Goal: Task Accomplishment & Management: Manage account settings

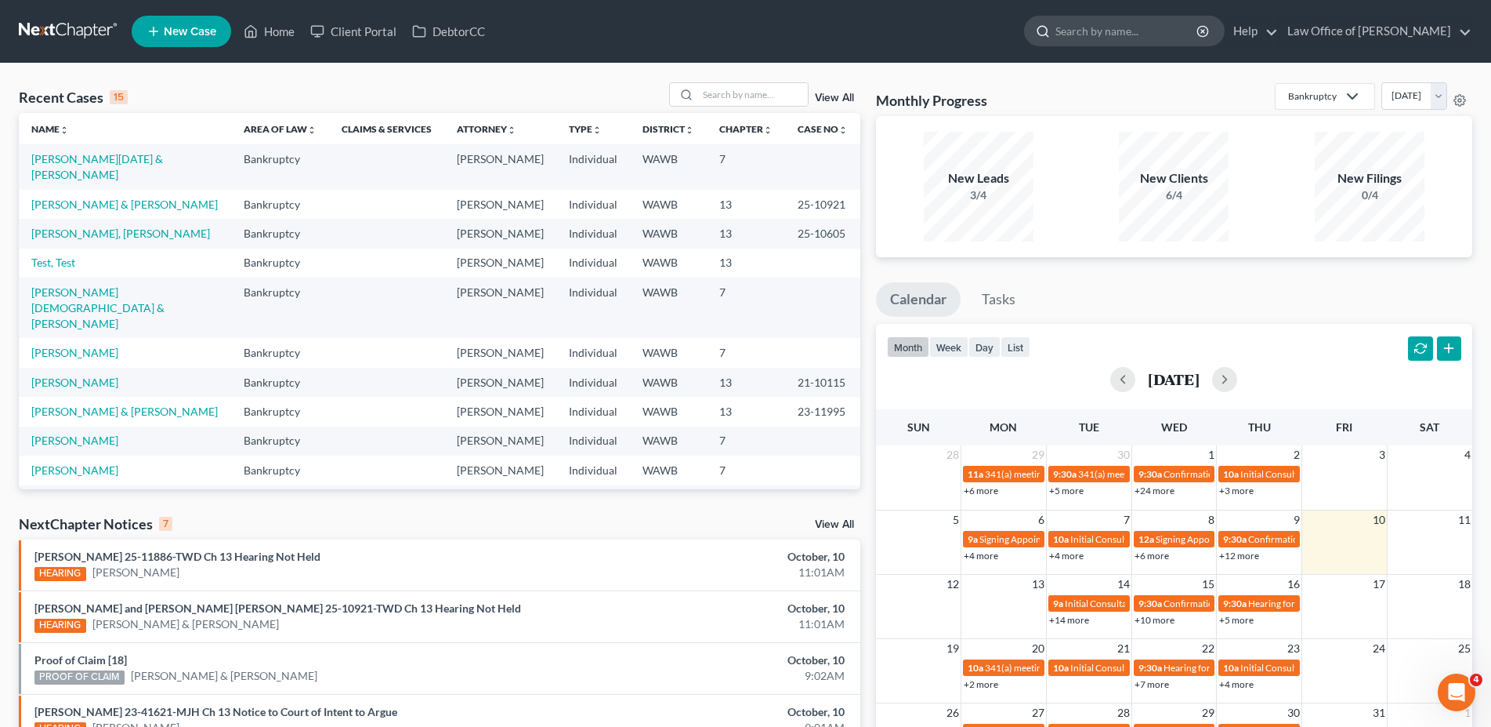
click at [1187, 33] on input "search" at bounding box center [1127, 30] width 143 height 29
type input "[PERSON_NAME]"
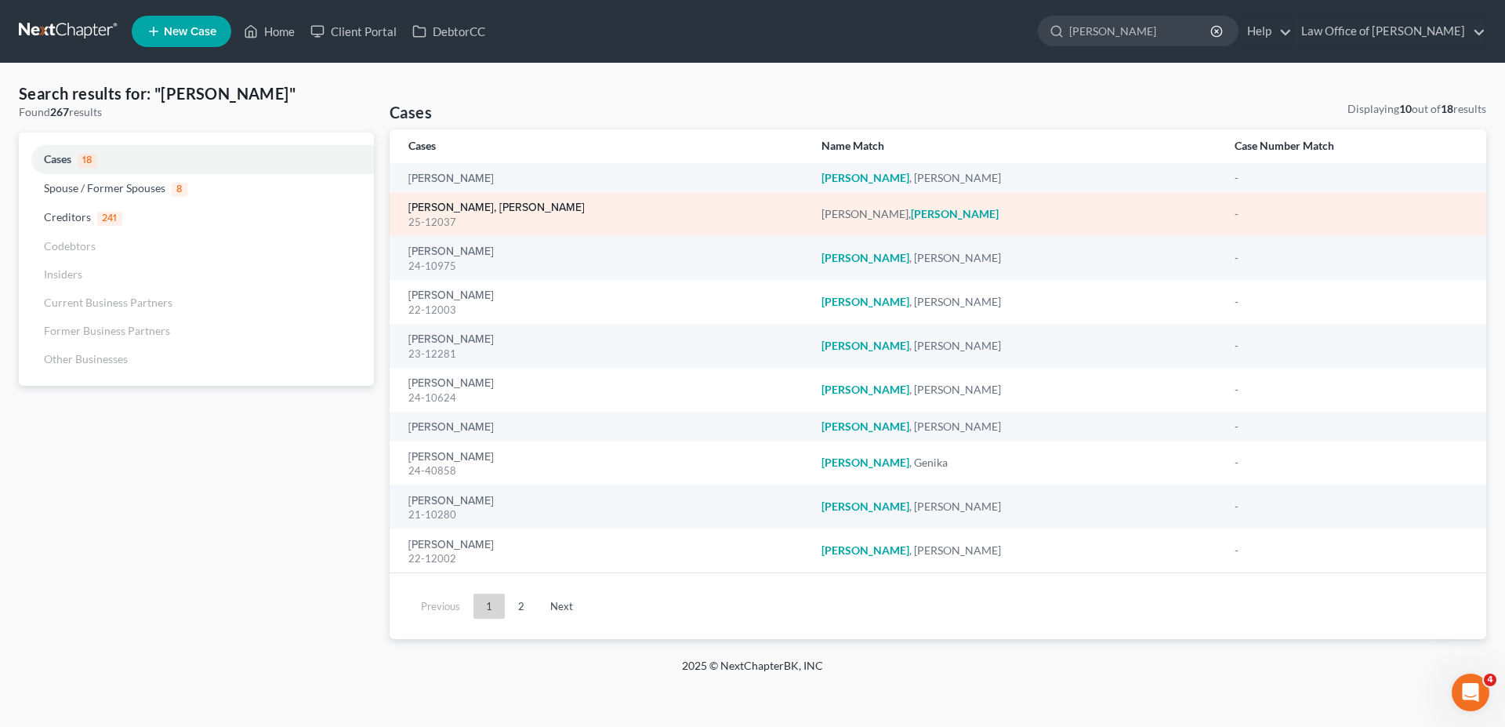
click at [462, 205] on link "[PERSON_NAME], [PERSON_NAME]" at bounding box center [496, 207] width 176 height 11
select select "6"
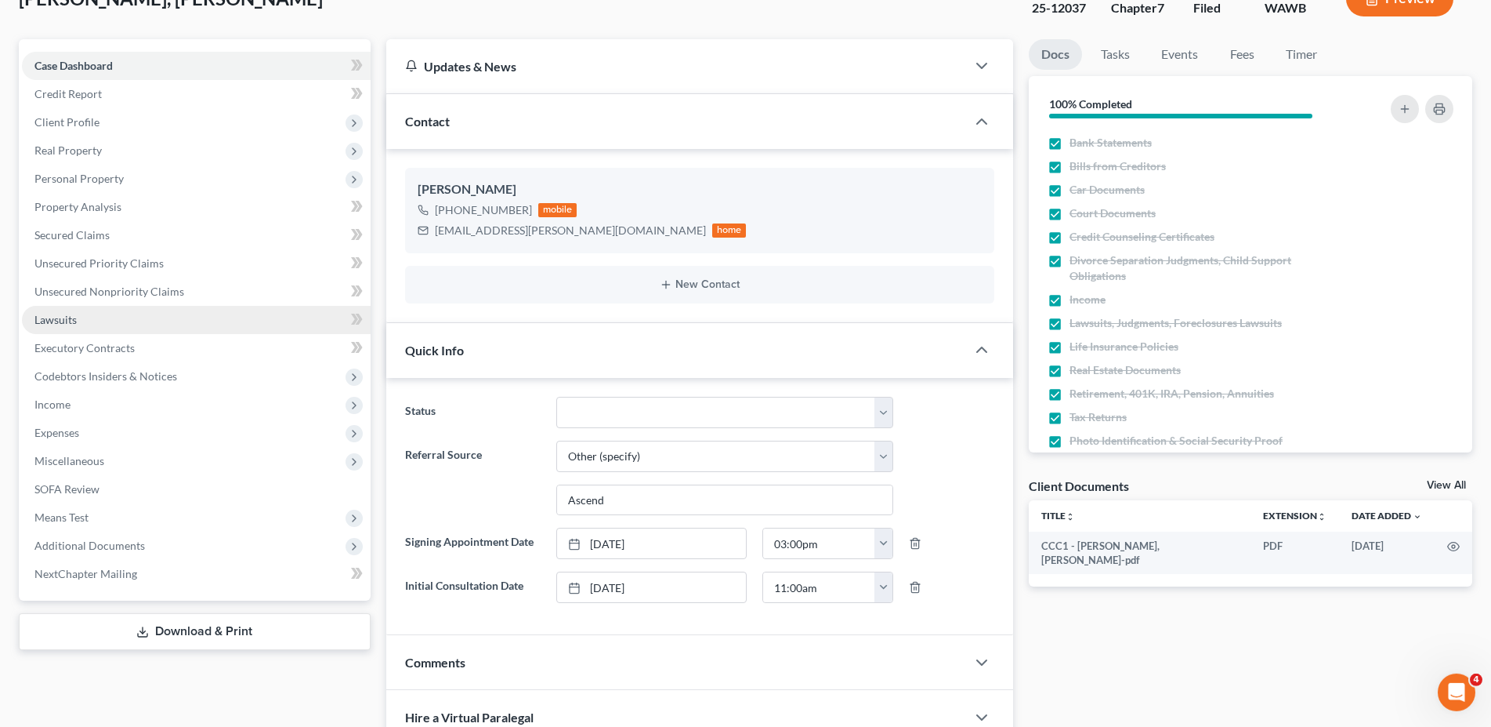
scroll to position [160, 0]
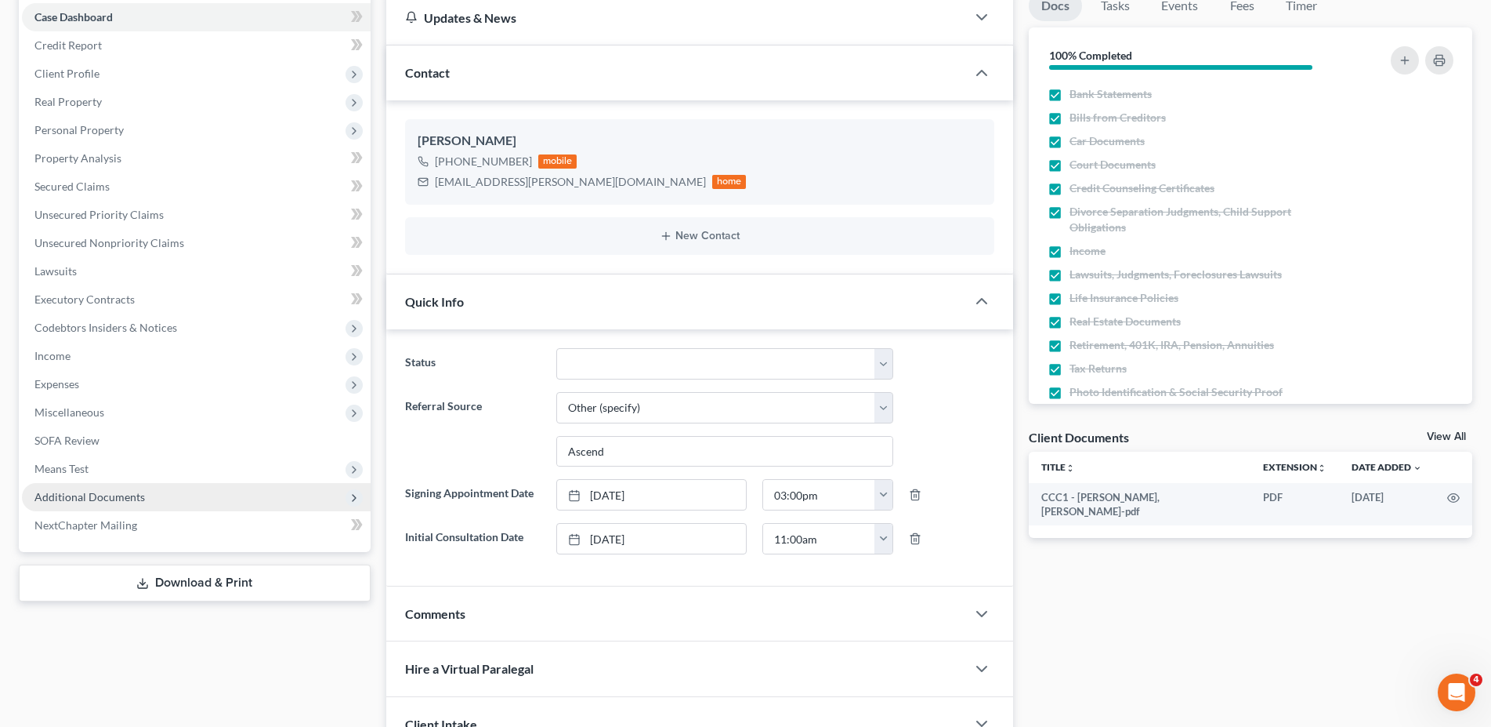
click at [129, 497] on span "Additional Documents" at bounding box center [89, 496] width 111 height 13
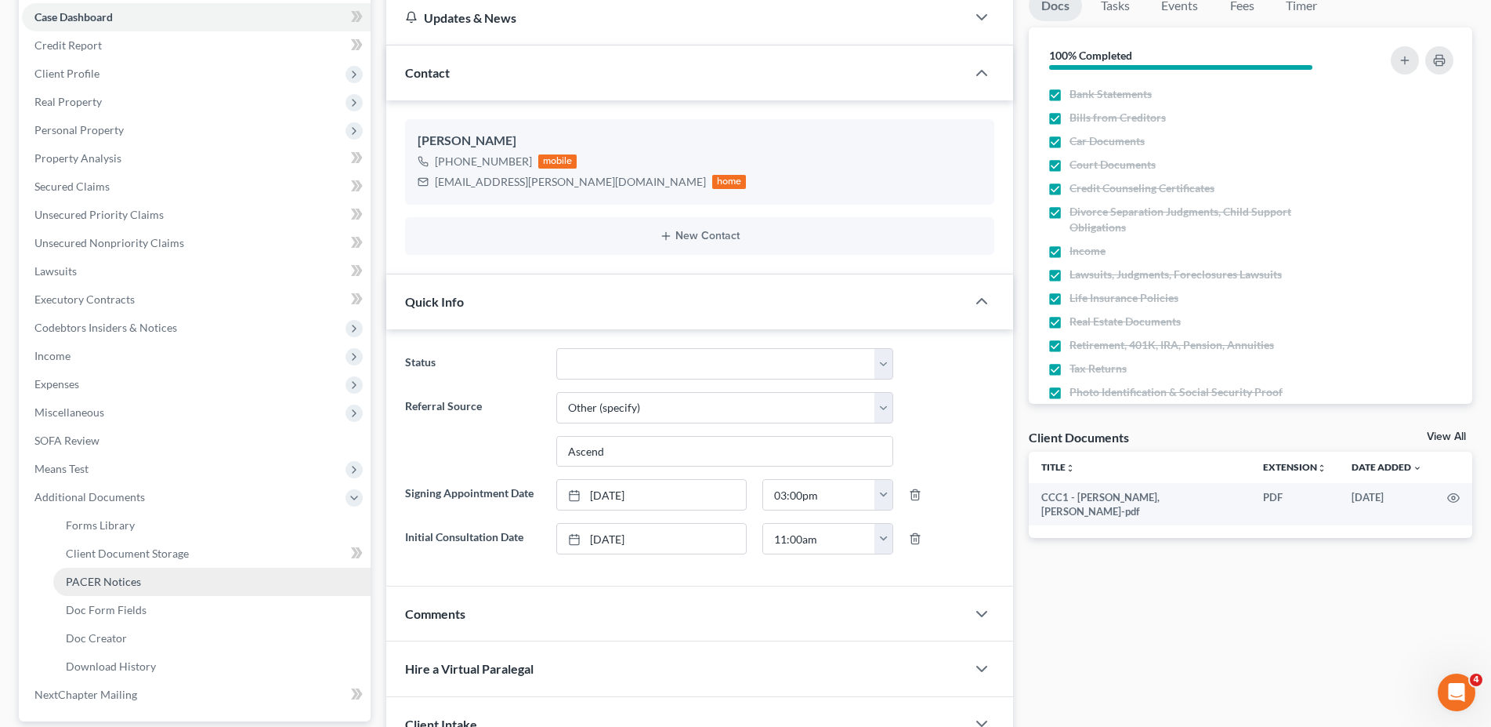
click at [117, 579] on span "PACER Notices" at bounding box center [103, 580] width 75 height 13
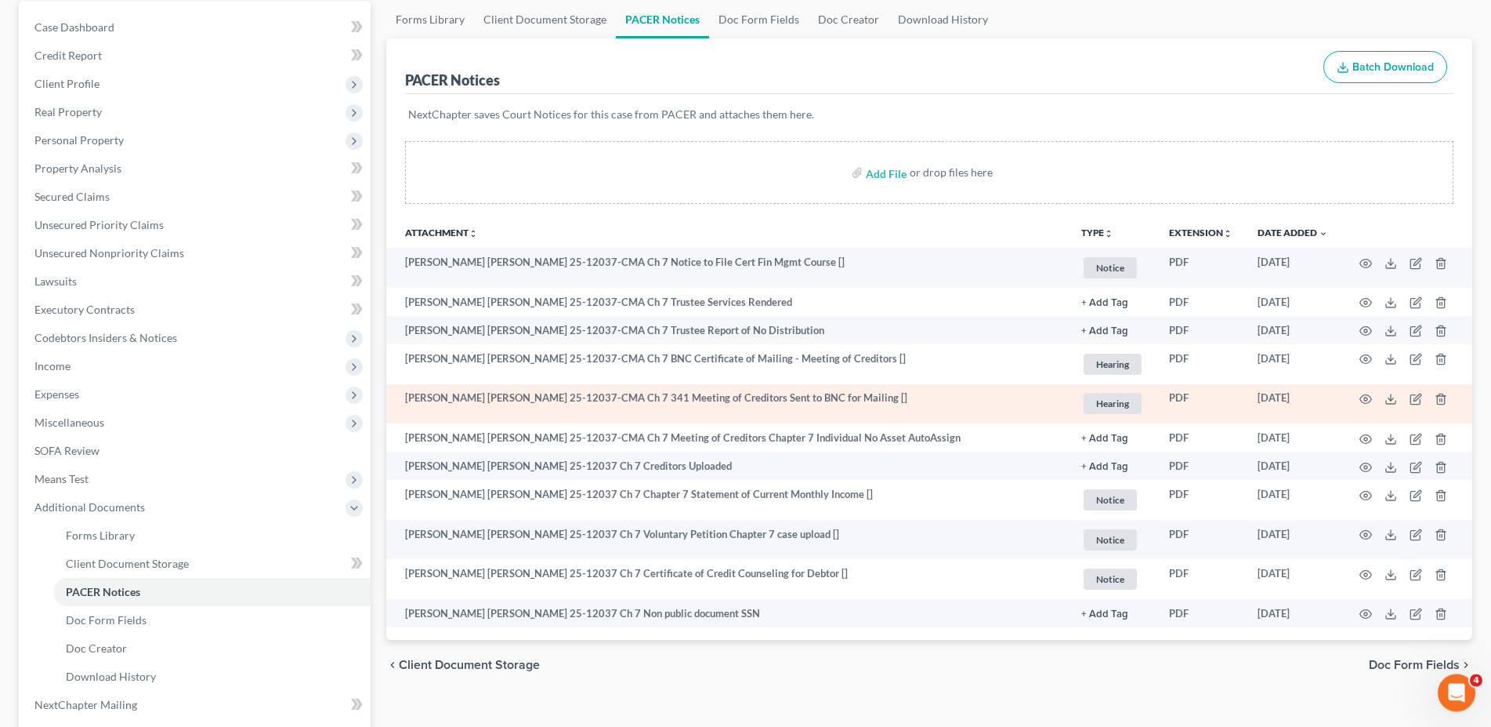
scroll to position [160, 0]
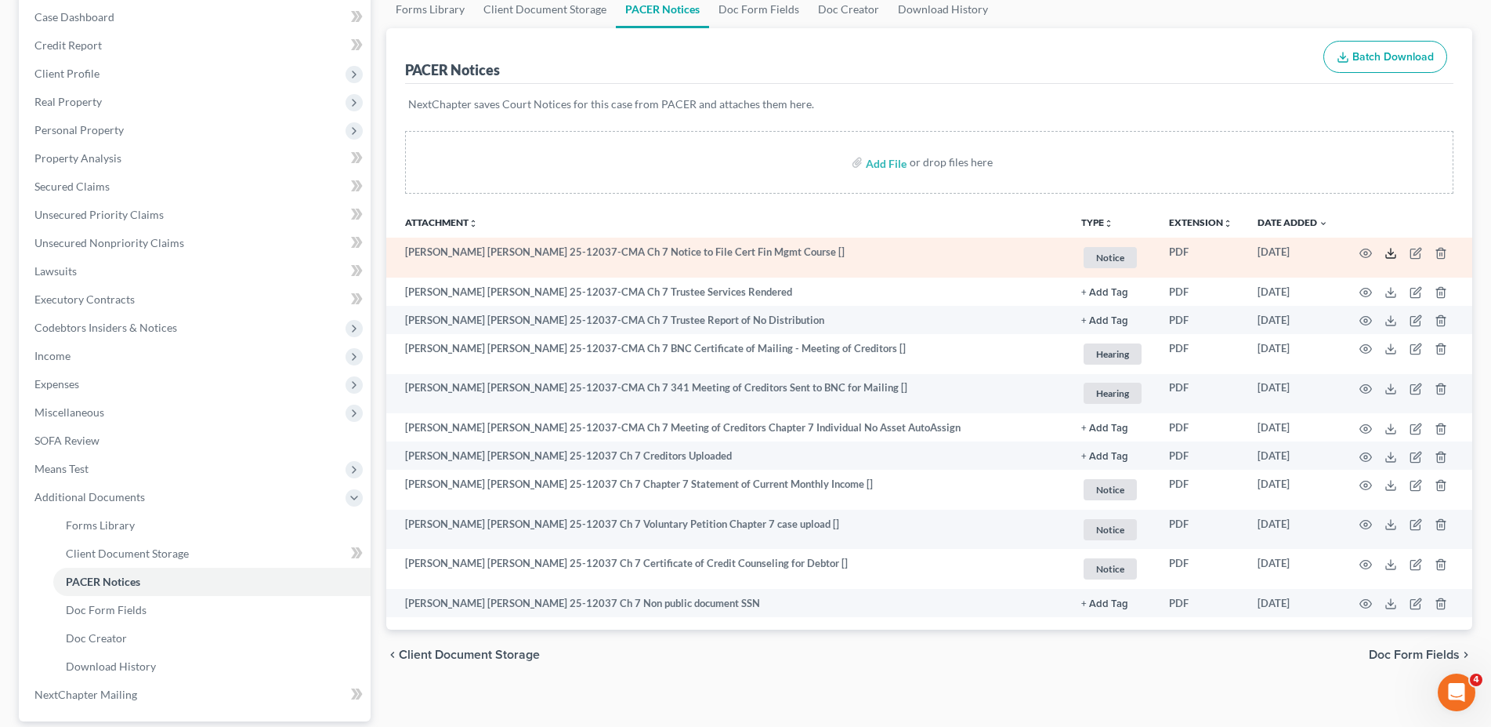
click at [1390, 251] on icon at bounding box center [1391, 253] width 13 height 13
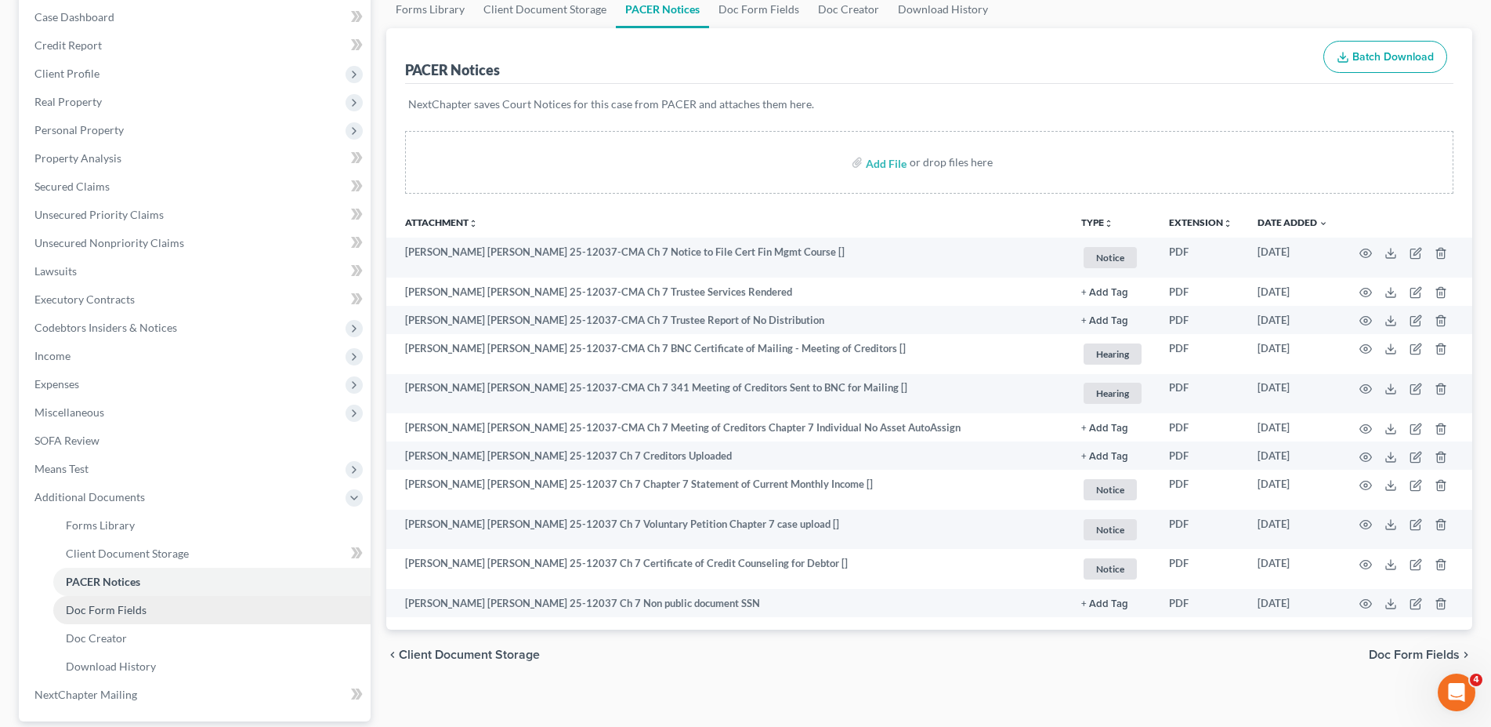
click at [114, 612] on span "Doc Form Fields" at bounding box center [106, 609] width 81 height 13
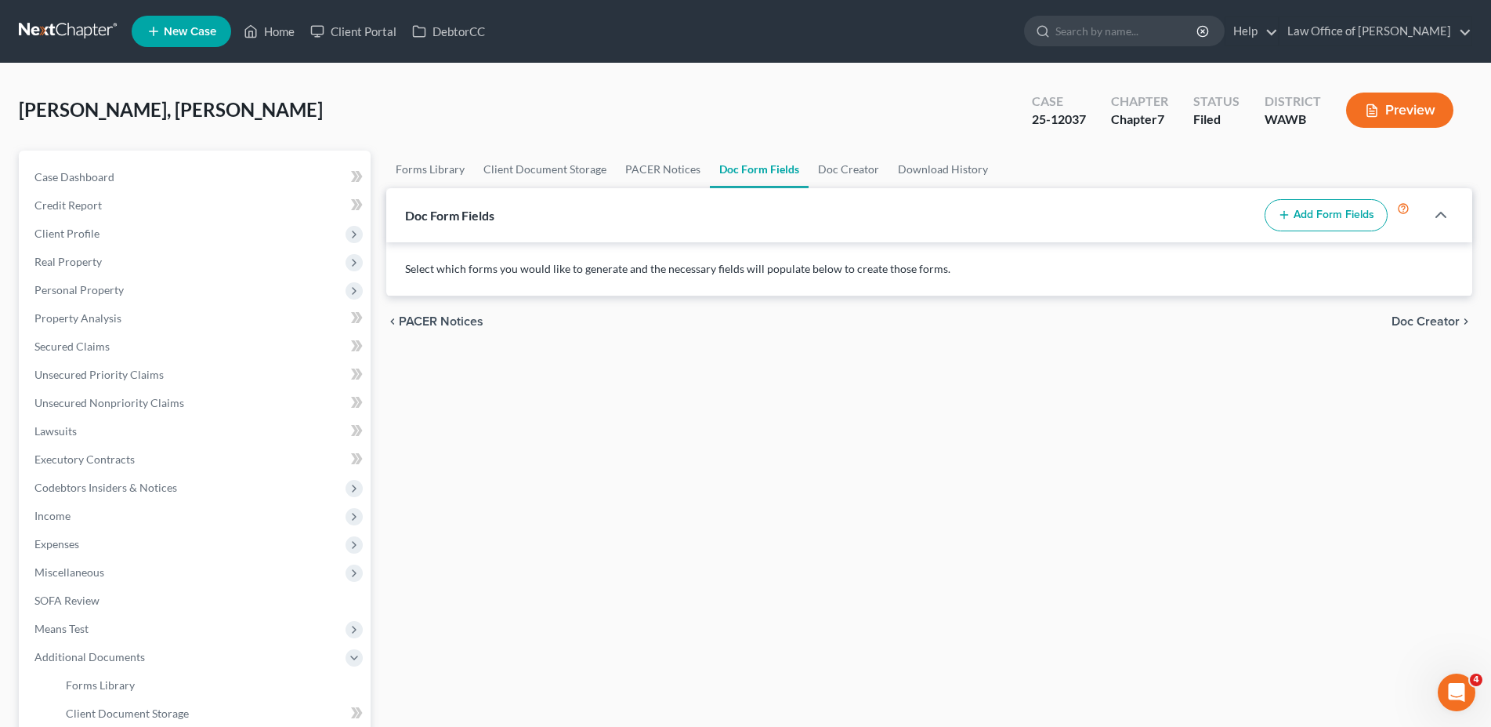
click at [1303, 217] on button "Add Form Fields" at bounding box center [1326, 215] width 123 height 33
select select
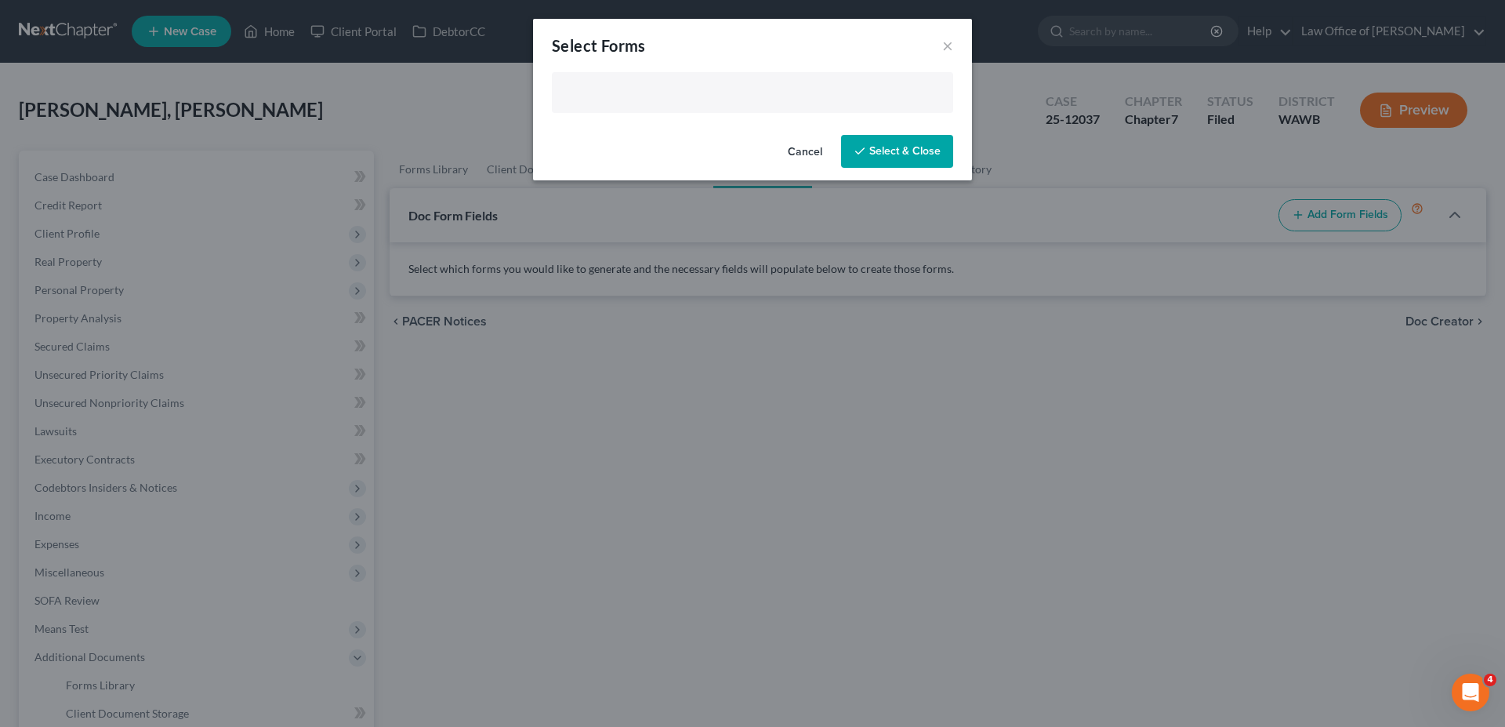
click at [692, 90] on input "text" at bounding box center [750, 94] width 379 height 24
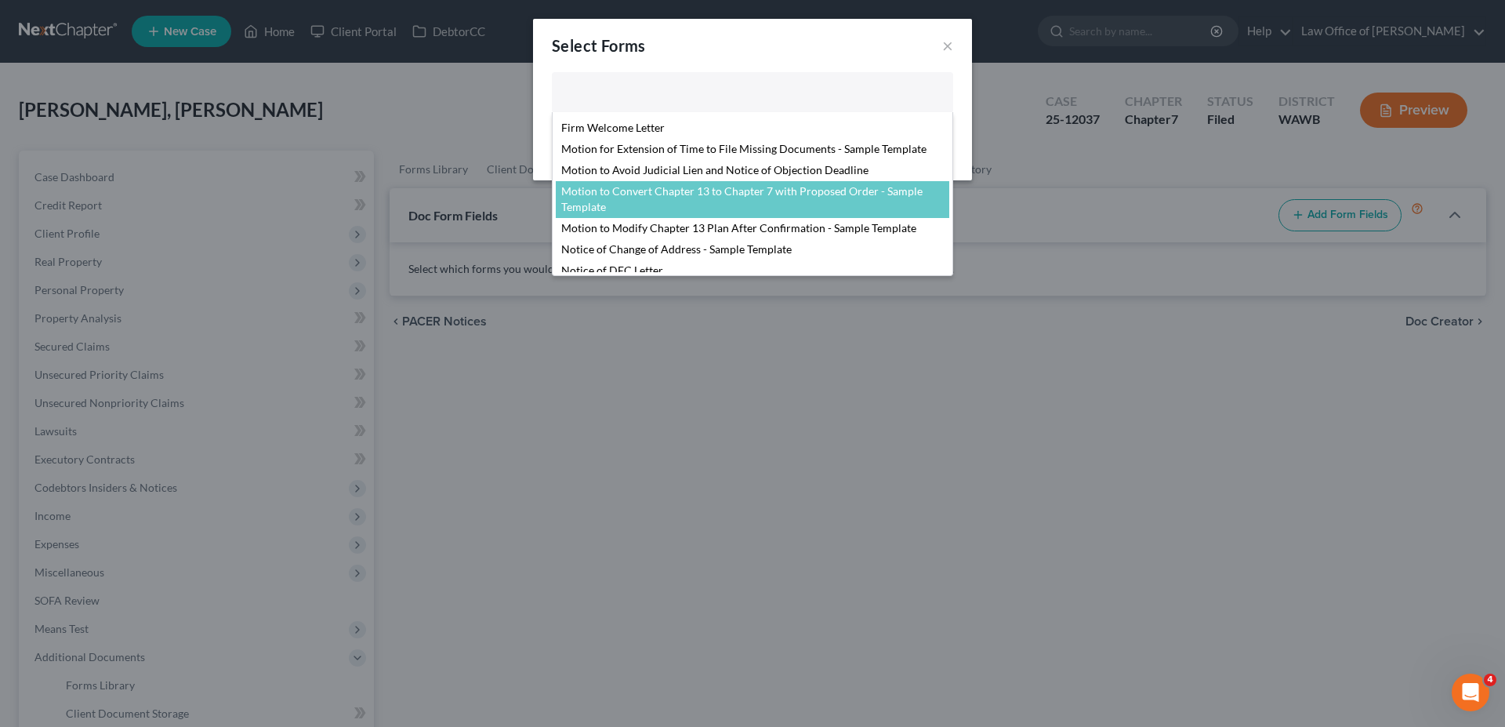
scroll to position [480, 0]
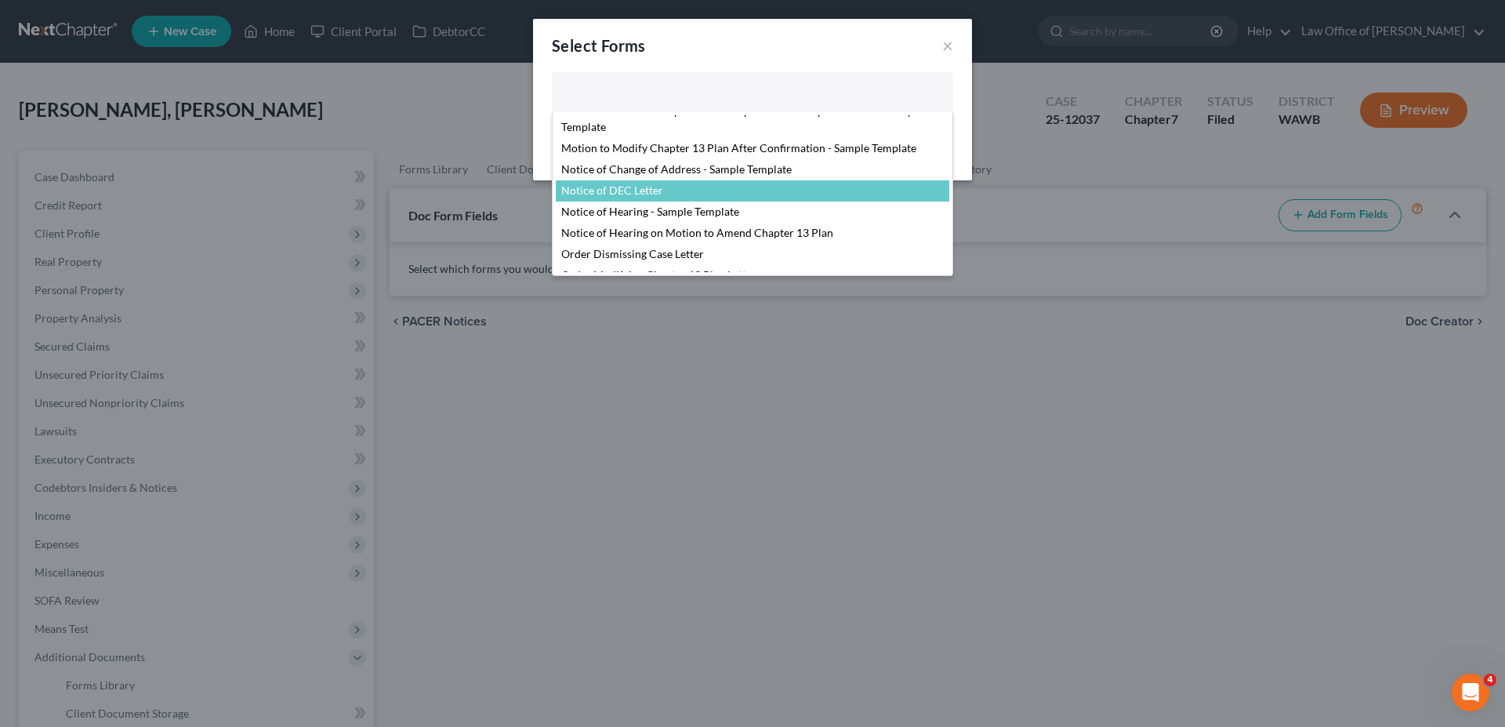
select select "104799"
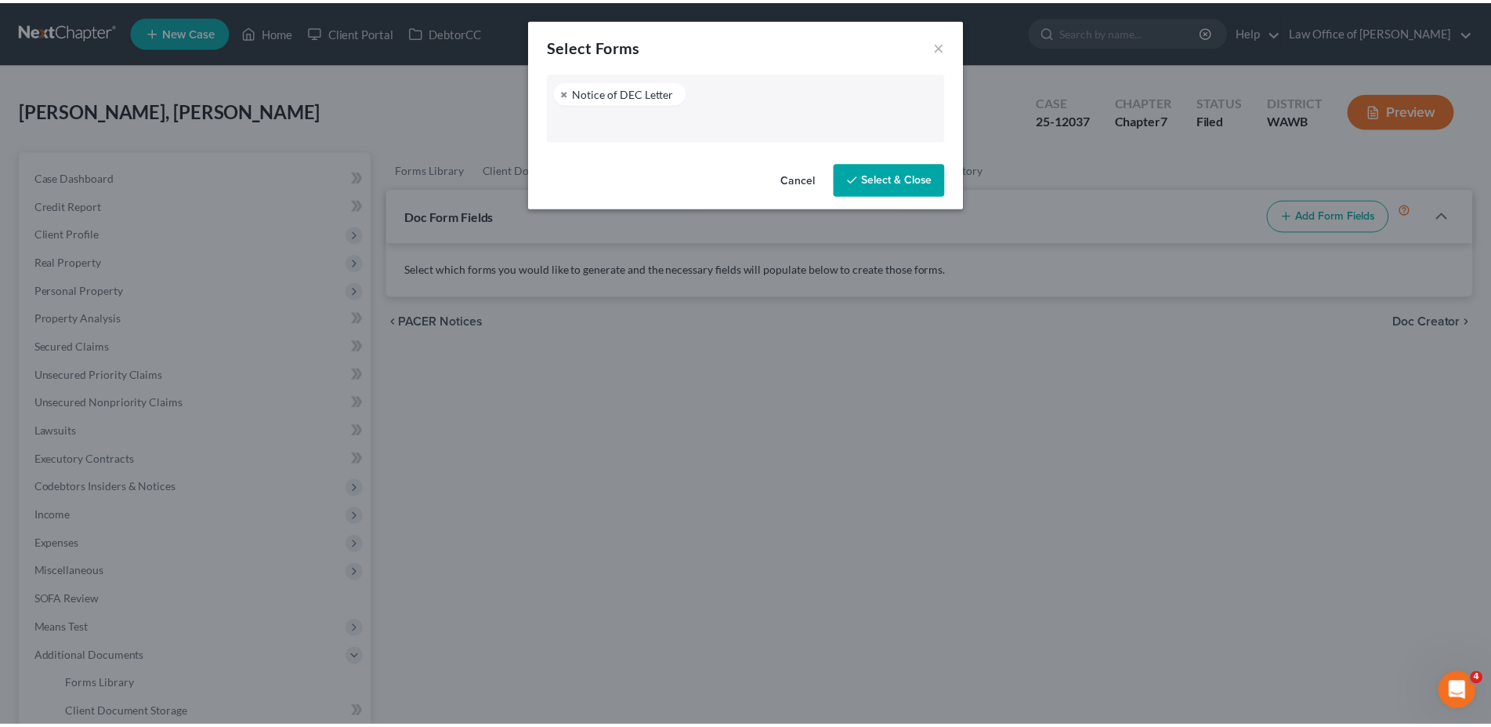
scroll to position [411, 0]
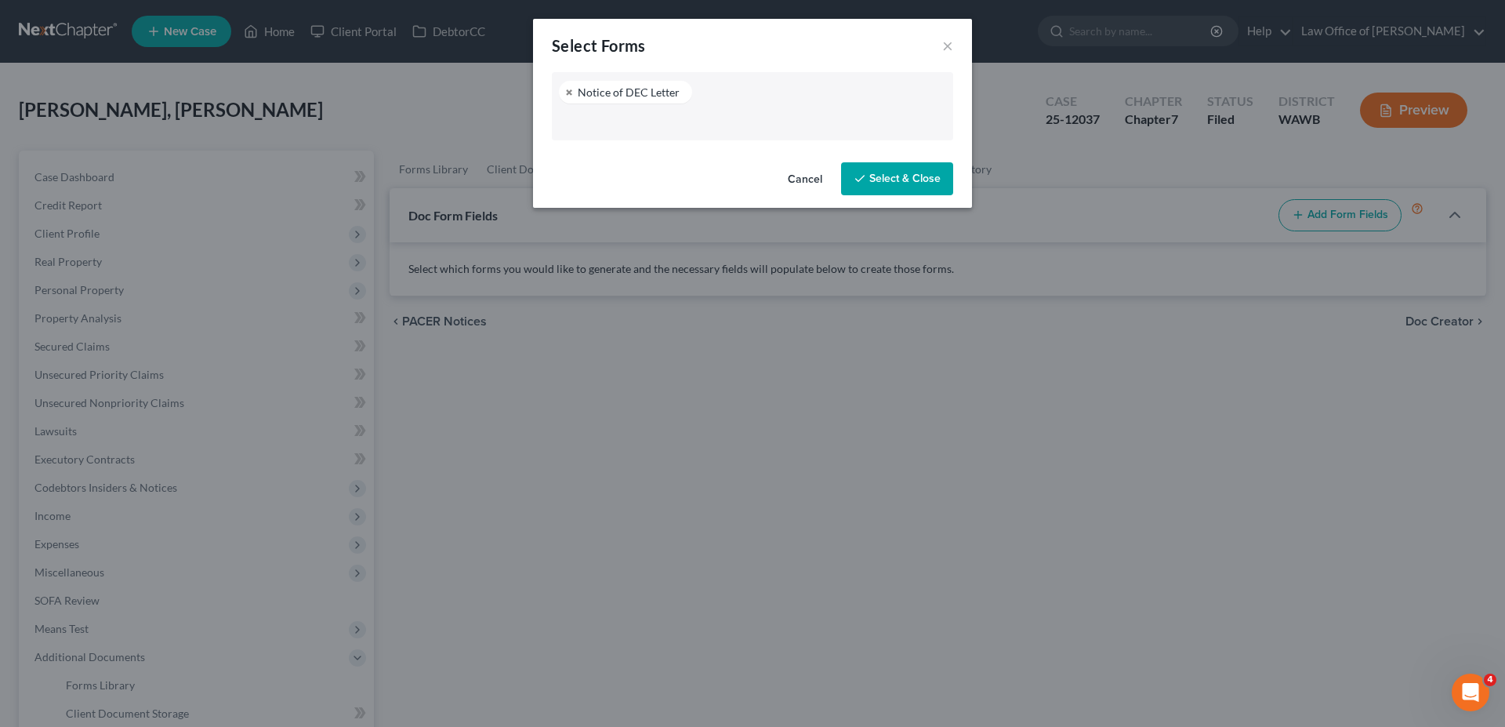
click at [880, 180] on button "Select & Close" at bounding box center [897, 178] width 112 height 33
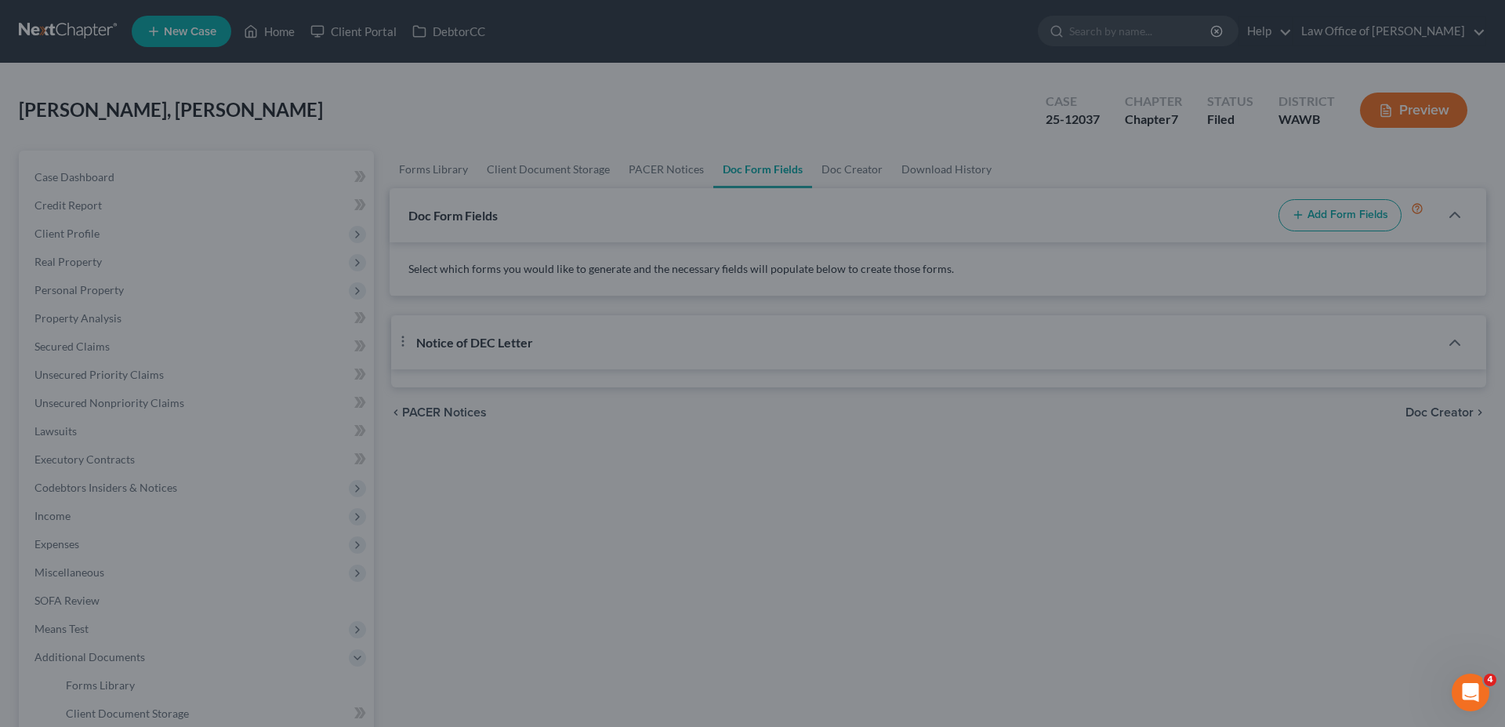
select select "0"
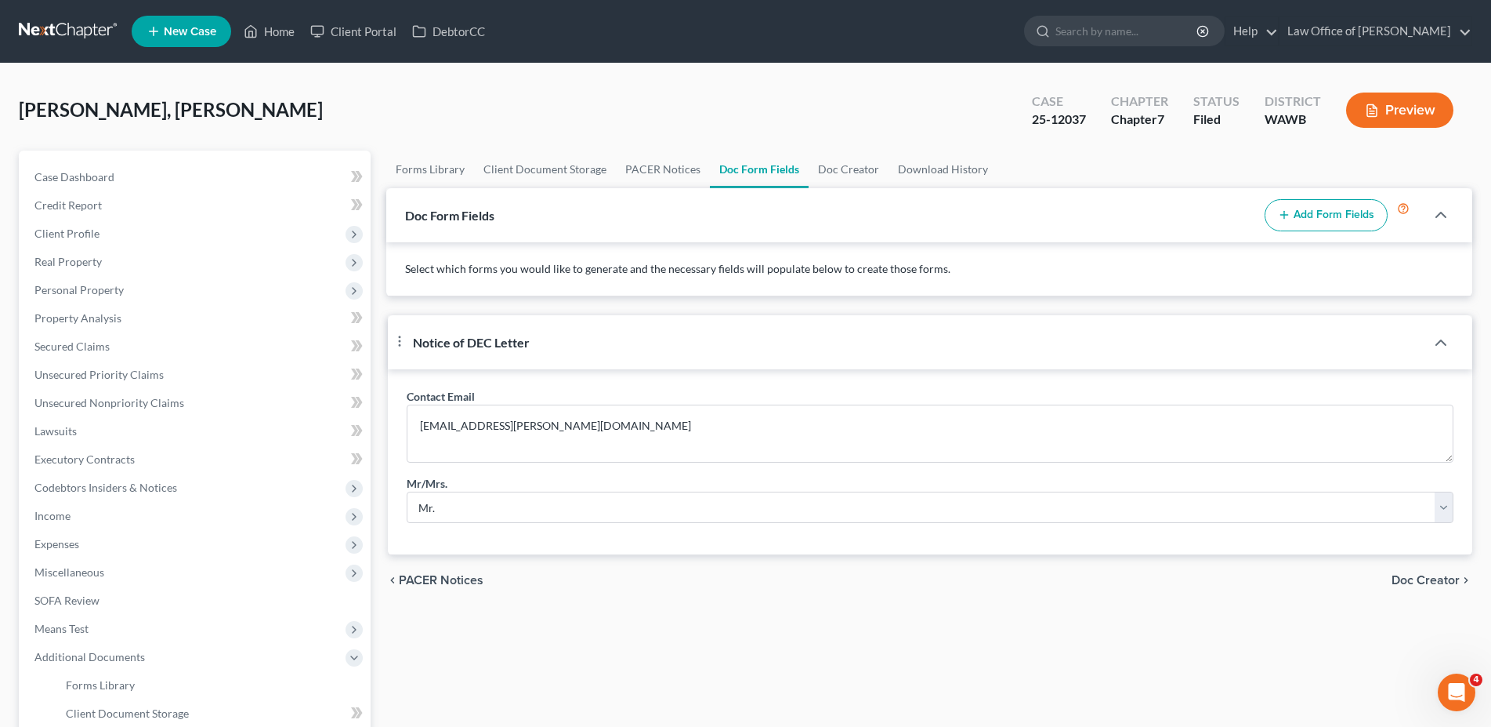
click at [1414, 586] on span "Doc Creator" at bounding box center [1426, 580] width 68 height 13
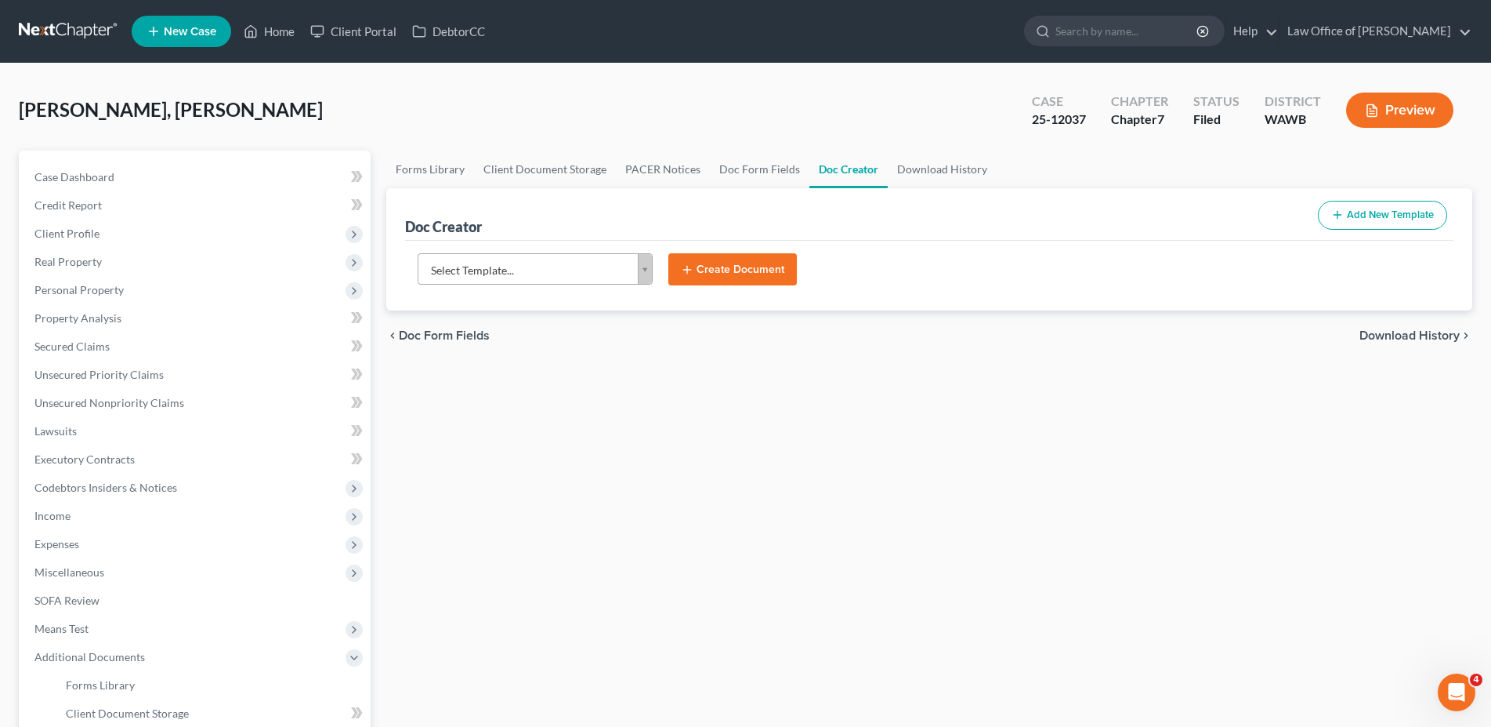
click at [543, 264] on body "Home New Case Client Portal DebtorCC Law Office of [PERSON_NAME] [EMAIL_ADDRESS…" at bounding box center [745, 495] width 1491 height 990
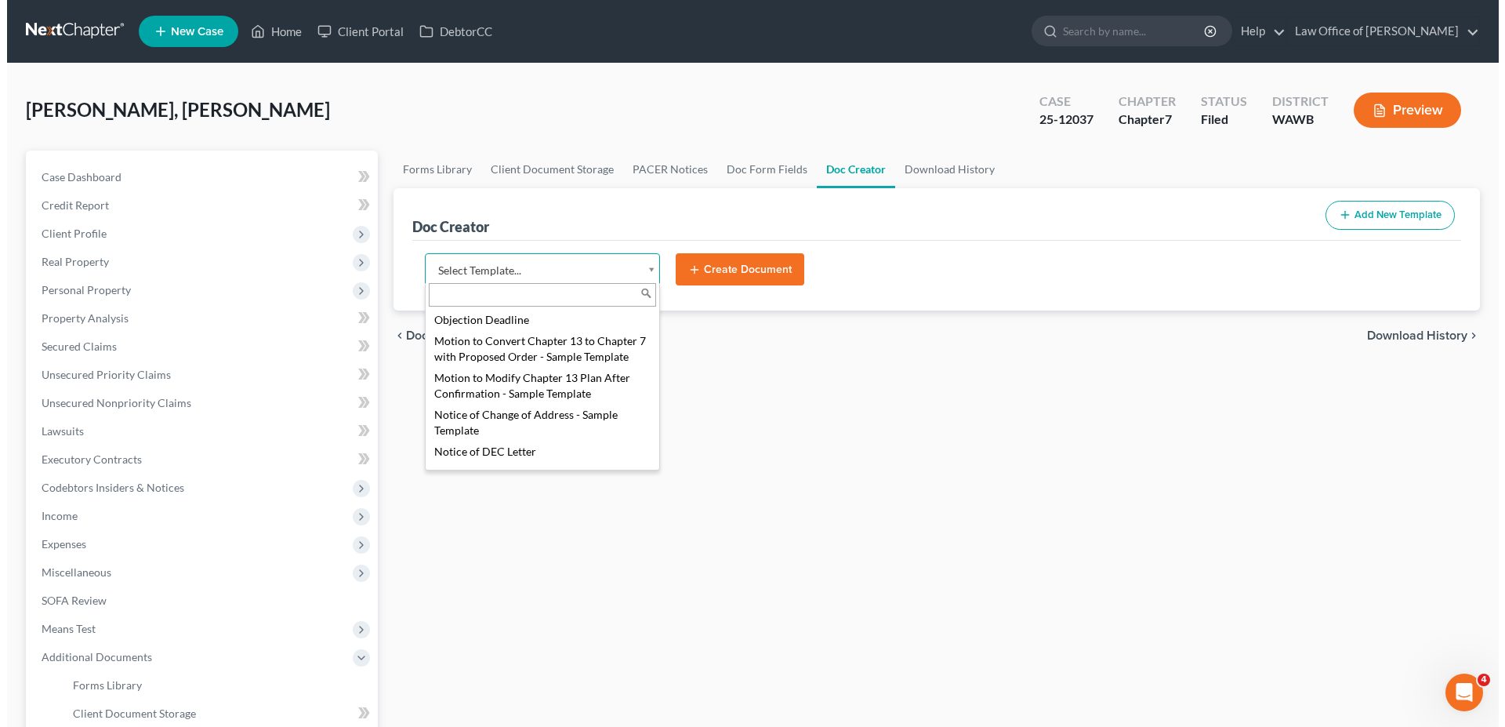
scroll to position [640, 0]
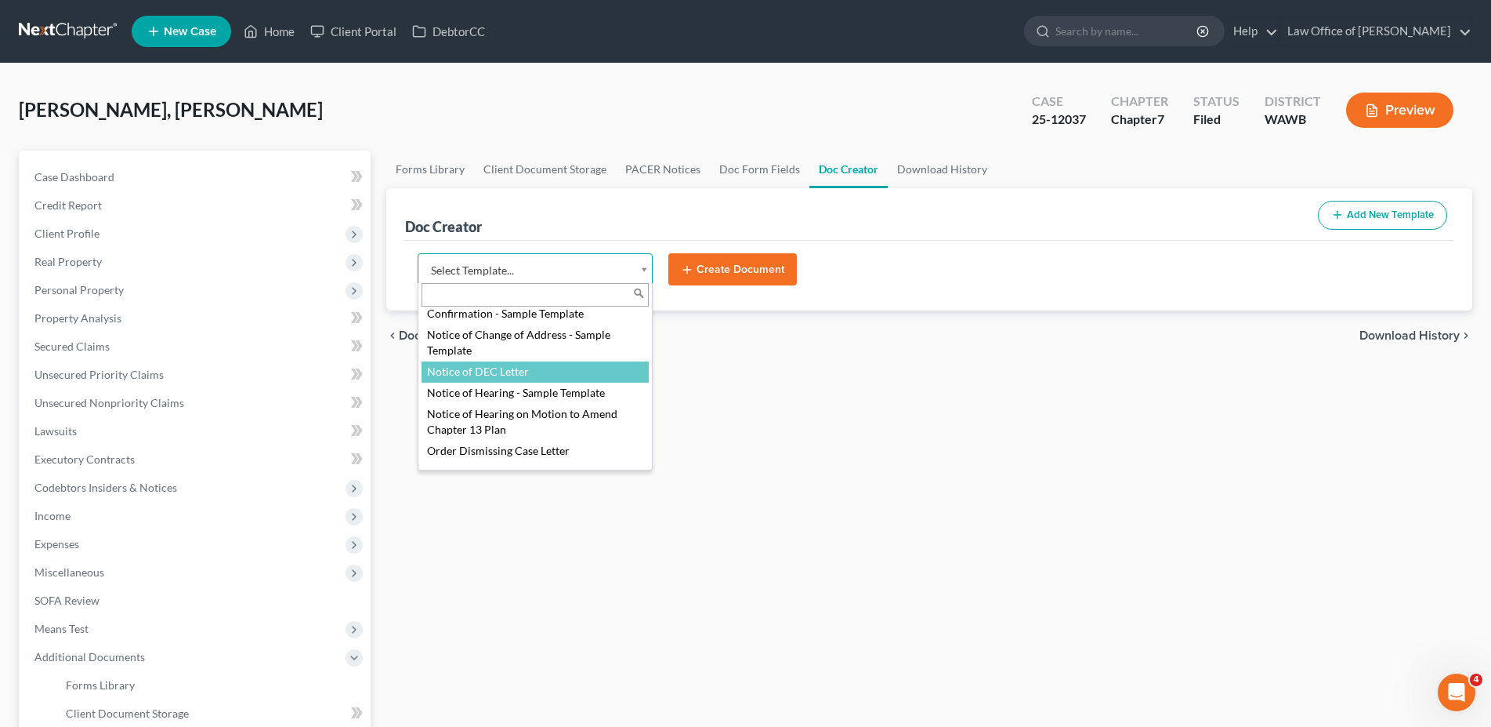
select select "104799"
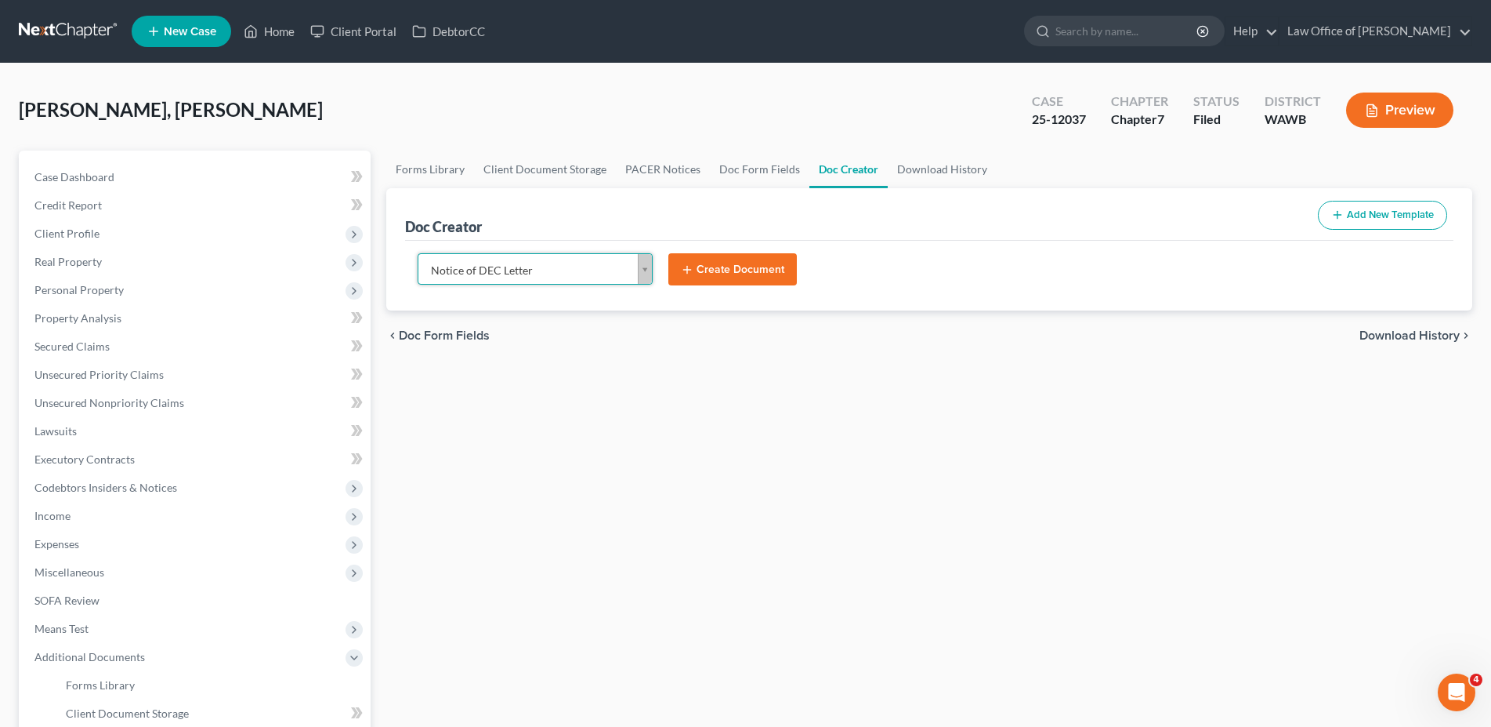
click at [714, 270] on button "Create Document" at bounding box center [733, 269] width 129 height 33
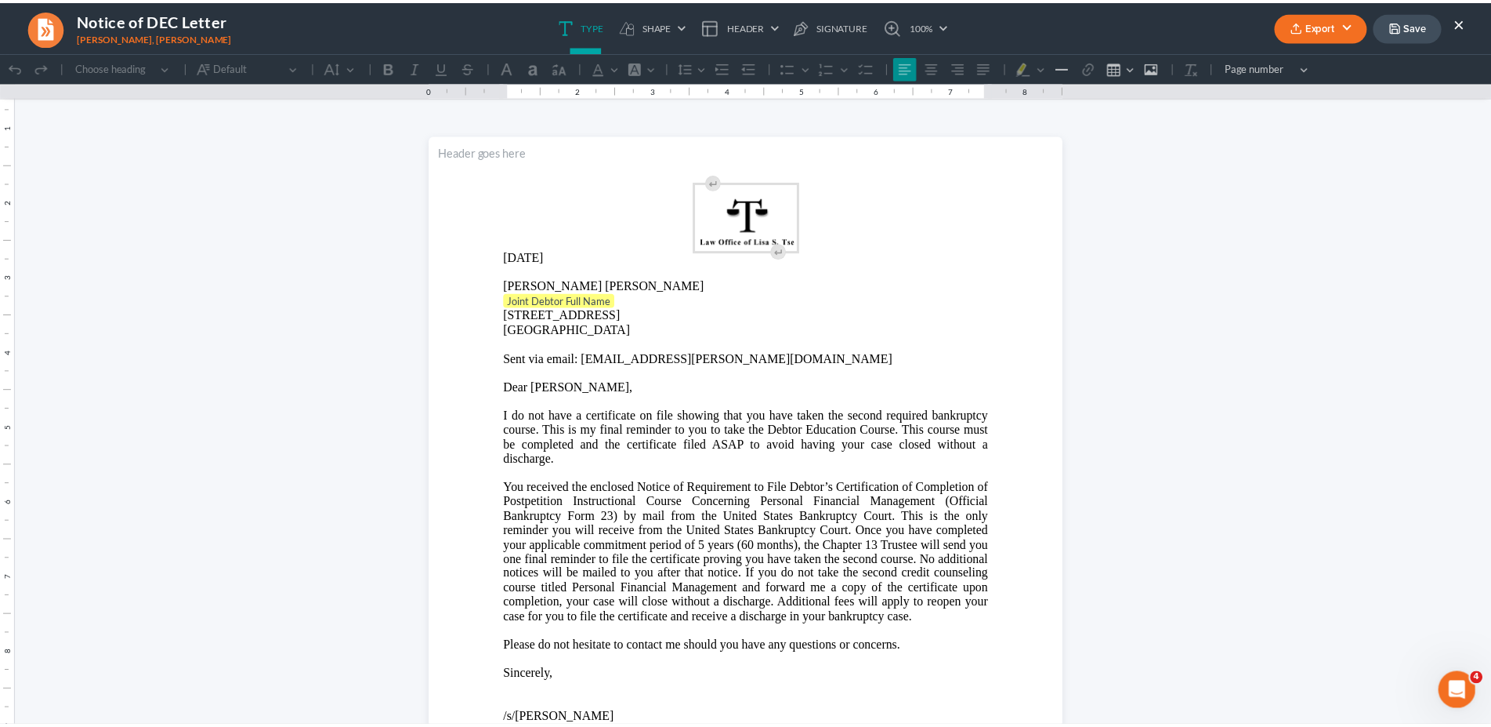
scroll to position [0, 0]
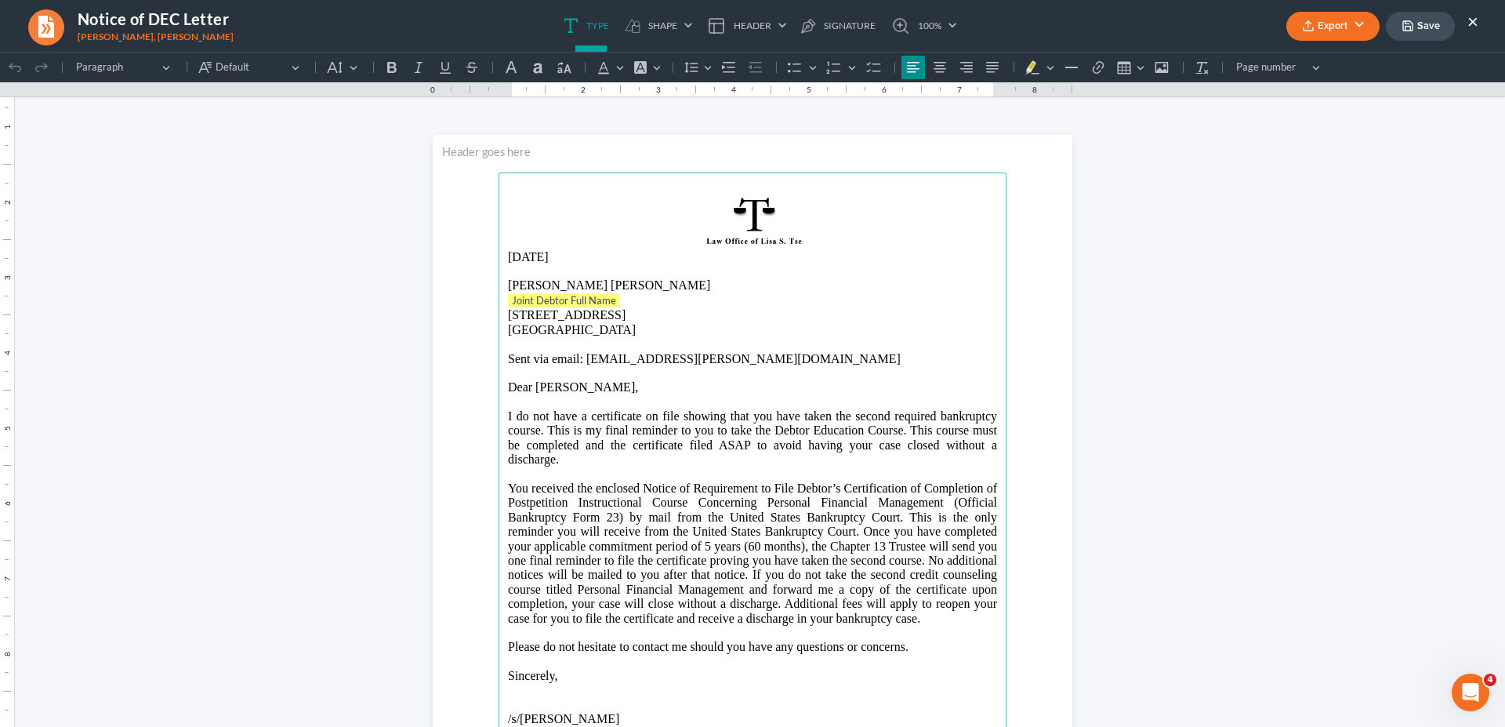
click at [631, 296] on p "Joint Debtor Full Name ⁠⁠⁠⁠⁠⁠⁠" at bounding box center [752, 301] width 489 height 16
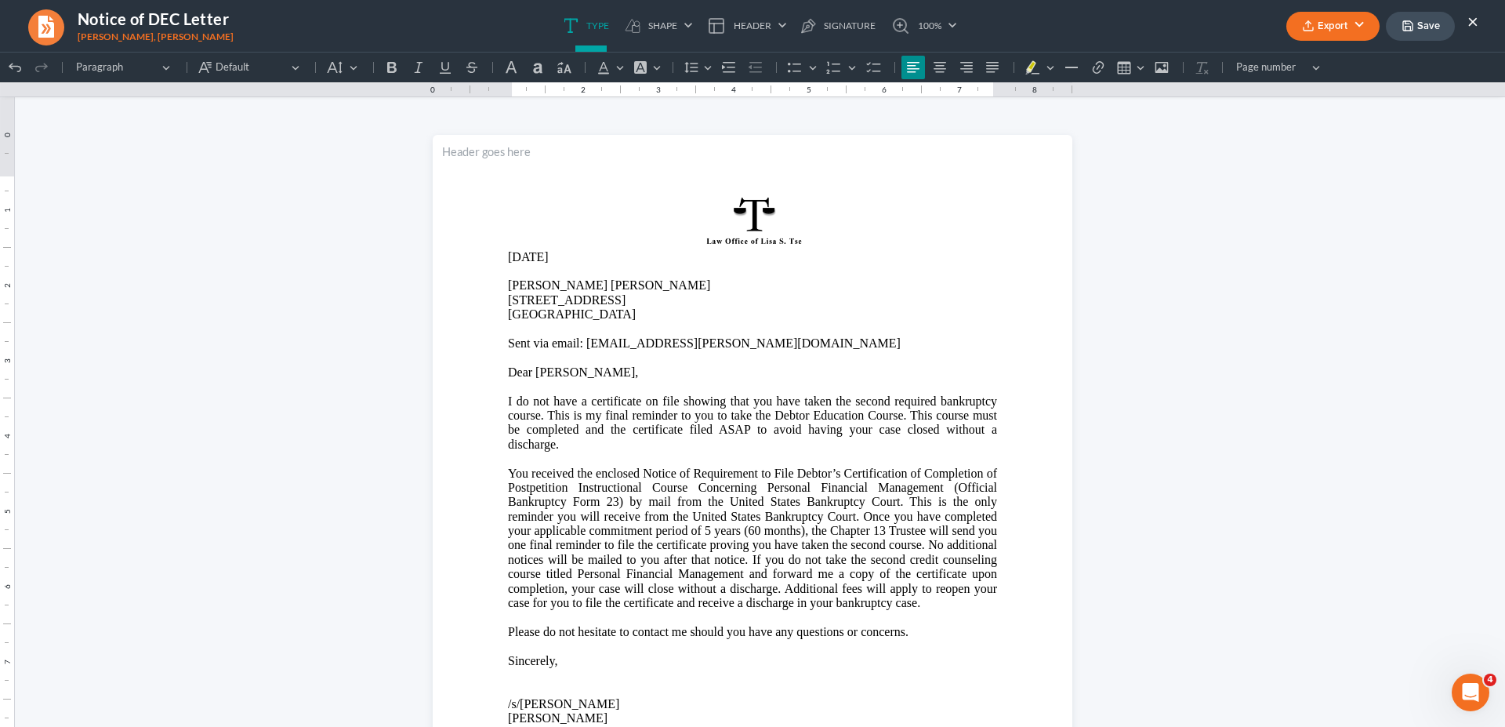
click at [1335, 32] on button "Export" at bounding box center [1332, 26] width 93 height 29
click at [1313, 89] on link "Word" at bounding box center [1330, 88] width 121 height 27
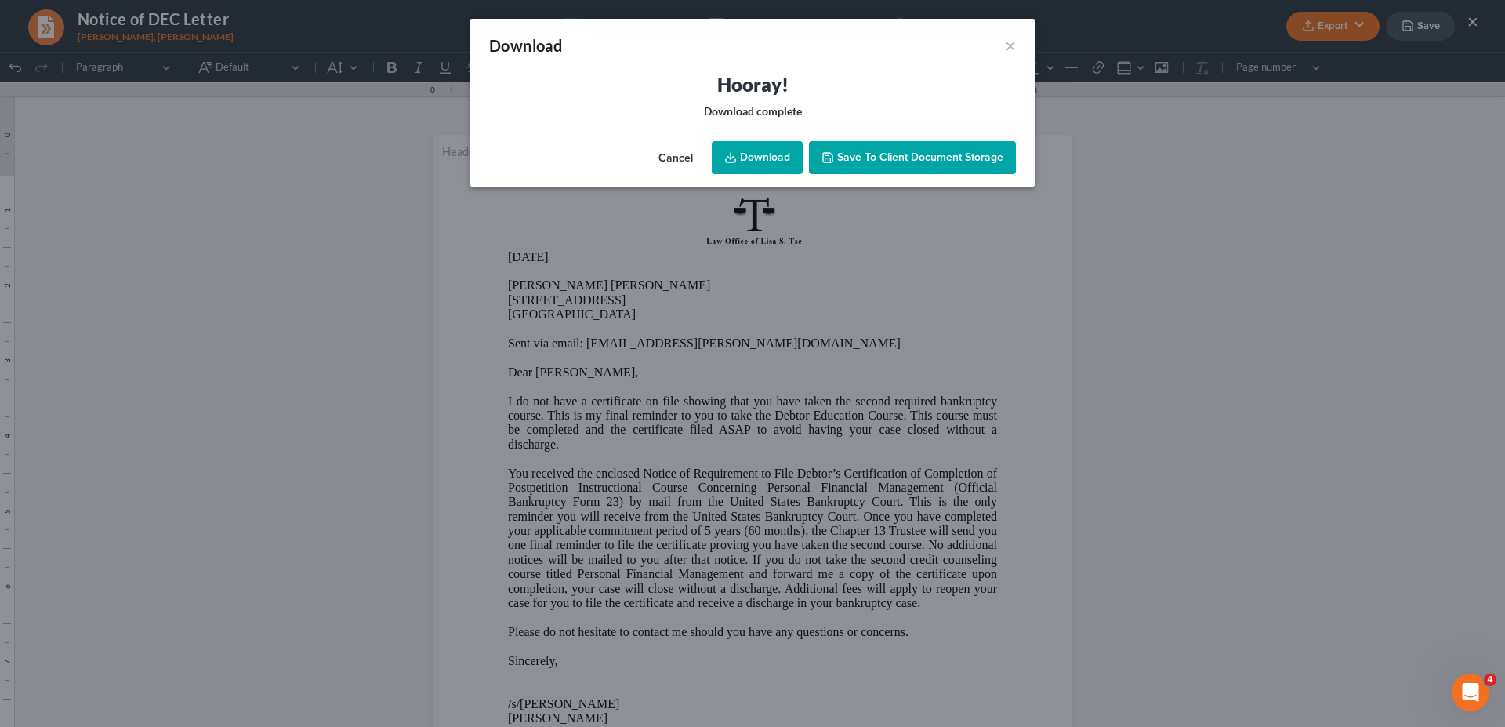
click at [771, 155] on link "Download" at bounding box center [757, 157] width 91 height 33
click at [1012, 44] on button "×" at bounding box center [1010, 45] width 11 height 19
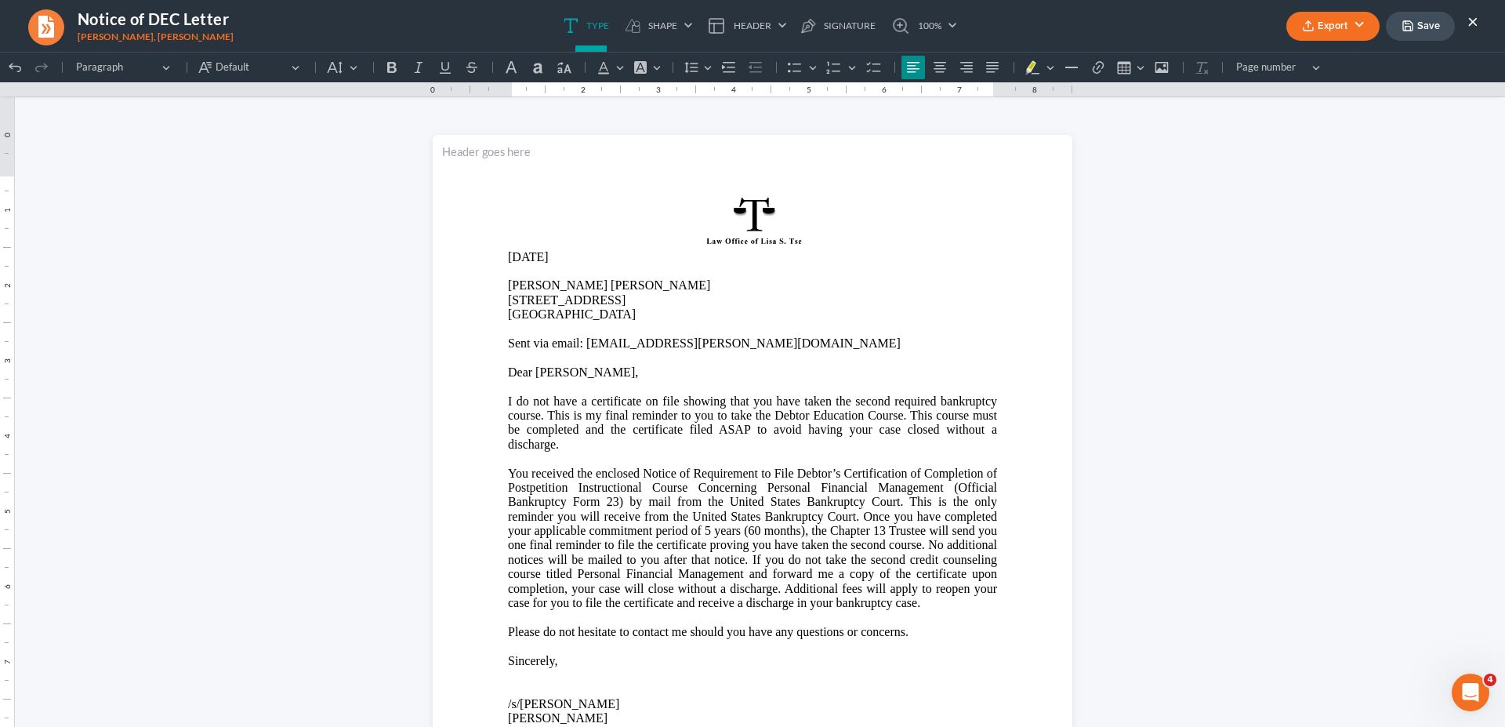
click at [1466, 25] on ul "Export PDF Word Client Doc Storage Save ×" at bounding box center [1382, 26] width 192 height 34
click at [1470, 23] on button "×" at bounding box center [1472, 21] width 11 height 19
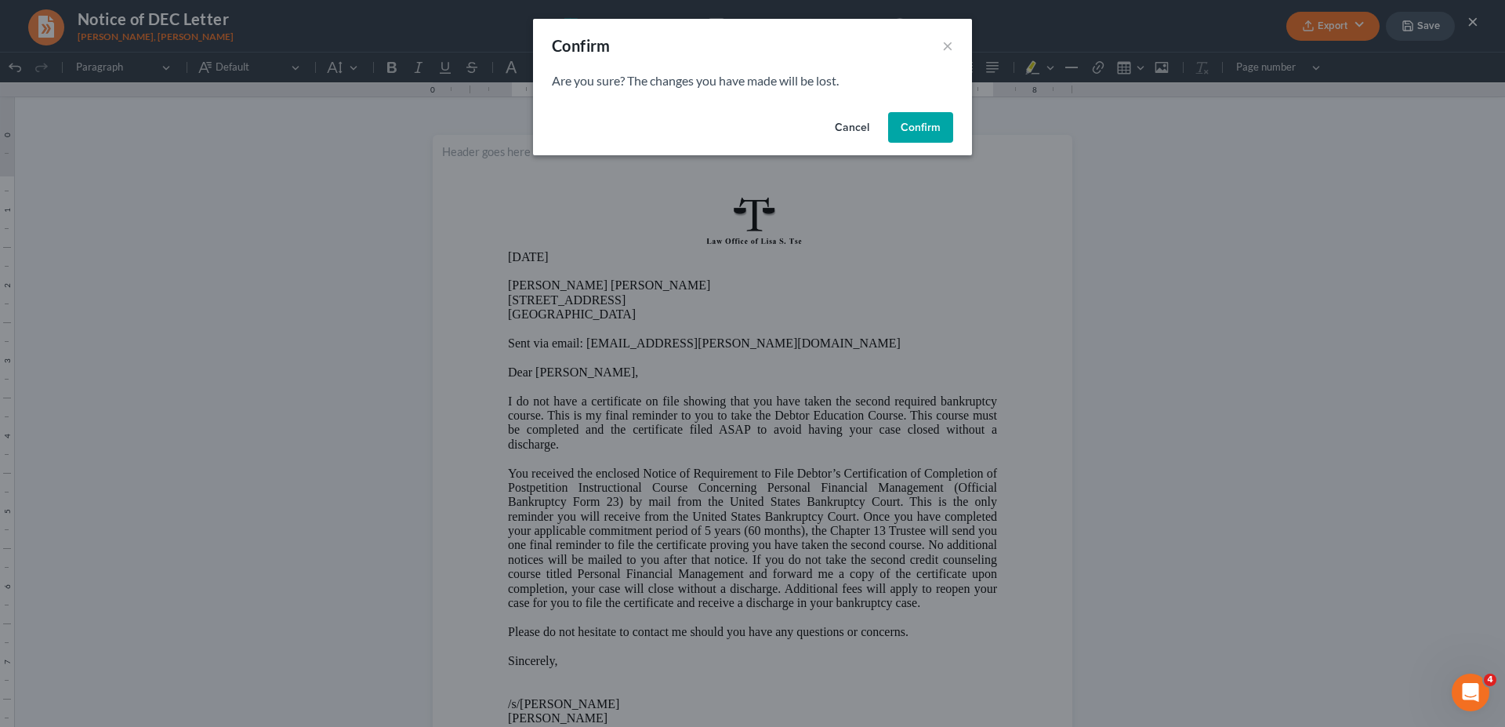
click at [897, 132] on button "Confirm" at bounding box center [920, 127] width 65 height 31
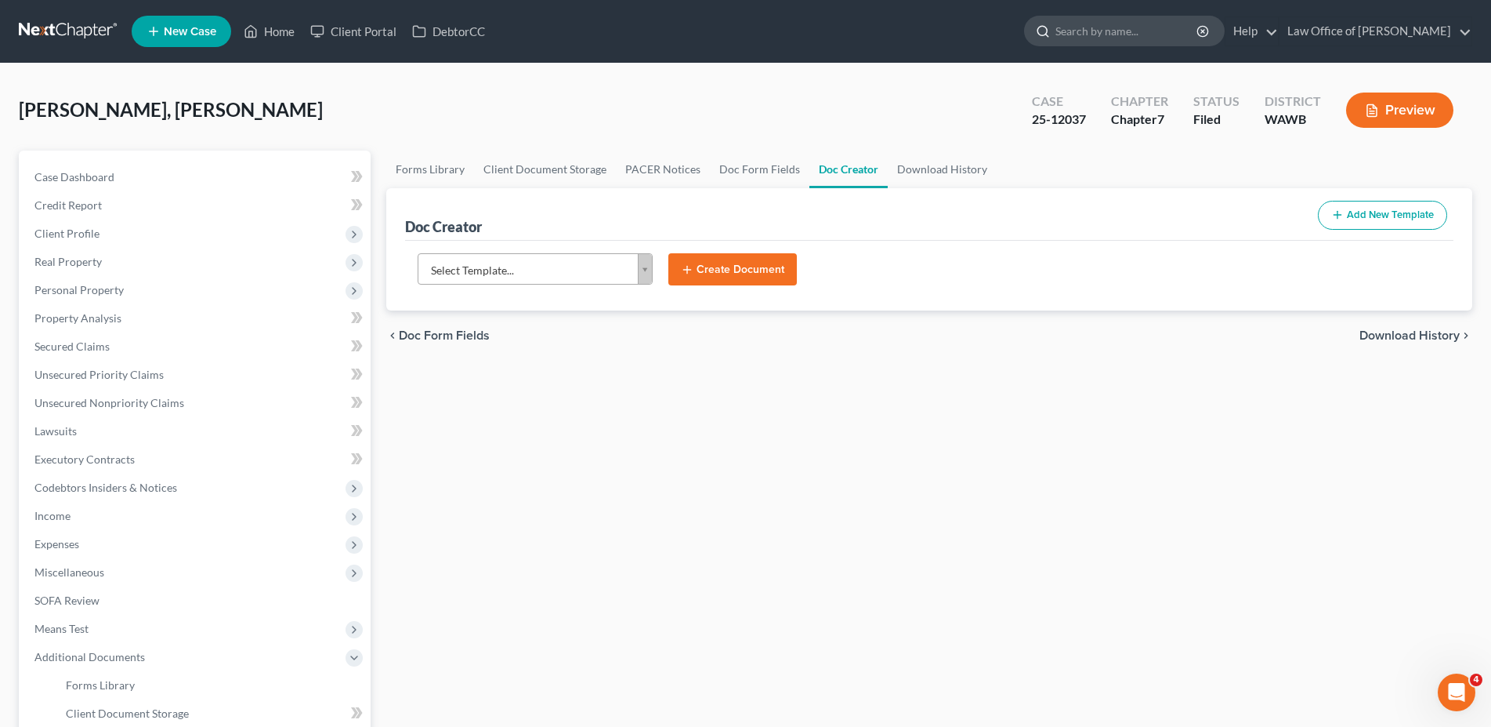
click at [1153, 31] on input "search" at bounding box center [1127, 30] width 143 height 29
type input "[PERSON_NAME]"
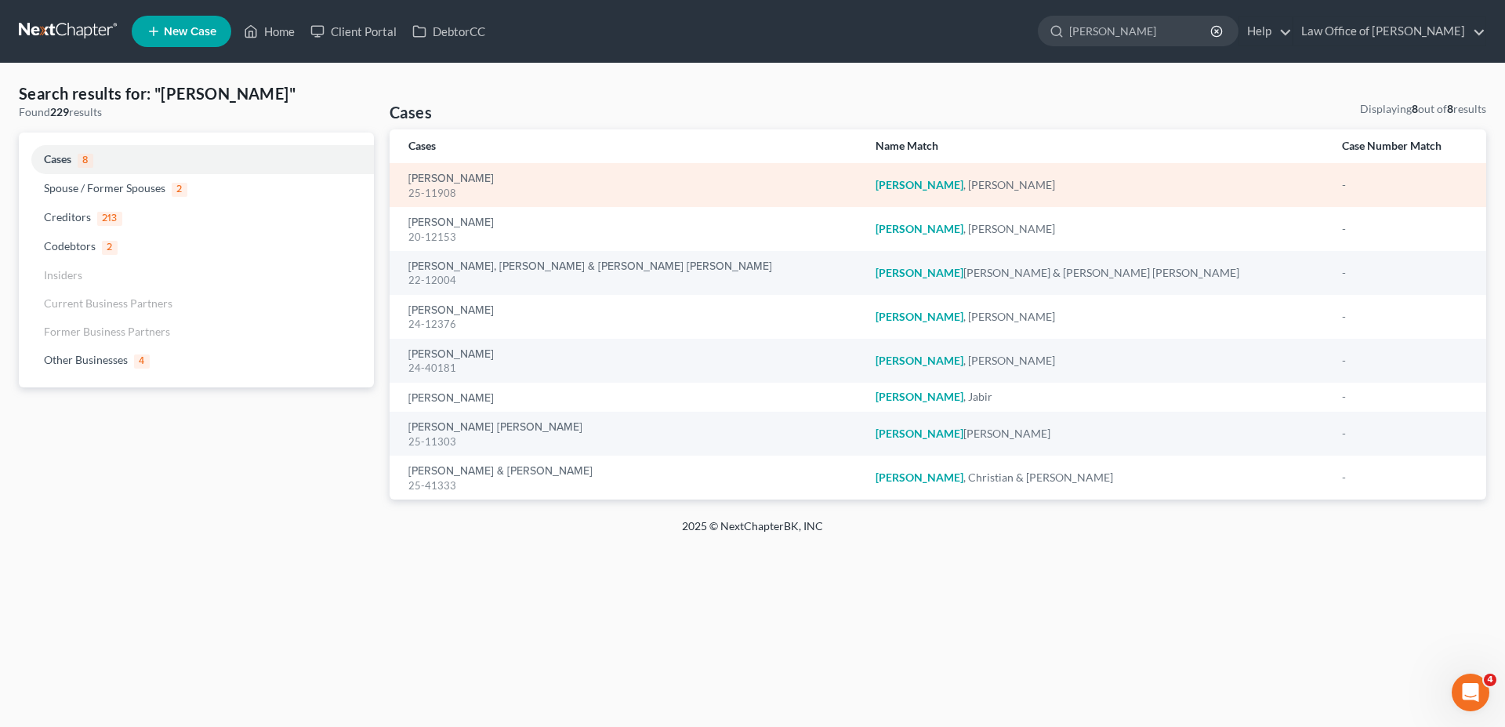
click at [437, 170] on div "[PERSON_NAME] 25-11908" at bounding box center [629, 185] width 442 height 31
click at [437, 172] on div "[PERSON_NAME] 25-11908" at bounding box center [629, 185] width 442 height 31
click at [439, 176] on link "[PERSON_NAME]" at bounding box center [450, 178] width 85 height 11
select select "6"
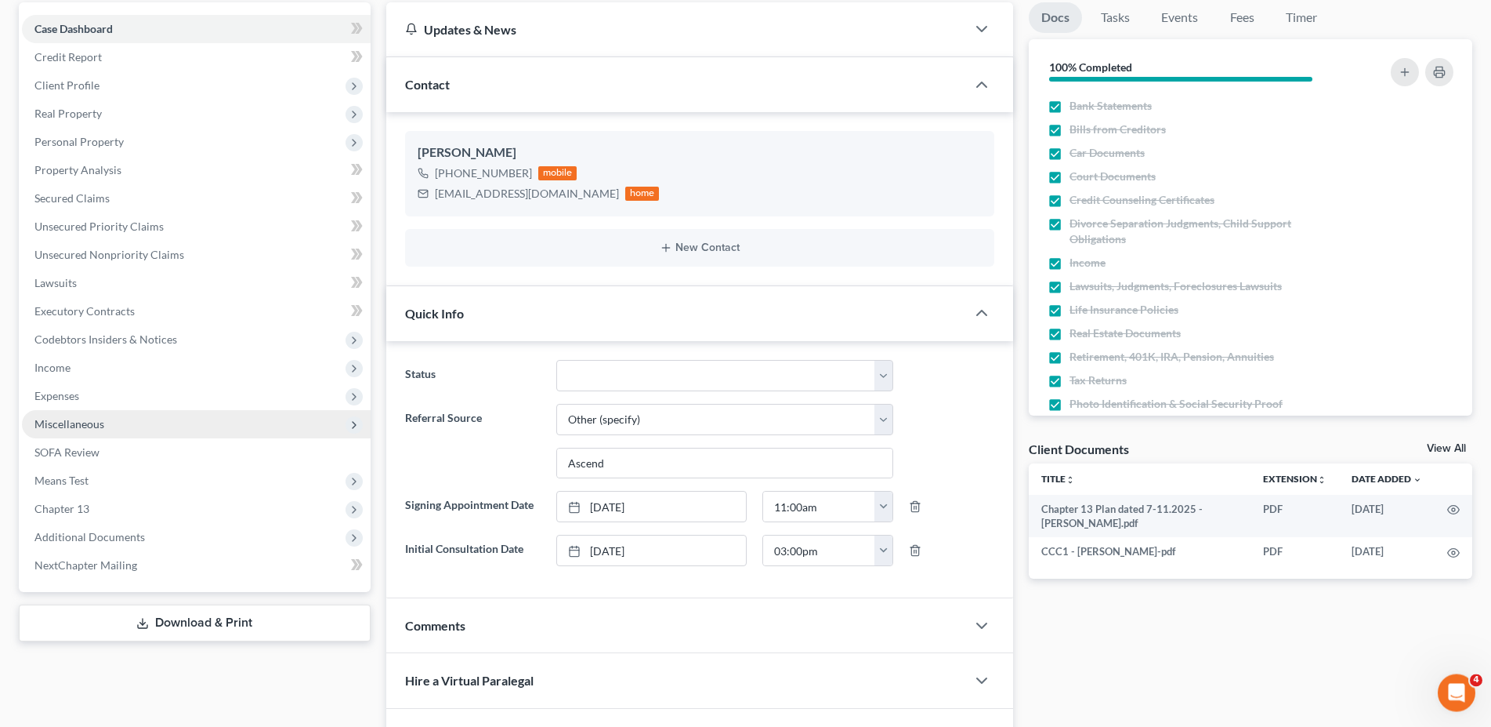
scroll to position [240, 0]
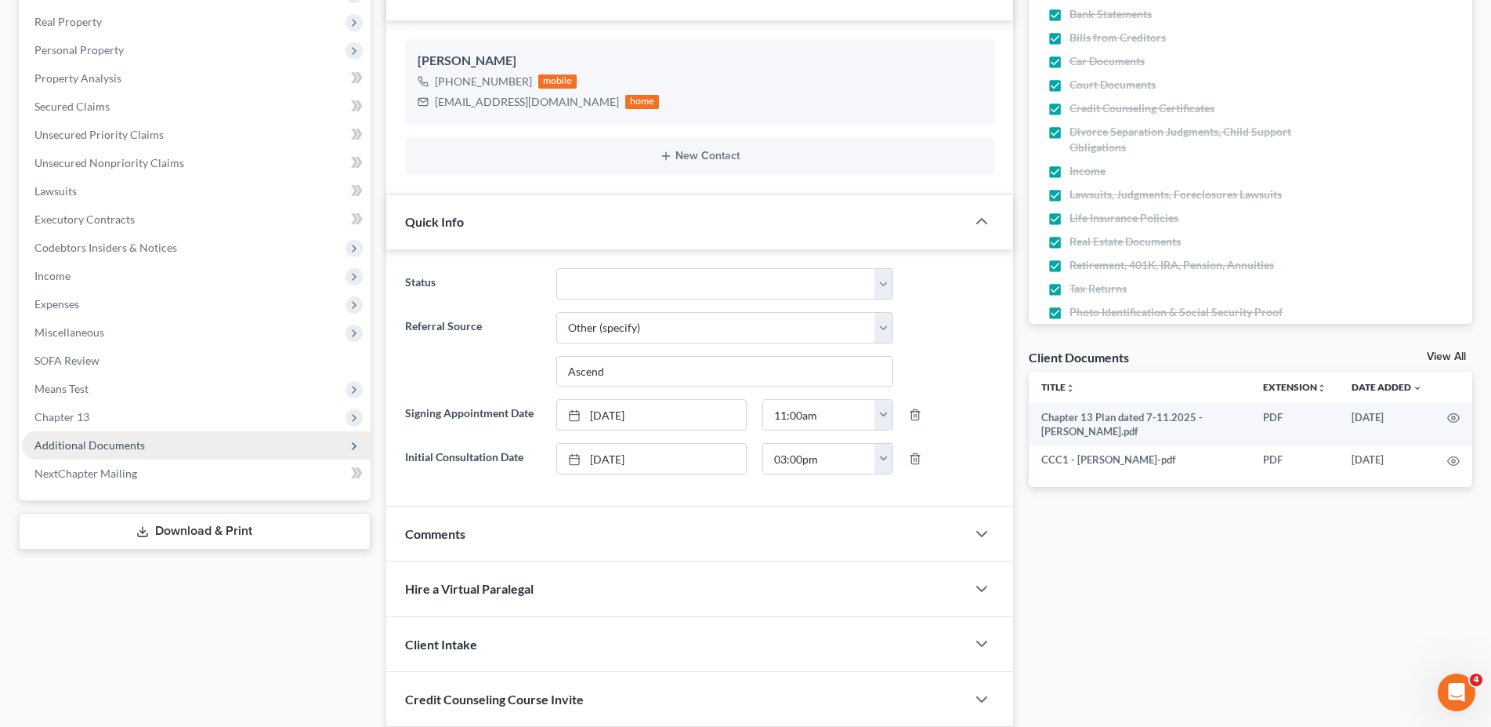
click at [79, 446] on span "Additional Documents" at bounding box center [89, 444] width 111 height 13
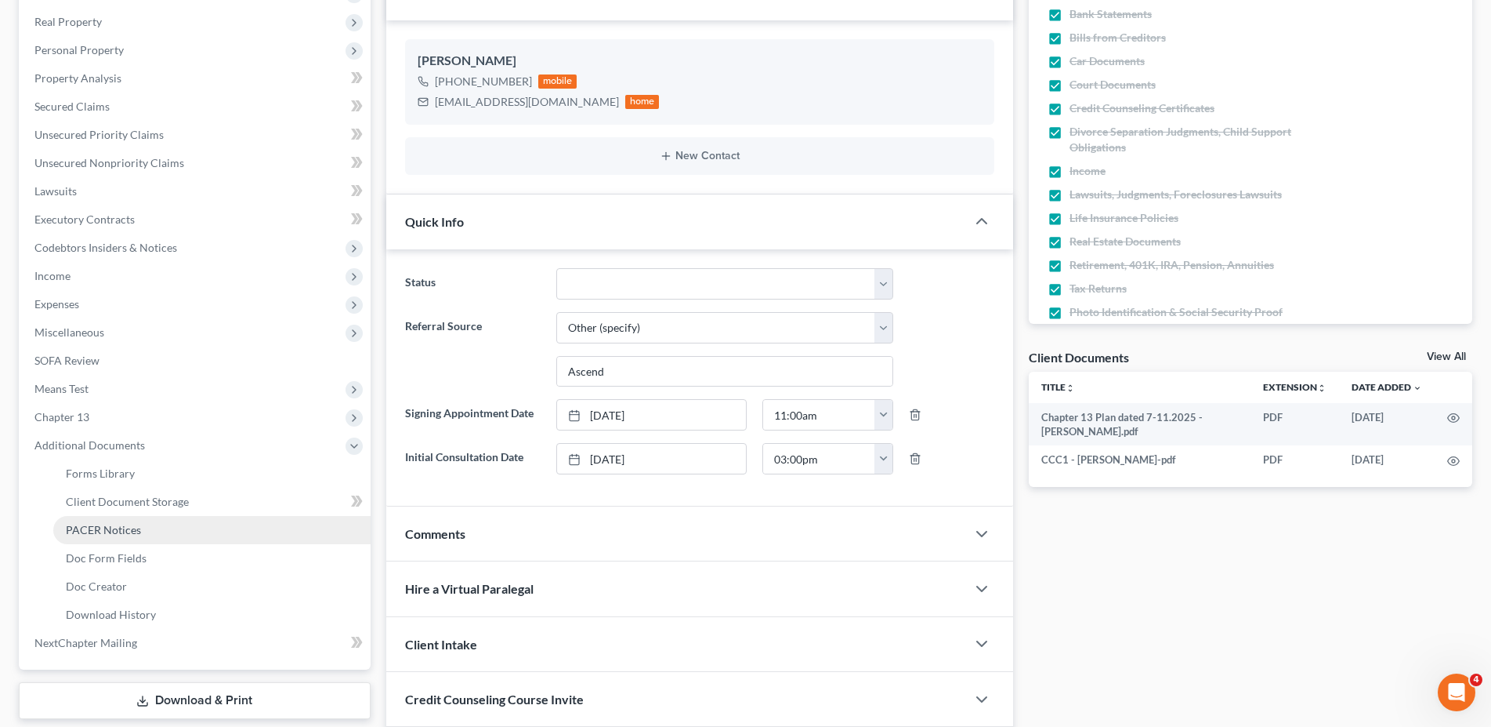
click at [93, 531] on span "PACER Notices" at bounding box center [103, 529] width 75 height 13
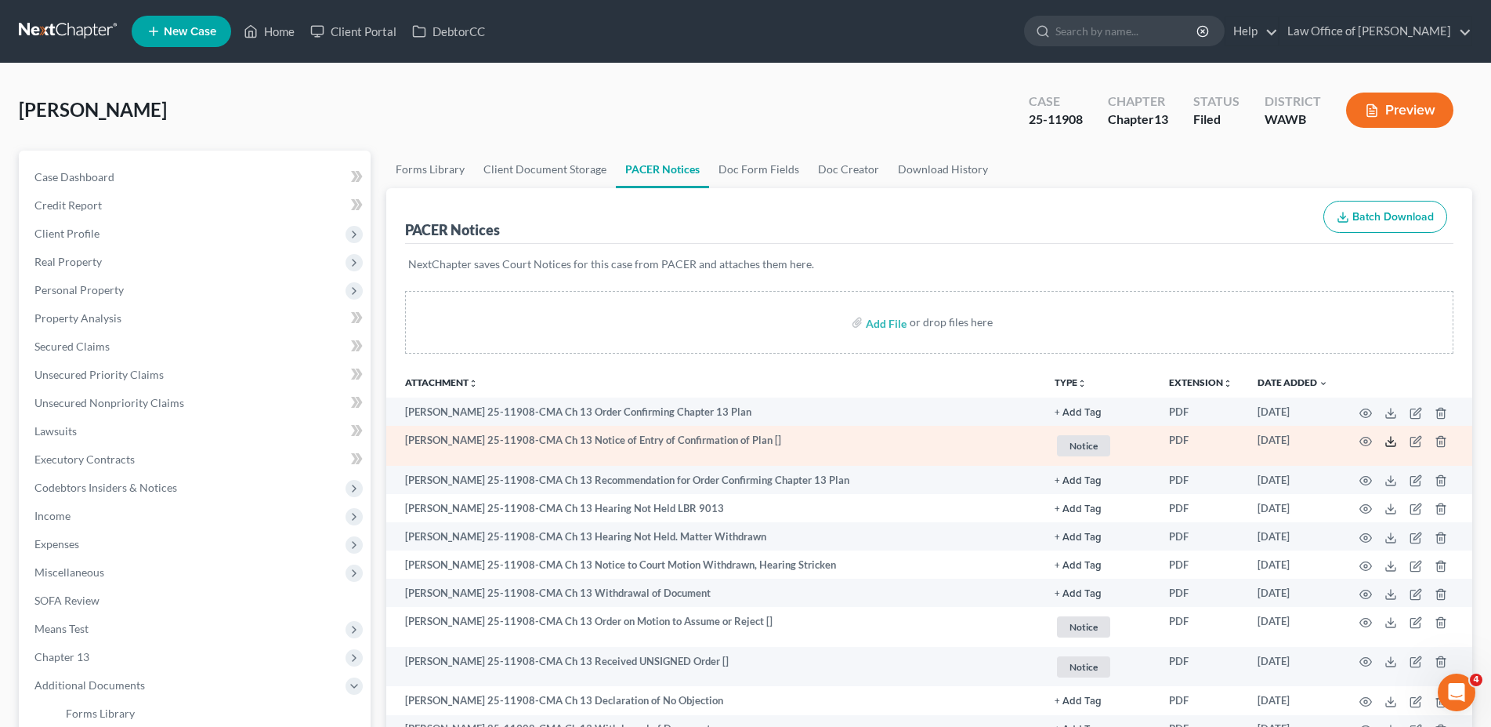
click at [1390, 440] on icon at bounding box center [1391, 441] width 13 height 13
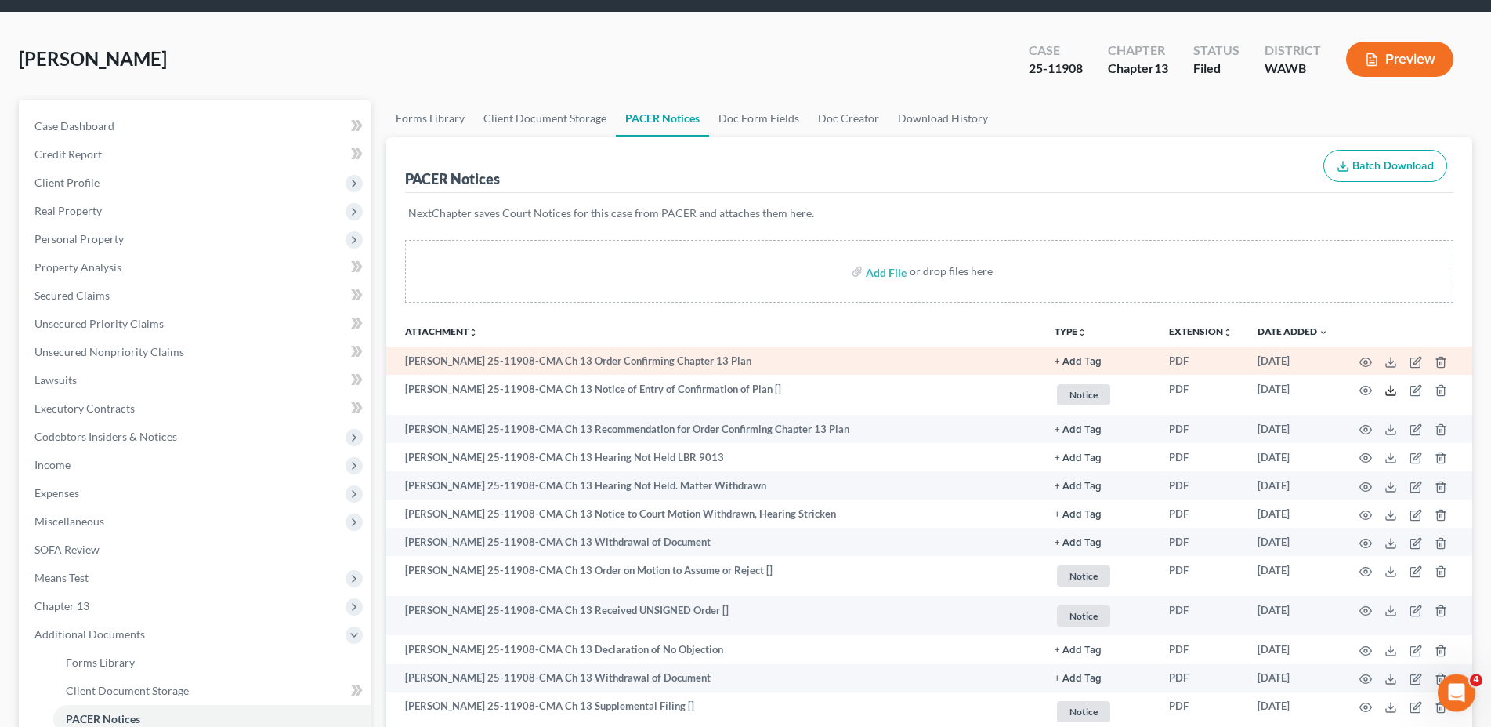
scroll to position [80, 0]
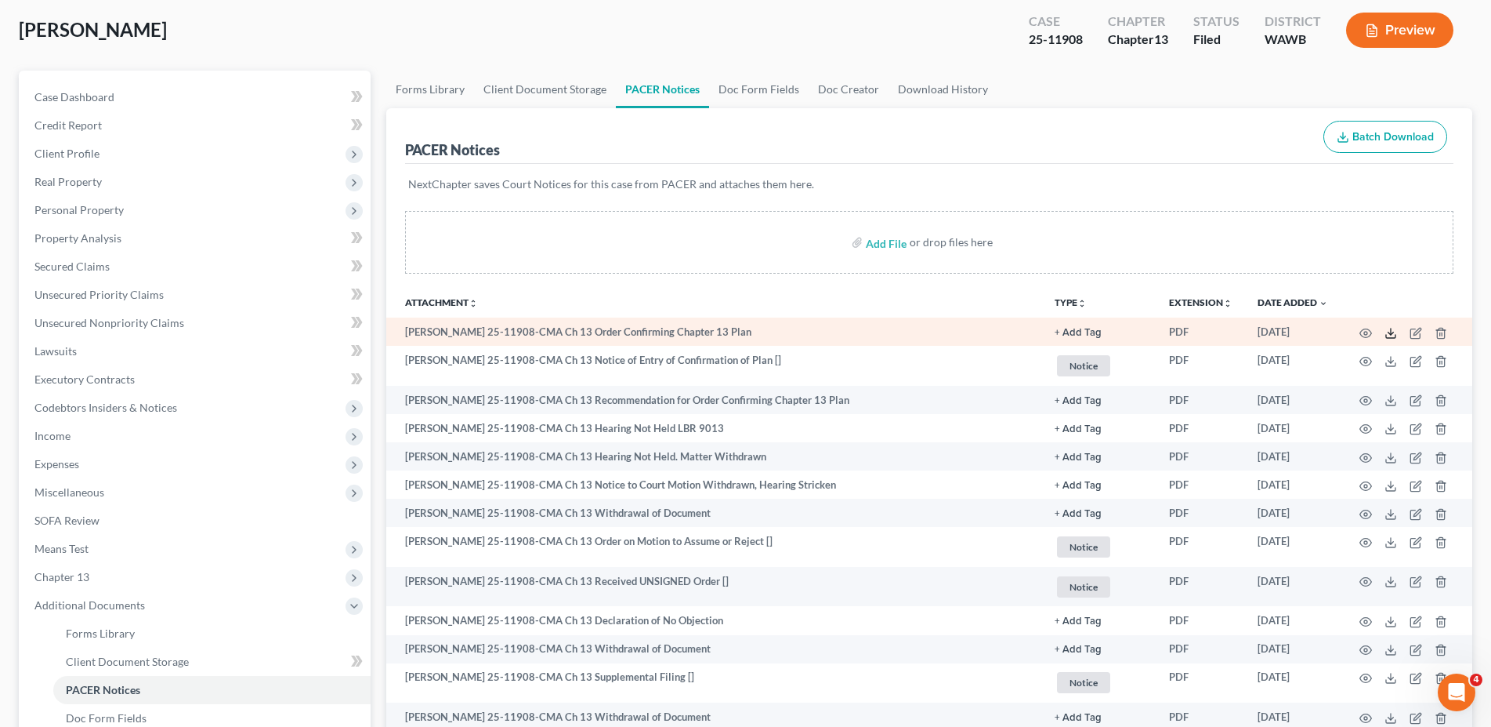
click at [1389, 335] on icon at bounding box center [1391, 333] width 13 height 13
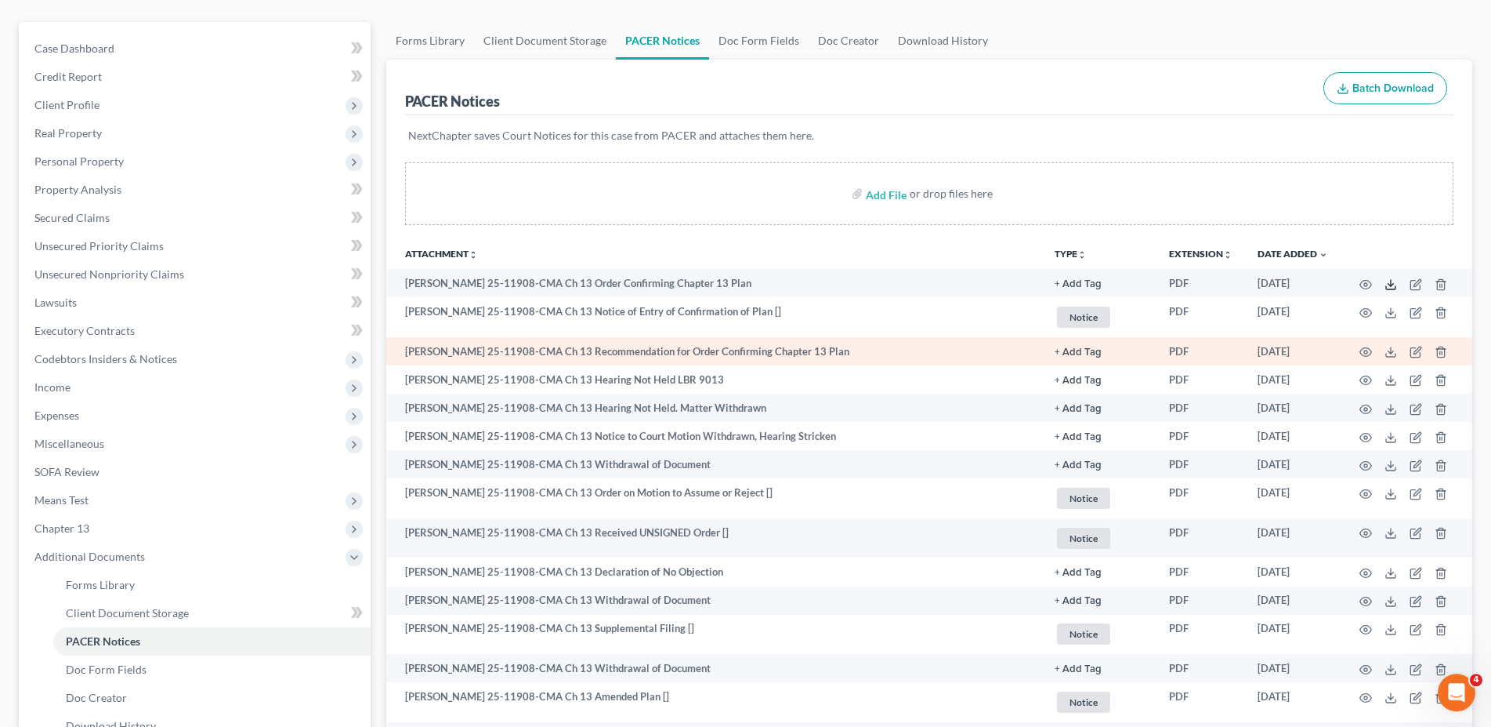
scroll to position [160, 0]
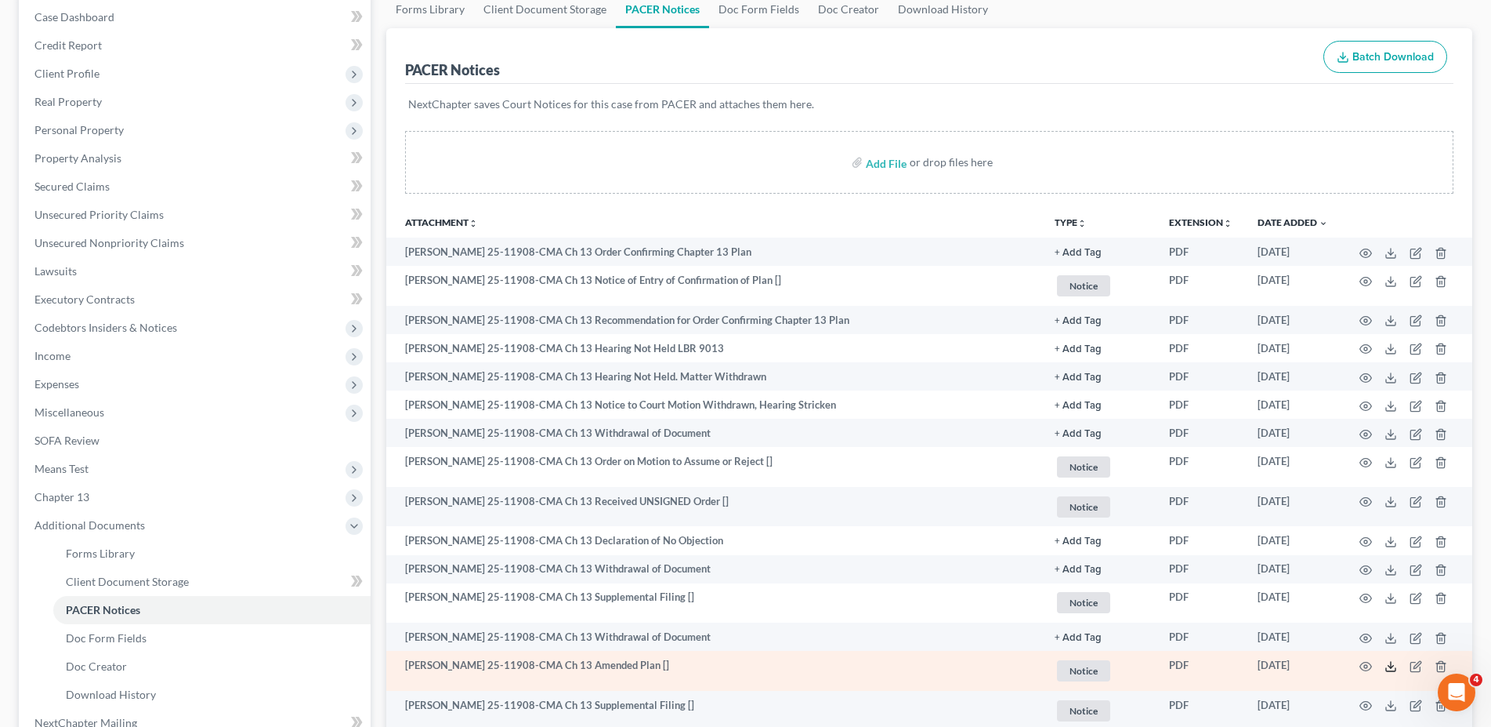
click at [1392, 668] on icon at bounding box center [1391, 666] width 13 height 13
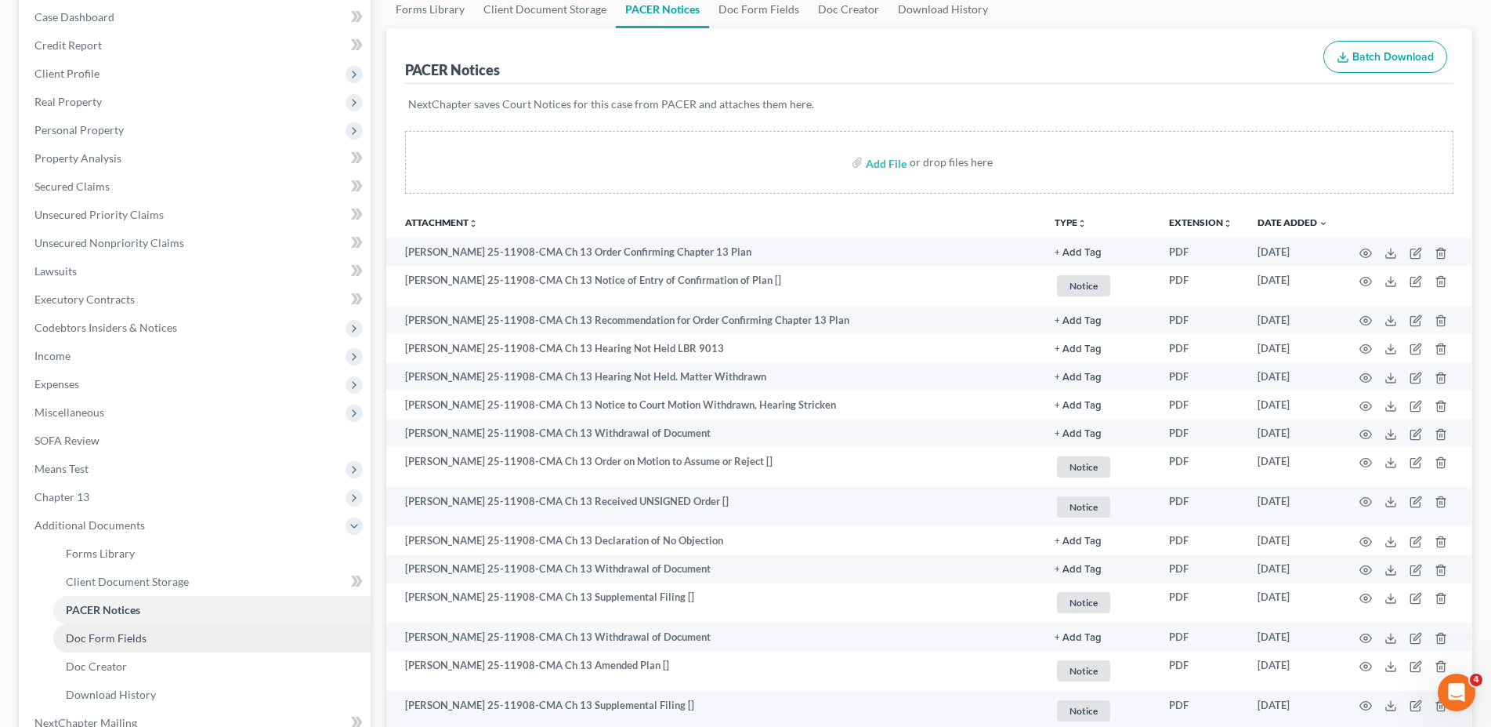
click at [121, 635] on span "Doc Form Fields" at bounding box center [106, 637] width 81 height 13
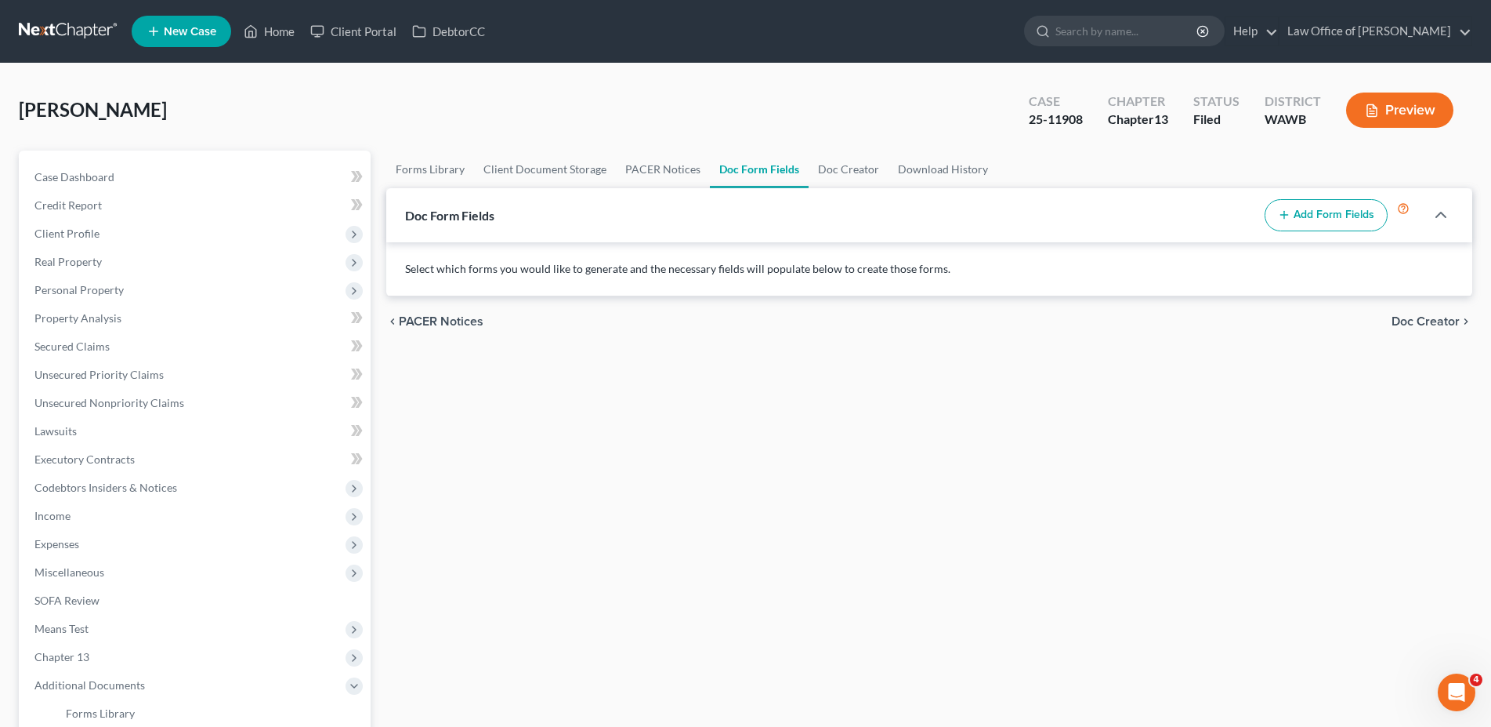
click at [1336, 211] on button "Add Form Fields" at bounding box center [1326, 215] width 123 height 33
select select
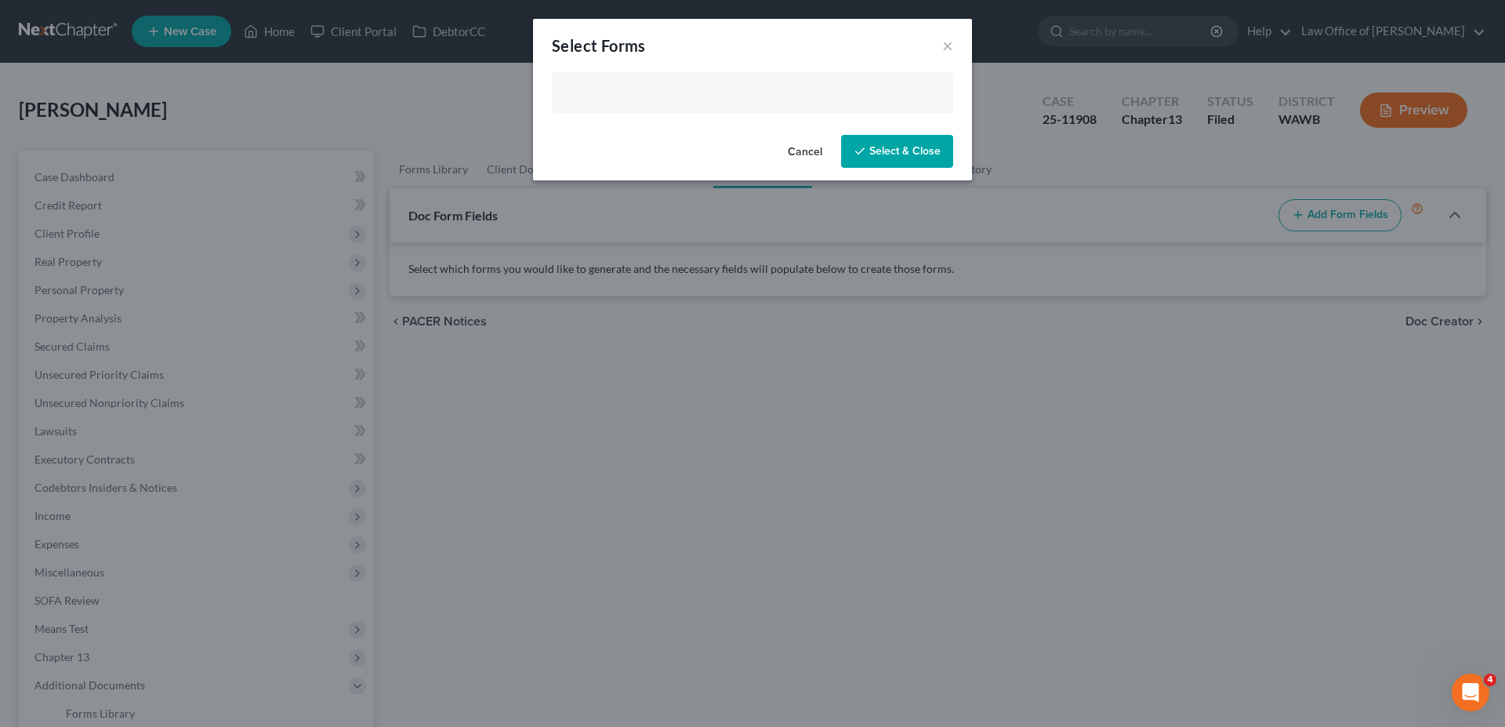
click at [657, 92] on input "text" at bounding box center [750, 94] width 379 height 24
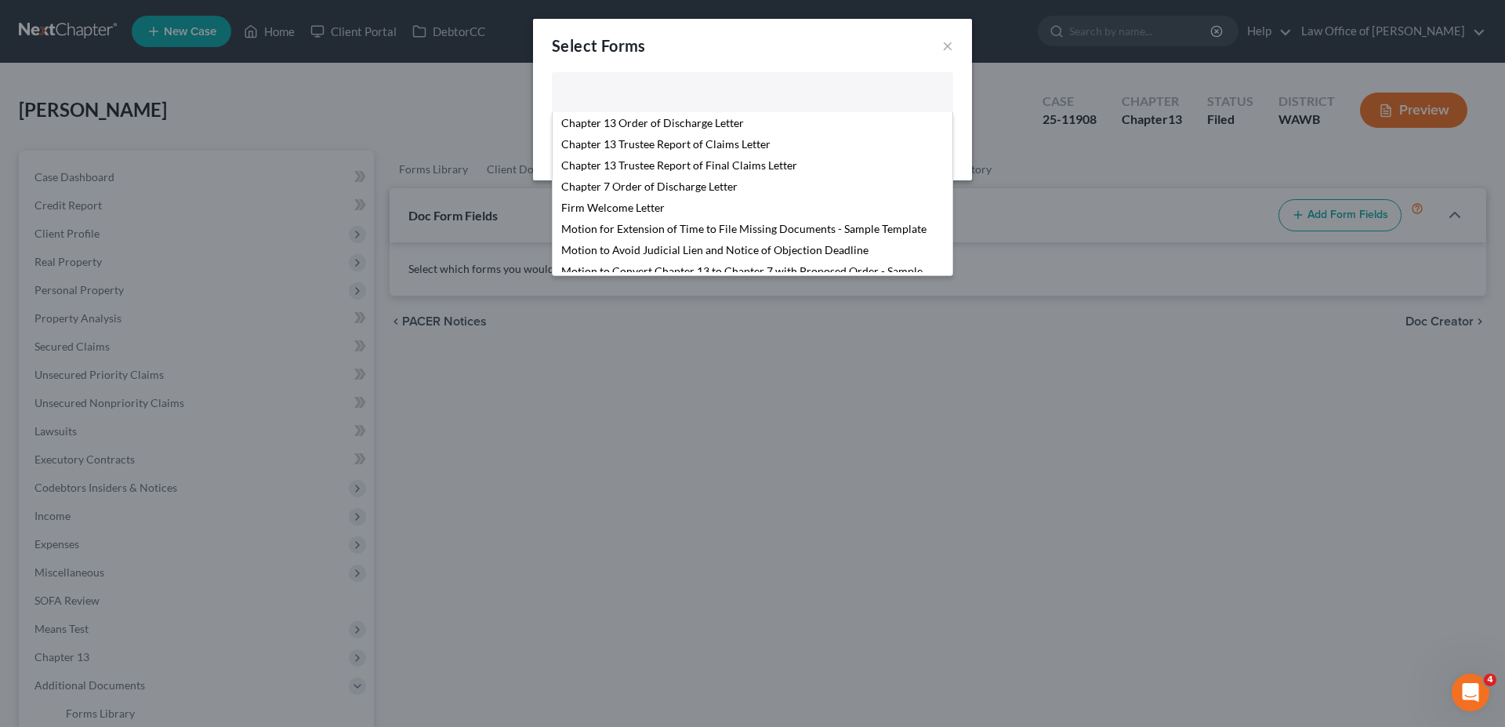
scroll to position [240, 0]
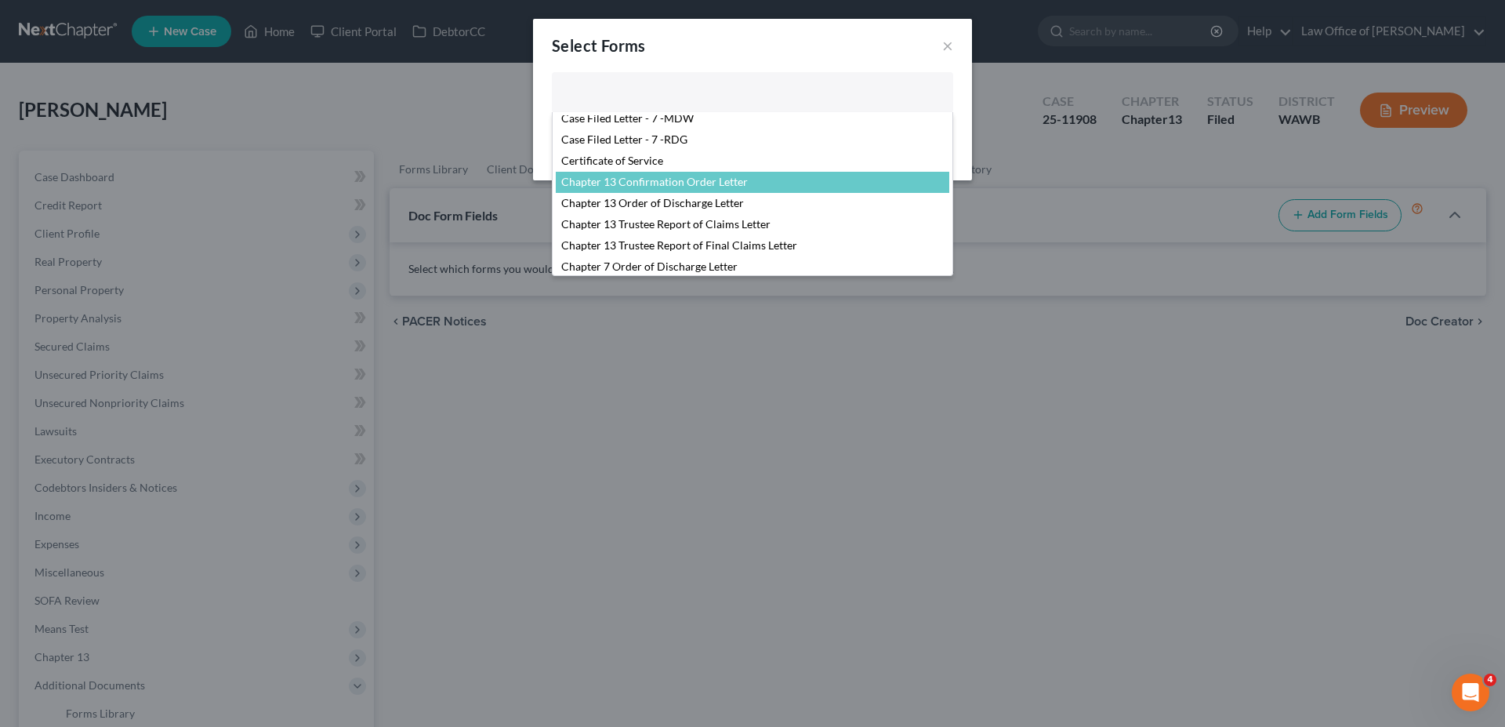
select select "104375"
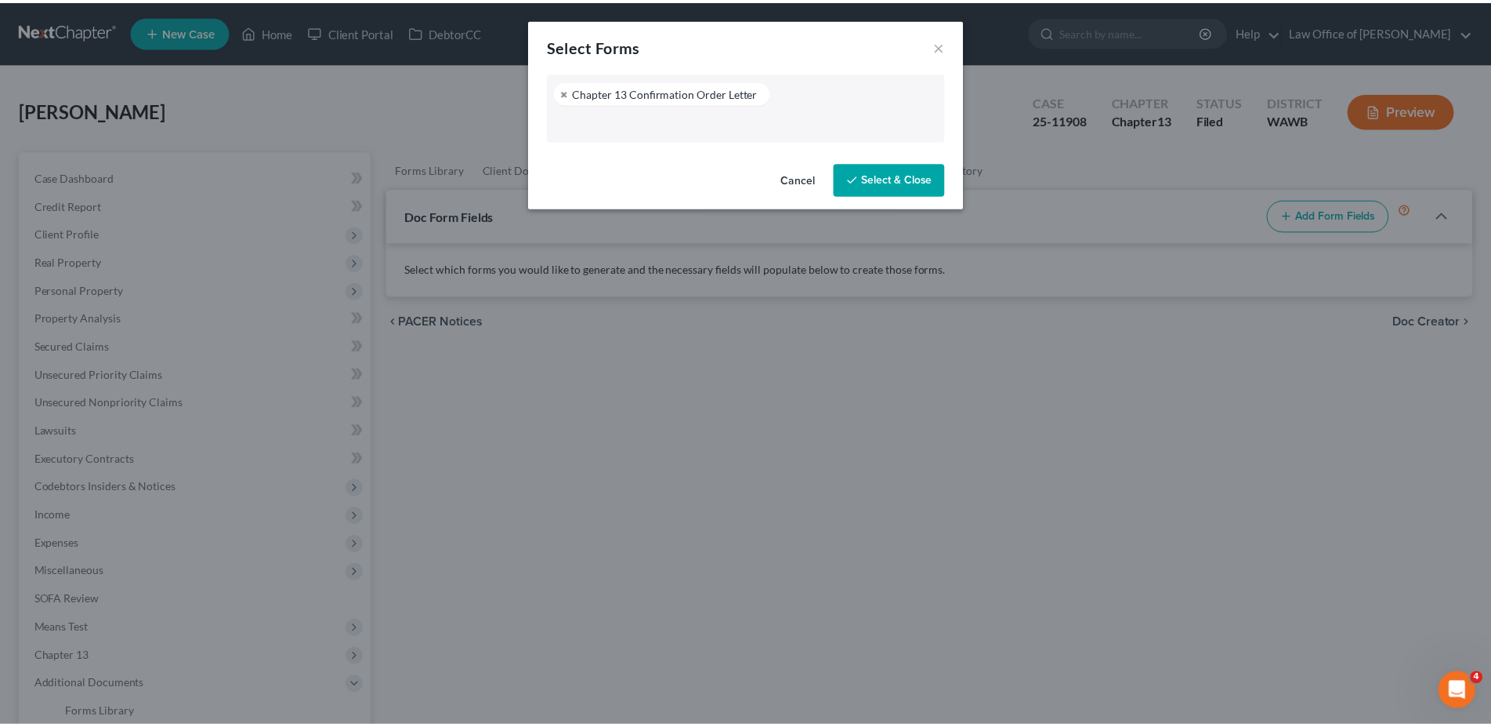
scroll to position [230, 0]
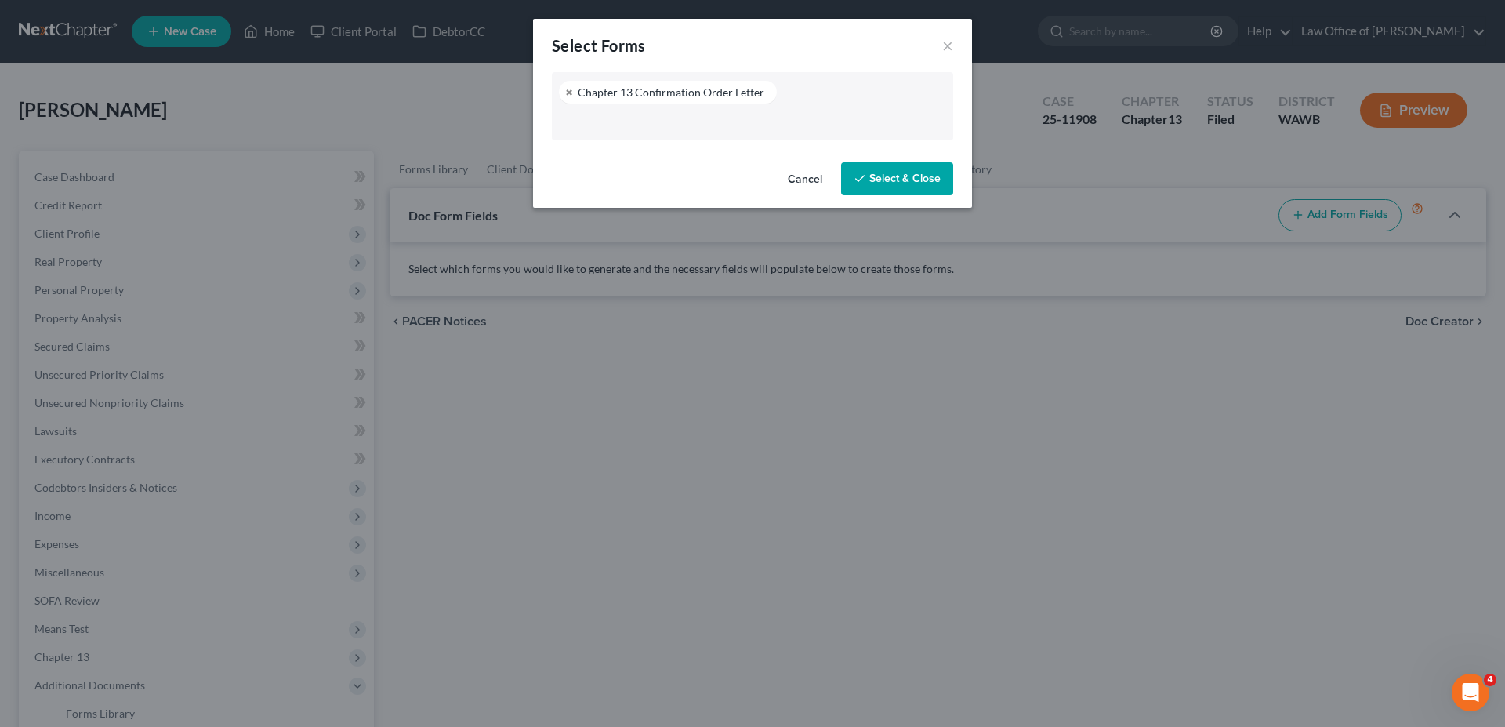
click at [863, 179] on icon "button" at bounding box center [859, 178] width 13 height 13
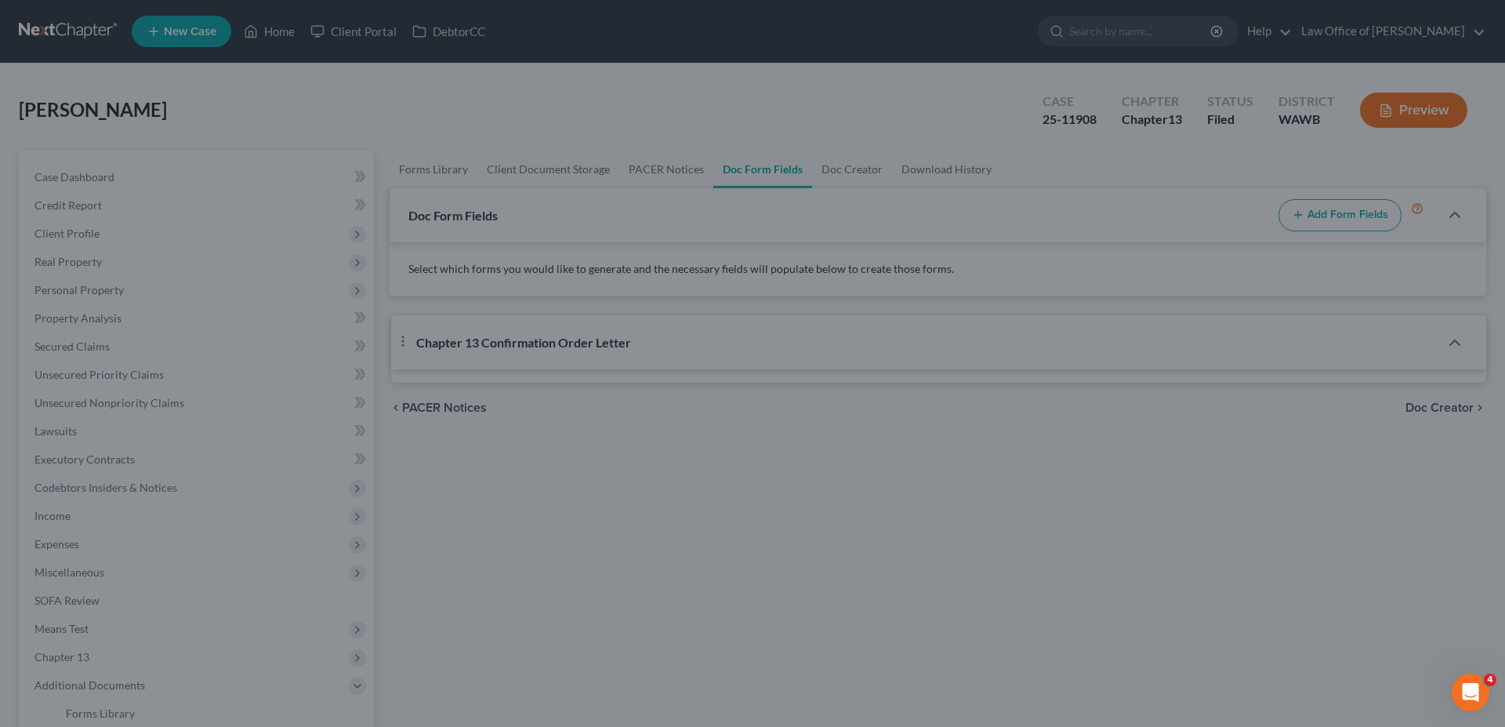
select select "0"
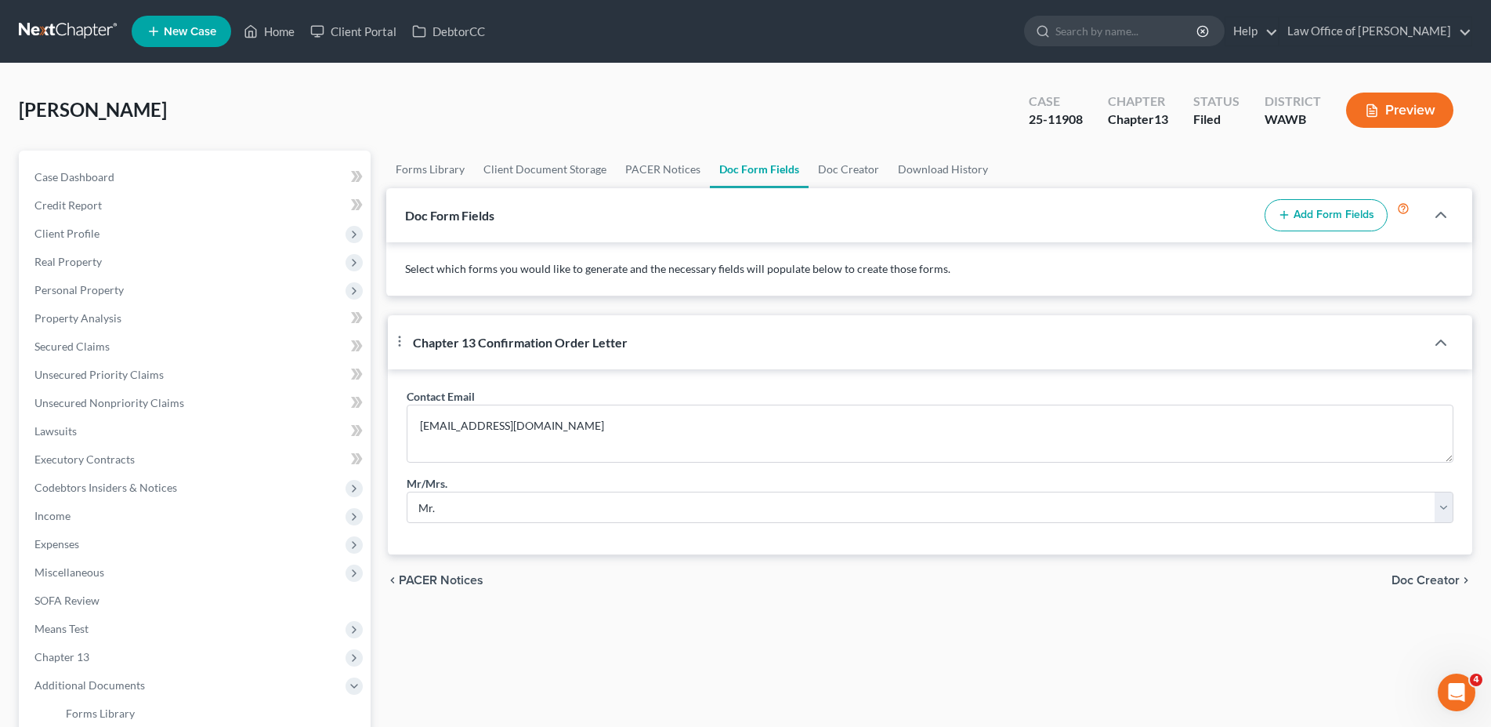
click at [1424, 604] on div "chevron_left PACER Notices Doc Creator chevron_right" at bounding box center [929, 580] width 1086 height 50
click at [1424, 586] on span "Doc Creator" at bounding box center [1426, 580] width 68 height 13
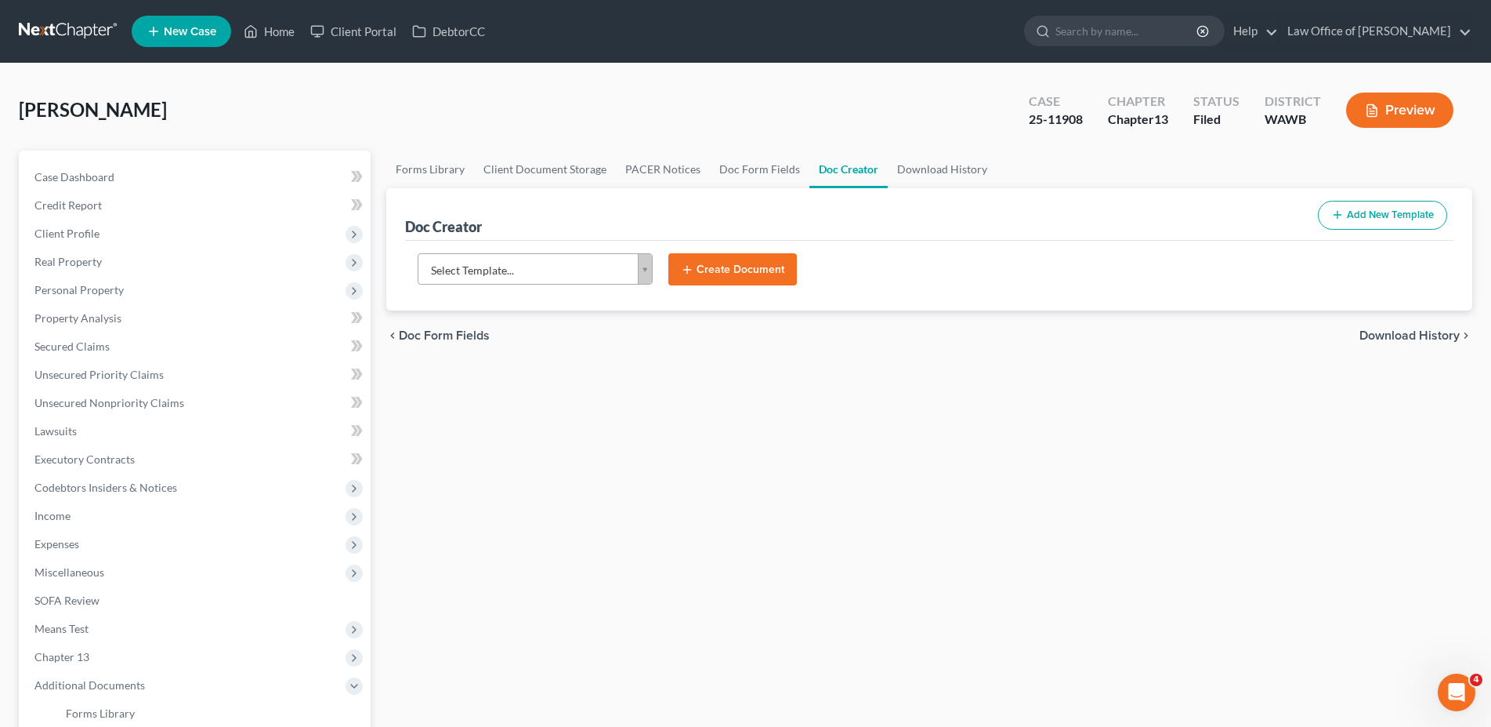
click at [511, 274] on body "Home New Case Client Portal DebtorCC Law Office of [PERSON_NAME] [EMAIL_ADDRESS…" at bounding box center [745, 509] width 1491 height 1018
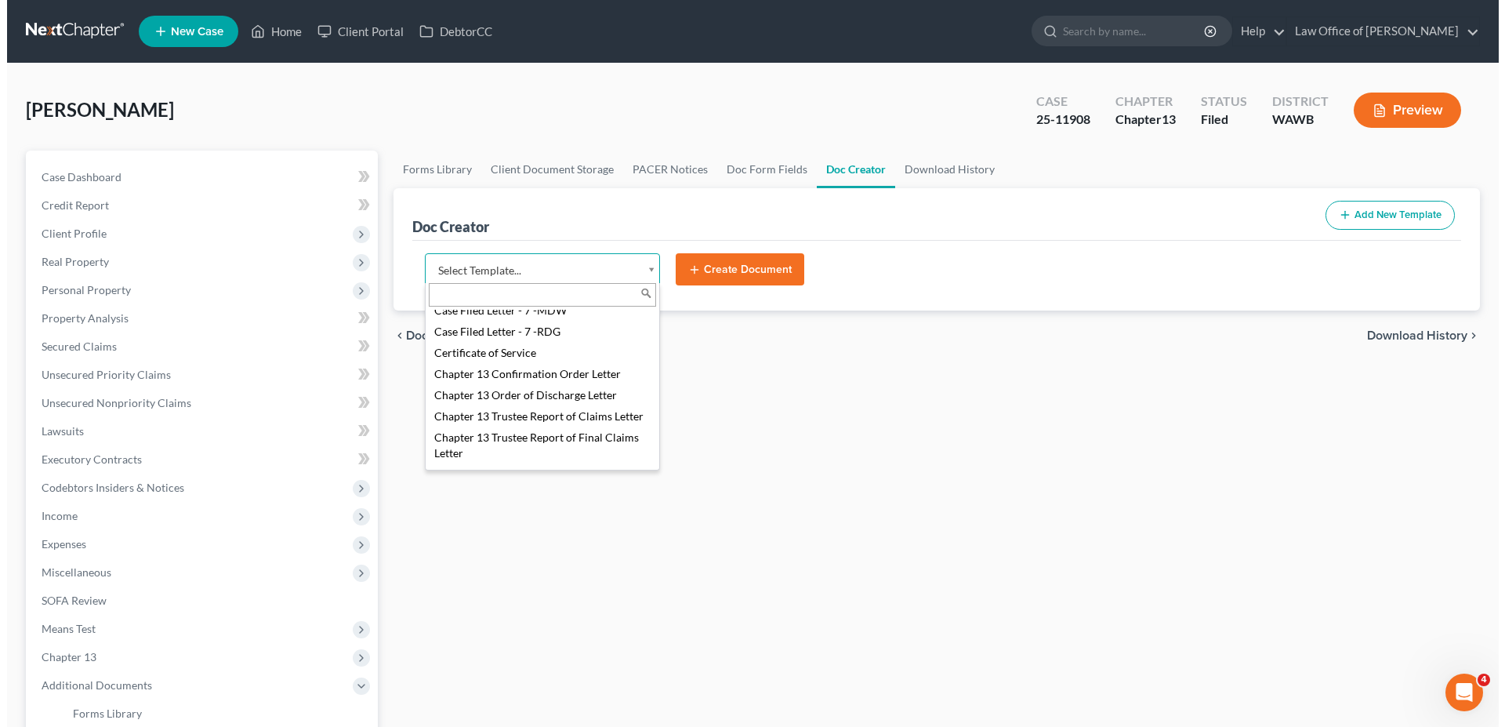
scroll to position [320, 0]
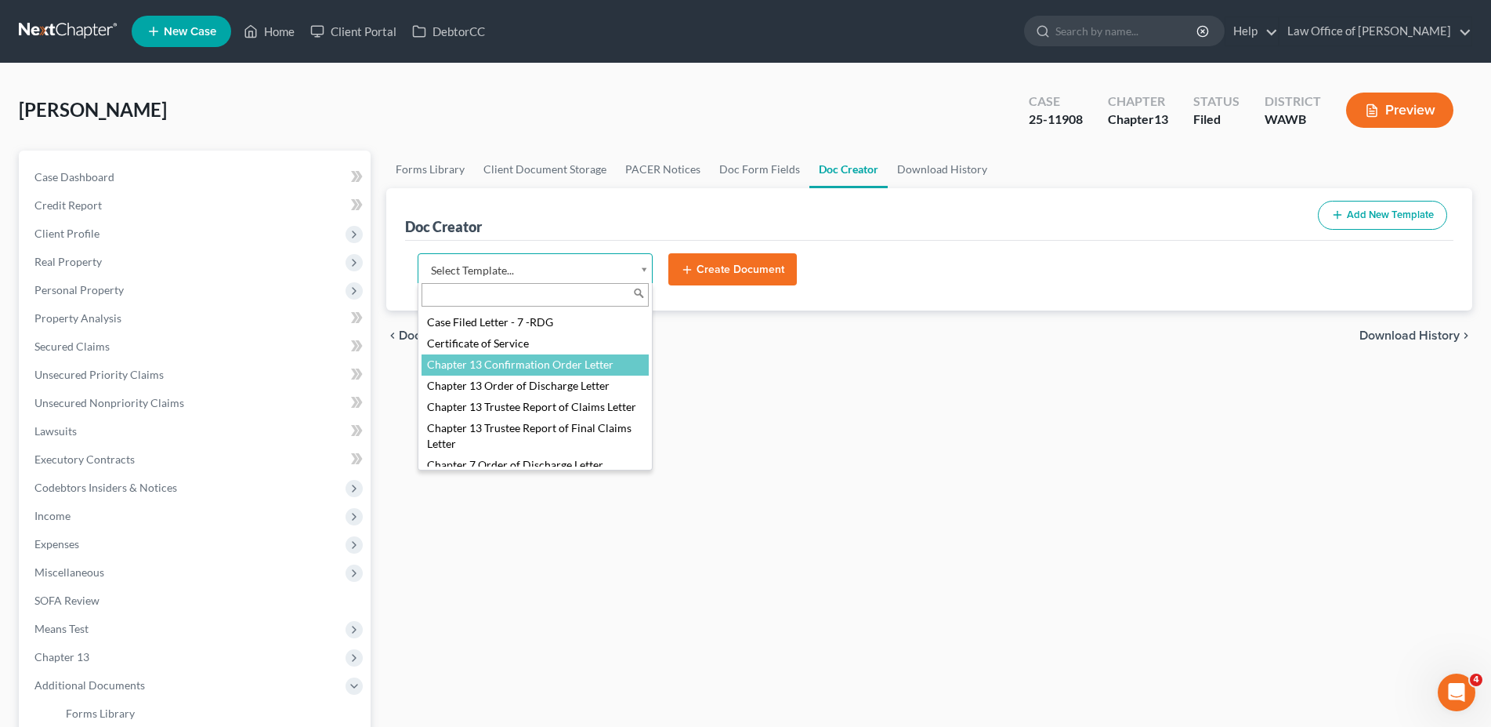
select select "104375"
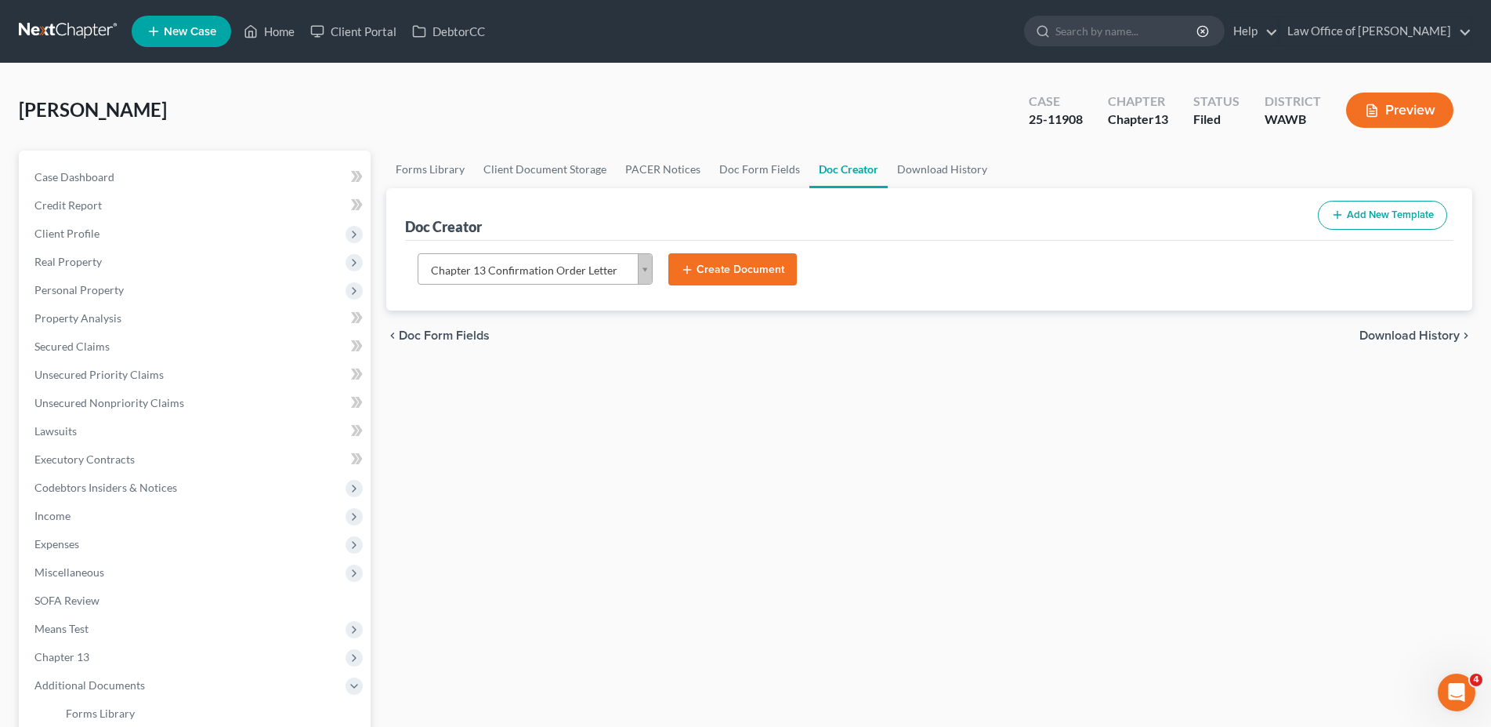
click at [730, 265] on button "Create Document" at bounding box center [733, 269] width 129 height 33
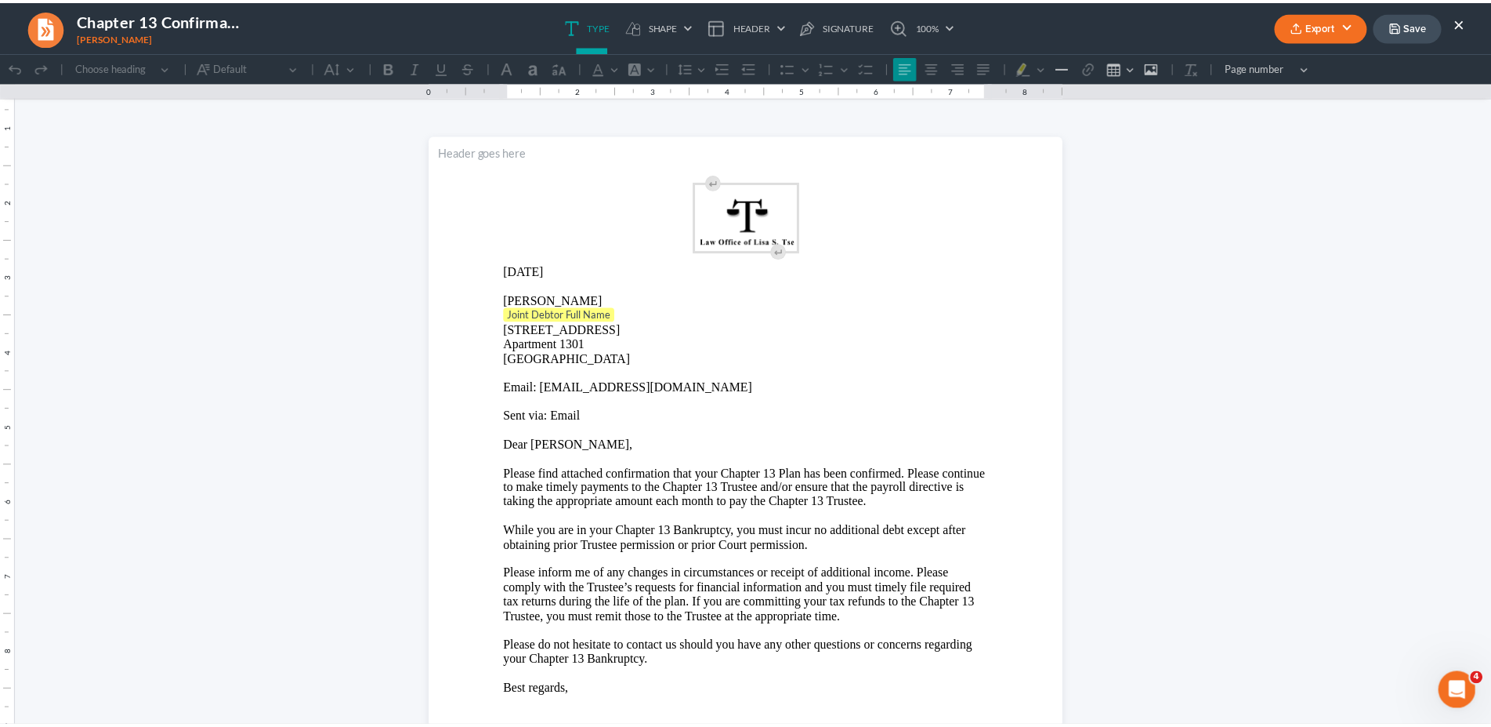
scroll to position [0, 0]
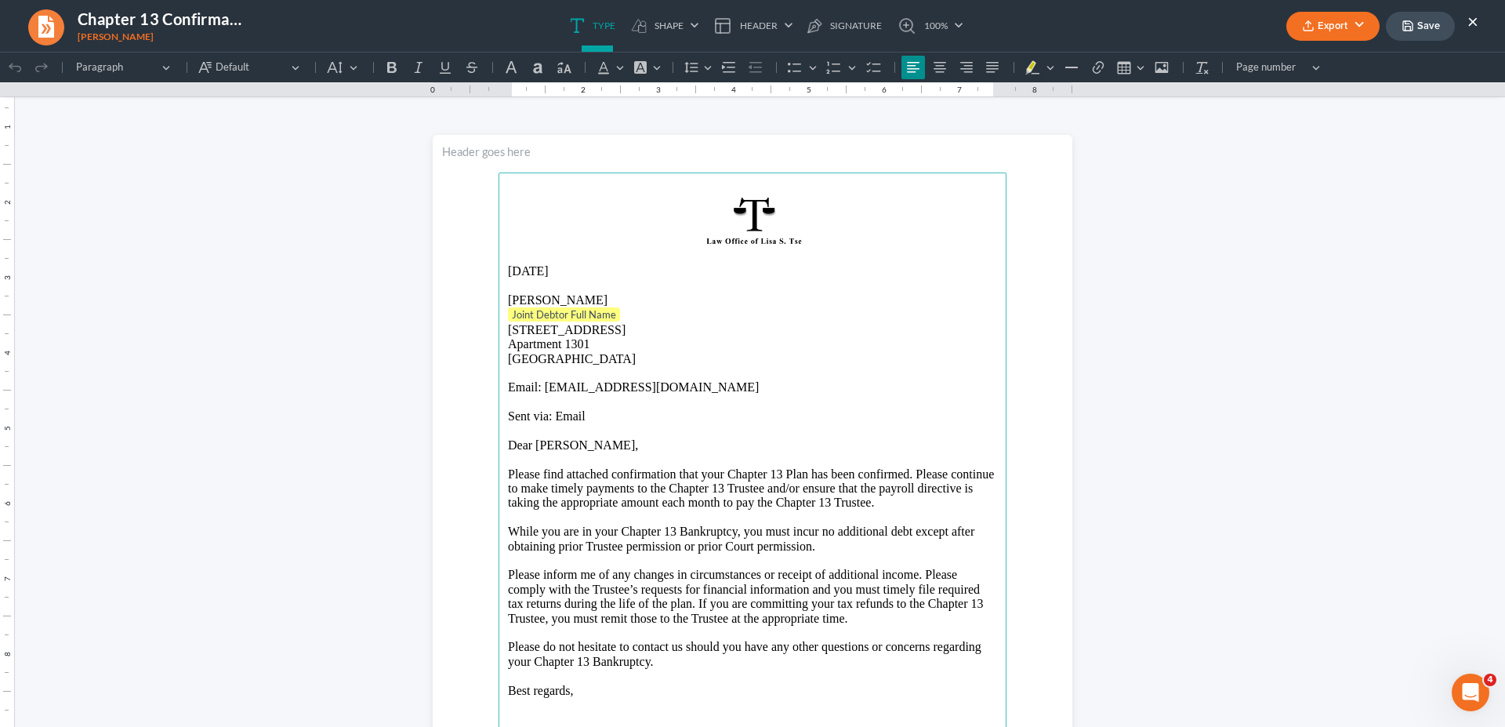
click at [636, 312] on p "Joint Debtor Full Name ⁠⁠⁠⁠⁠⁠⁠" at bounding box center [752, 315] width 489 height 16
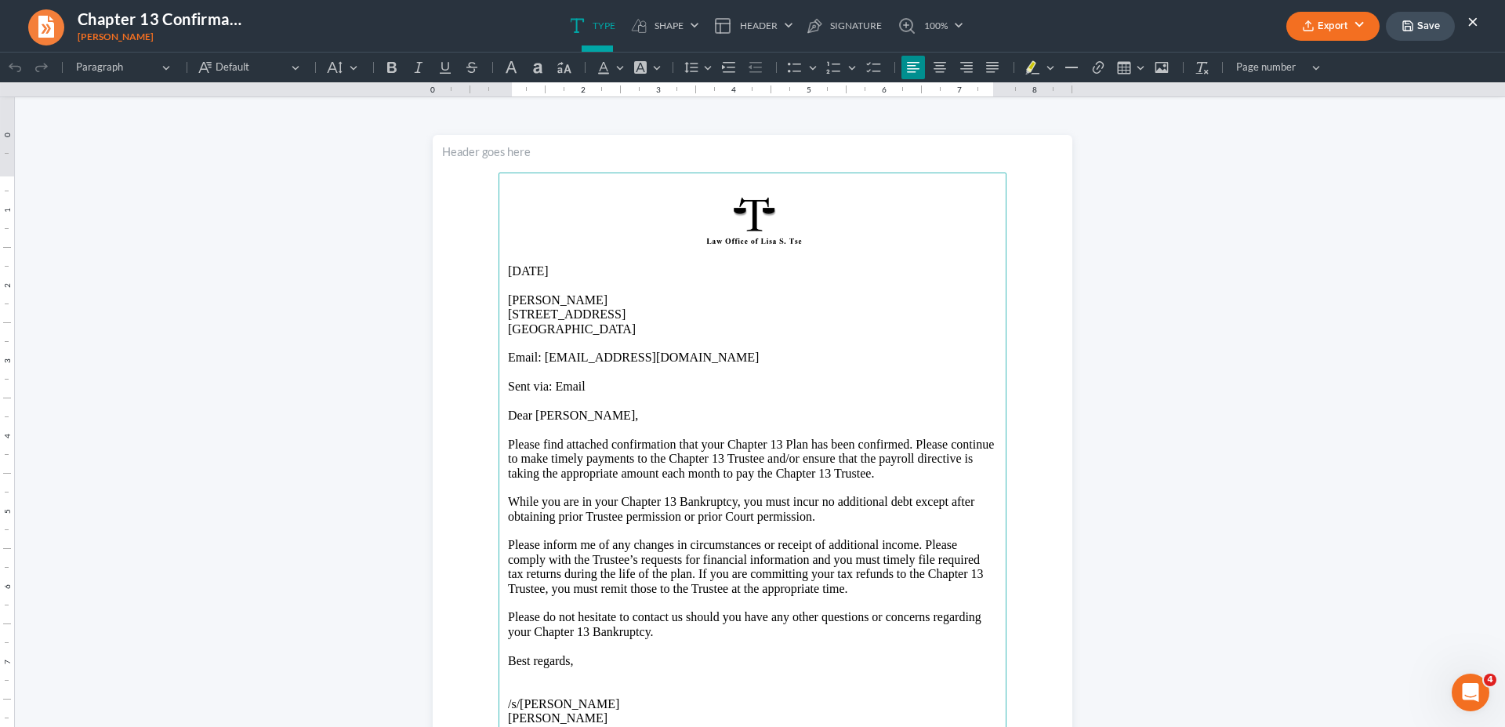
click at [1332, 31] on button "Export" at bounding box center [1332, 26] width 93 height 29
click at [1308, 92] on link "Word" at bounding box center [1330, 88] width 121 height 27
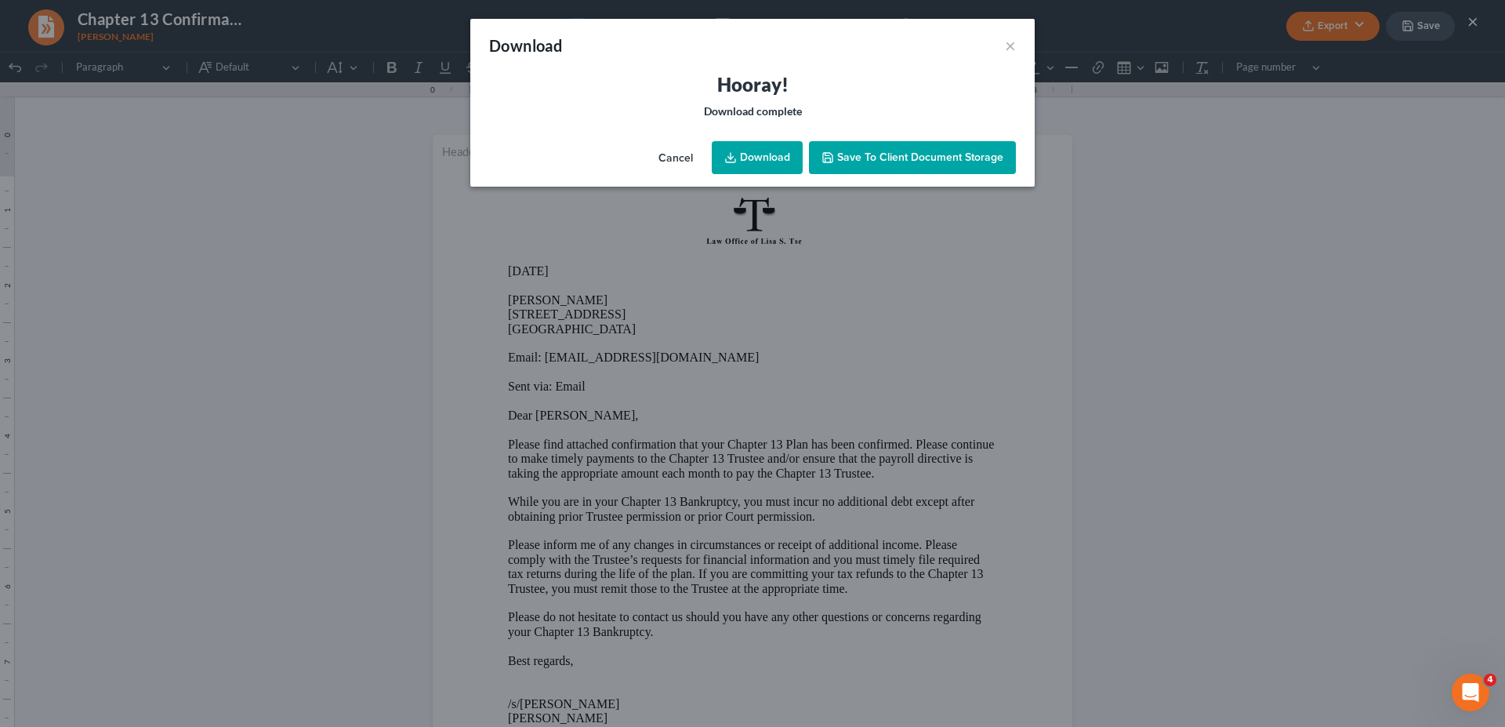
click at [756, 163] on link "Download" at bounding box center [757, 157] width 91 height 33
click at [1008, 45] on button "×" at bounding box center [1010, 45] width 11 height 19
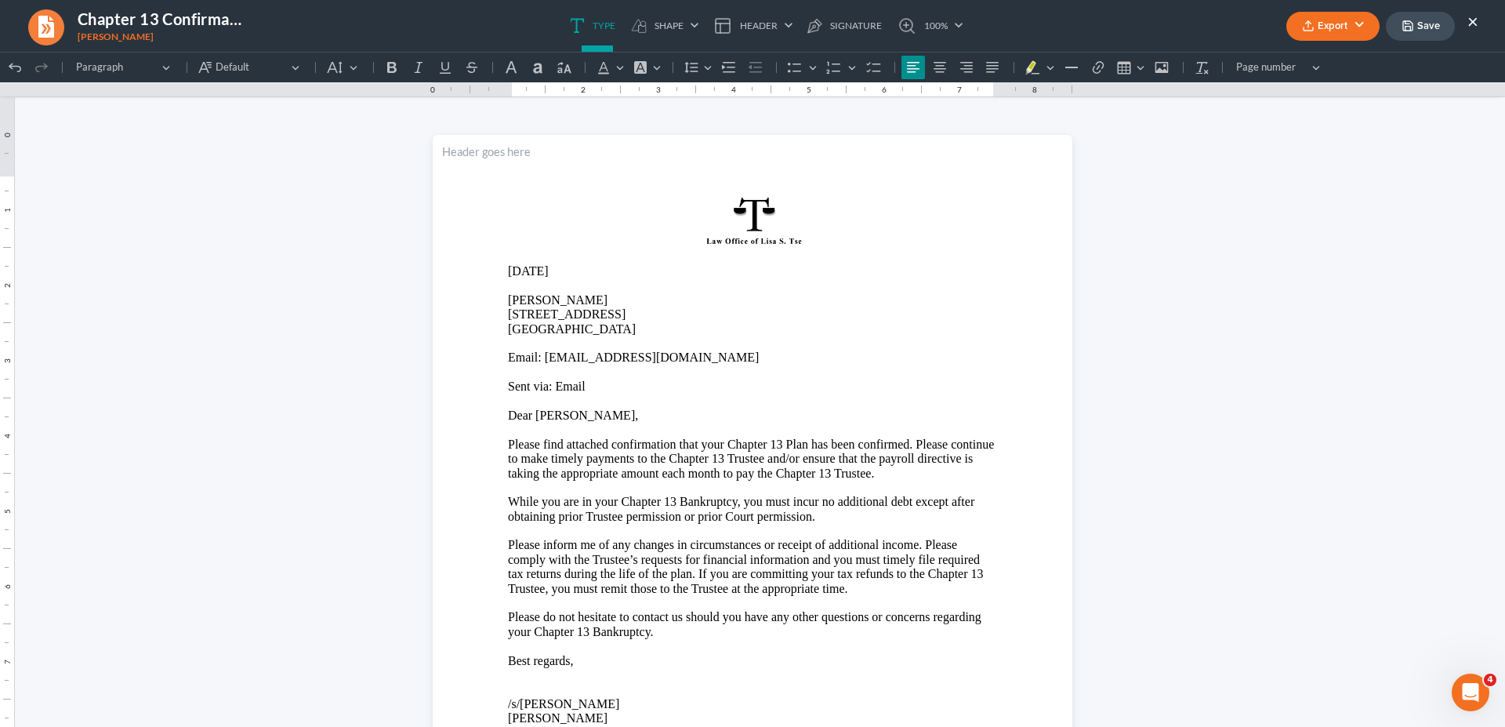
click at [1470, 21] on button "×" at bounding box center [1472, 21] width 11 height 19
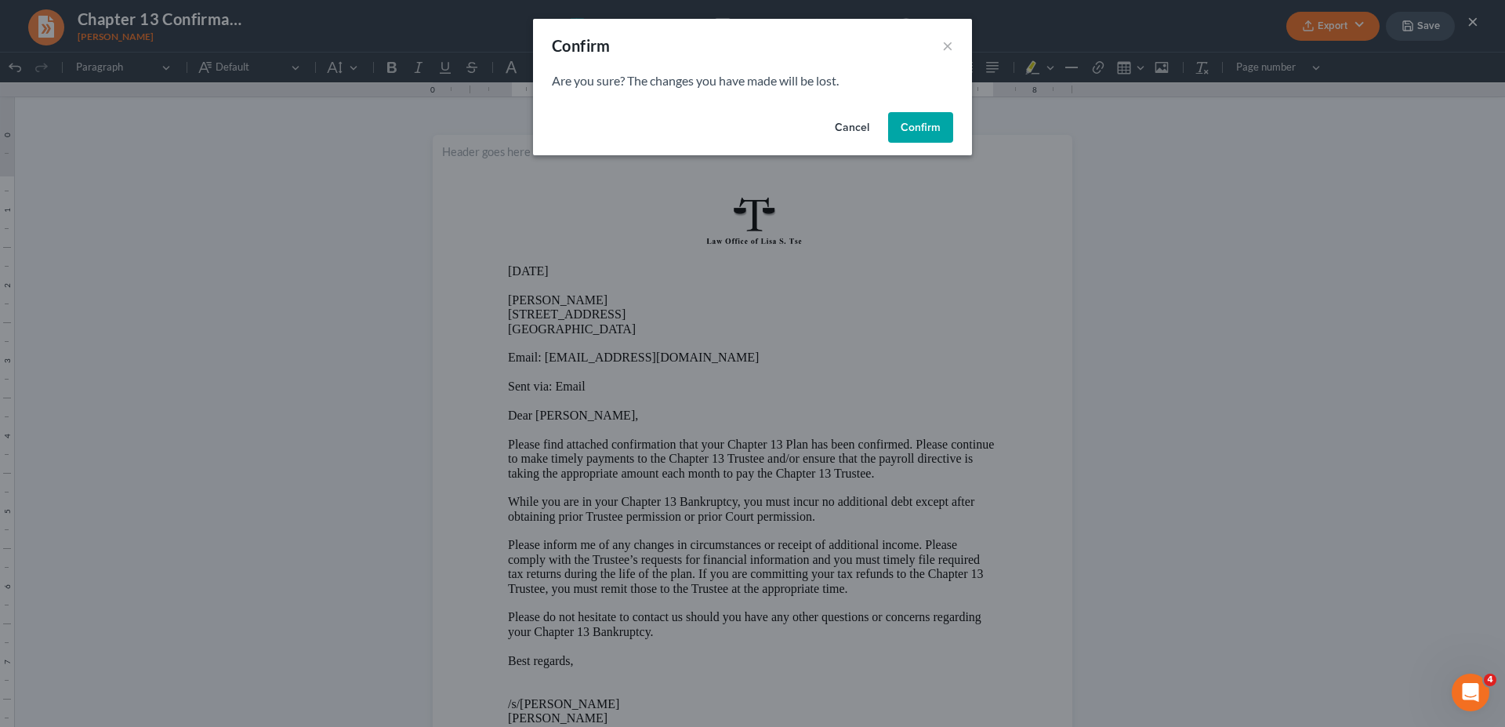
click at [927, 118] on button "Confirm" at bounding box center [920, 127] width 65 height 31
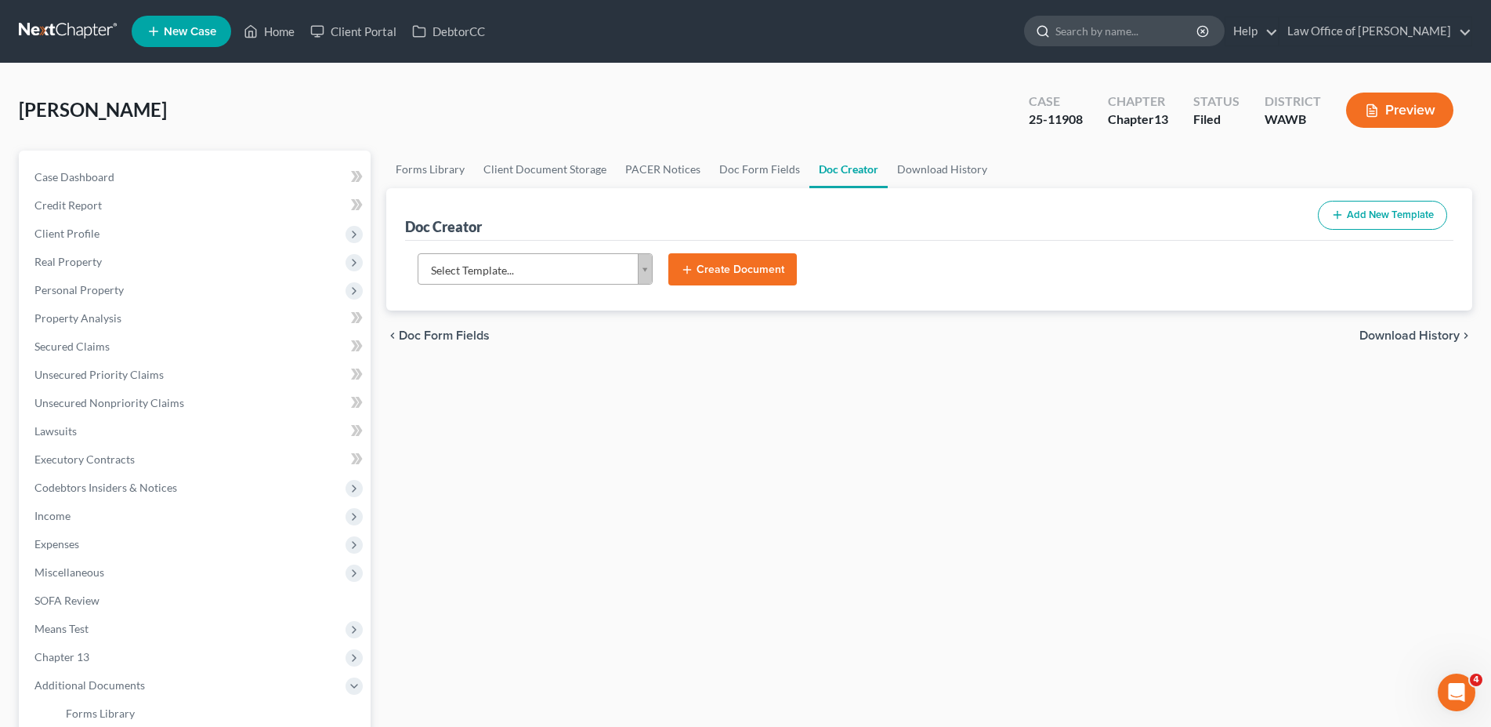
click at [1143, 34] on input "search" at bounding box center [1127, 30] width 143 height 29
type input "r"
type input "[PERSON_NAME]"
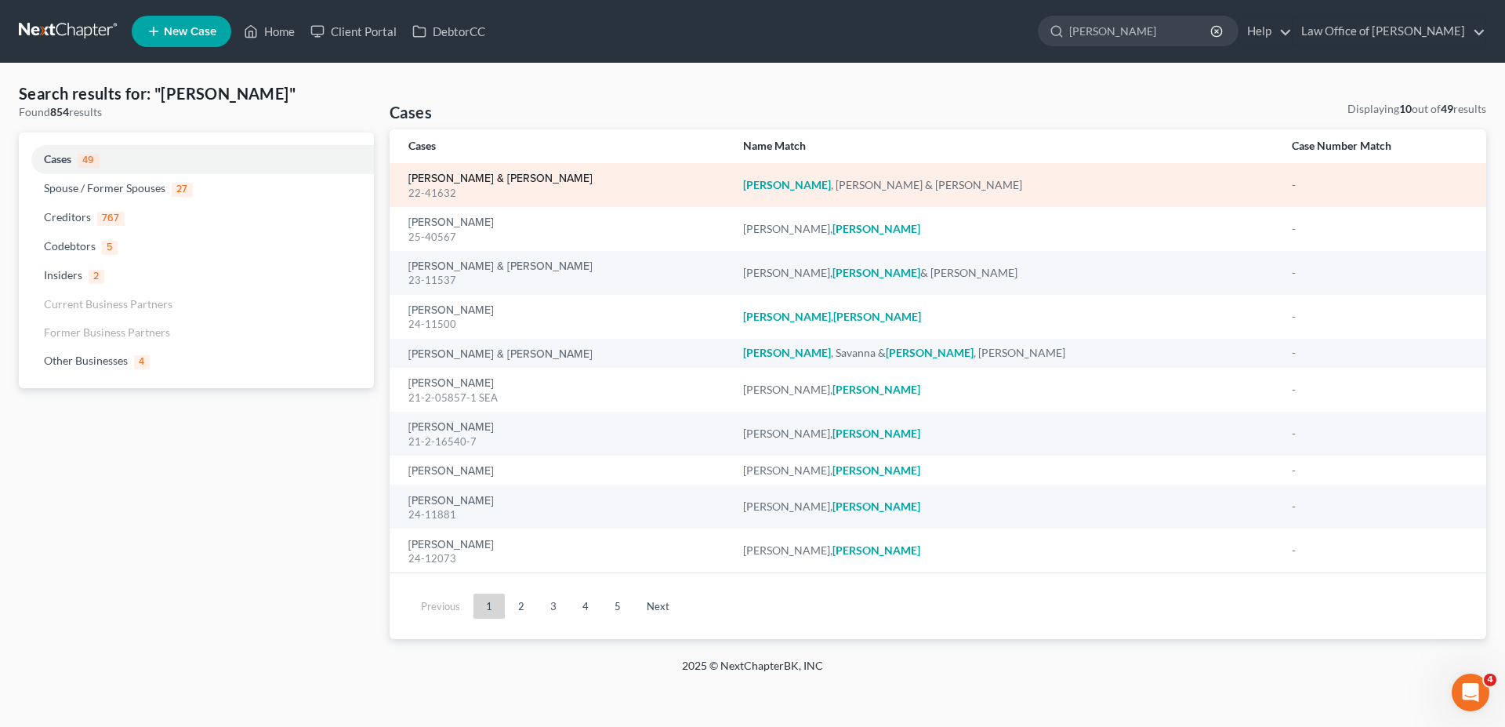
click at [522, 178] on link "[PERSON_NAME] & [PERSON_NAME]" at bounding box center [500, 178] width 184 height 11
select select "6"
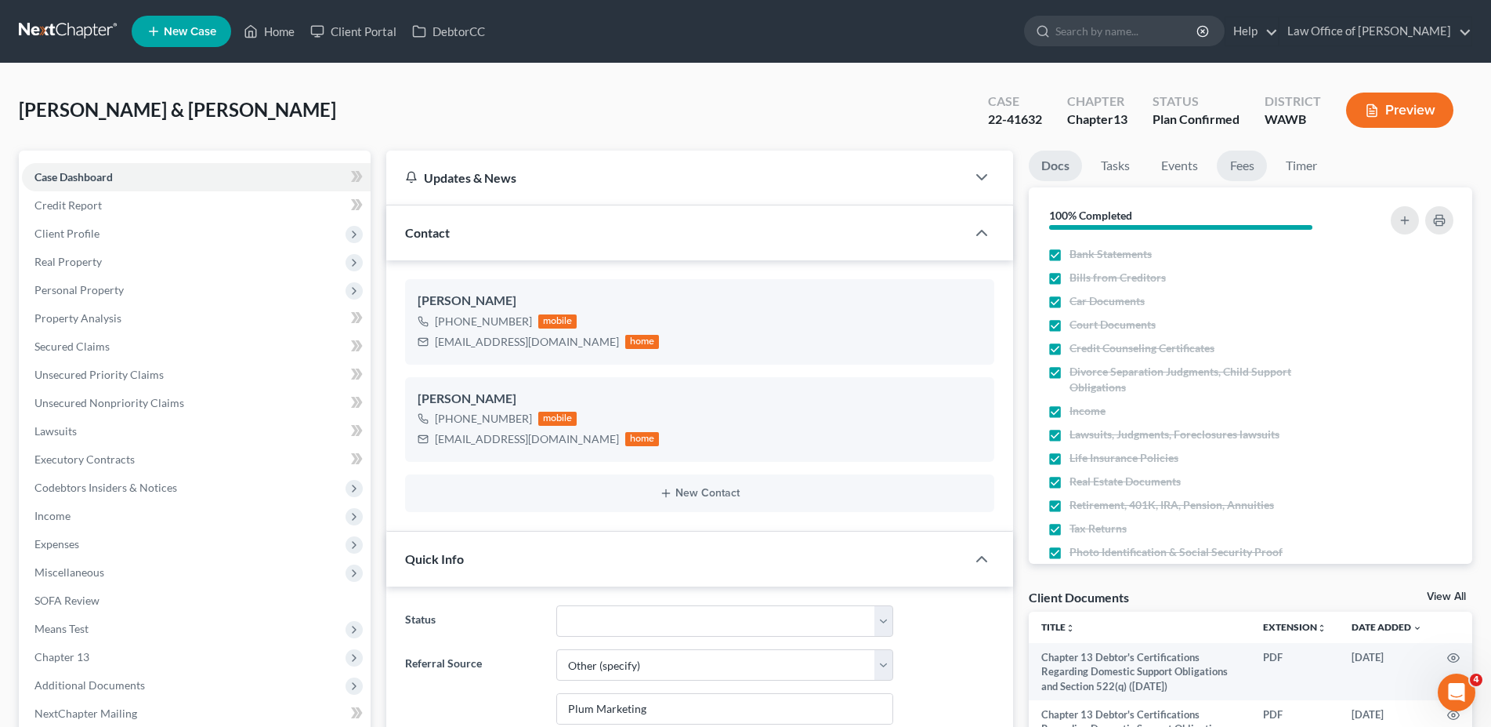
click at [1233, 175] on link "Fees" at bounding box center [1242, 165] width 50 height 31
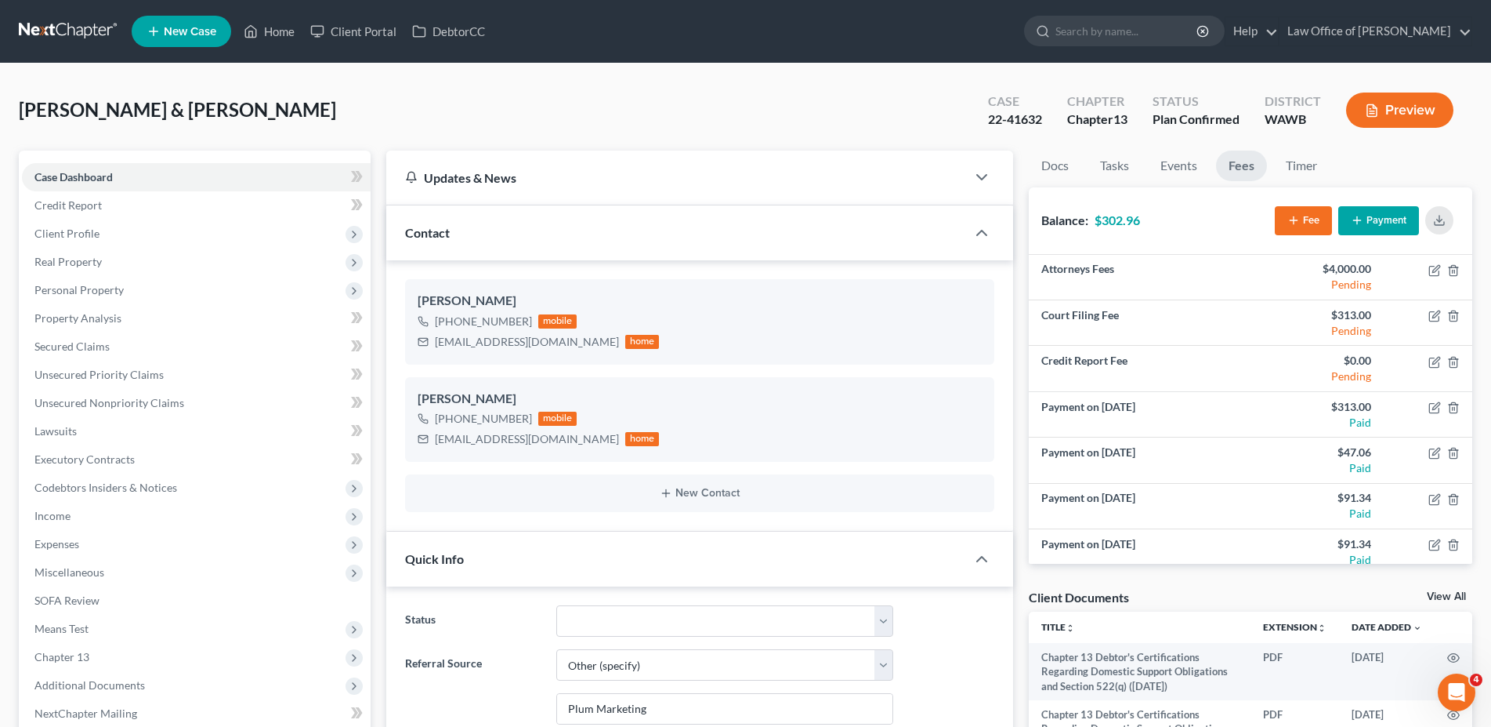
click at [1349, 222] on button "Payment" at bounding box center [1379, 220] width 81 height 29
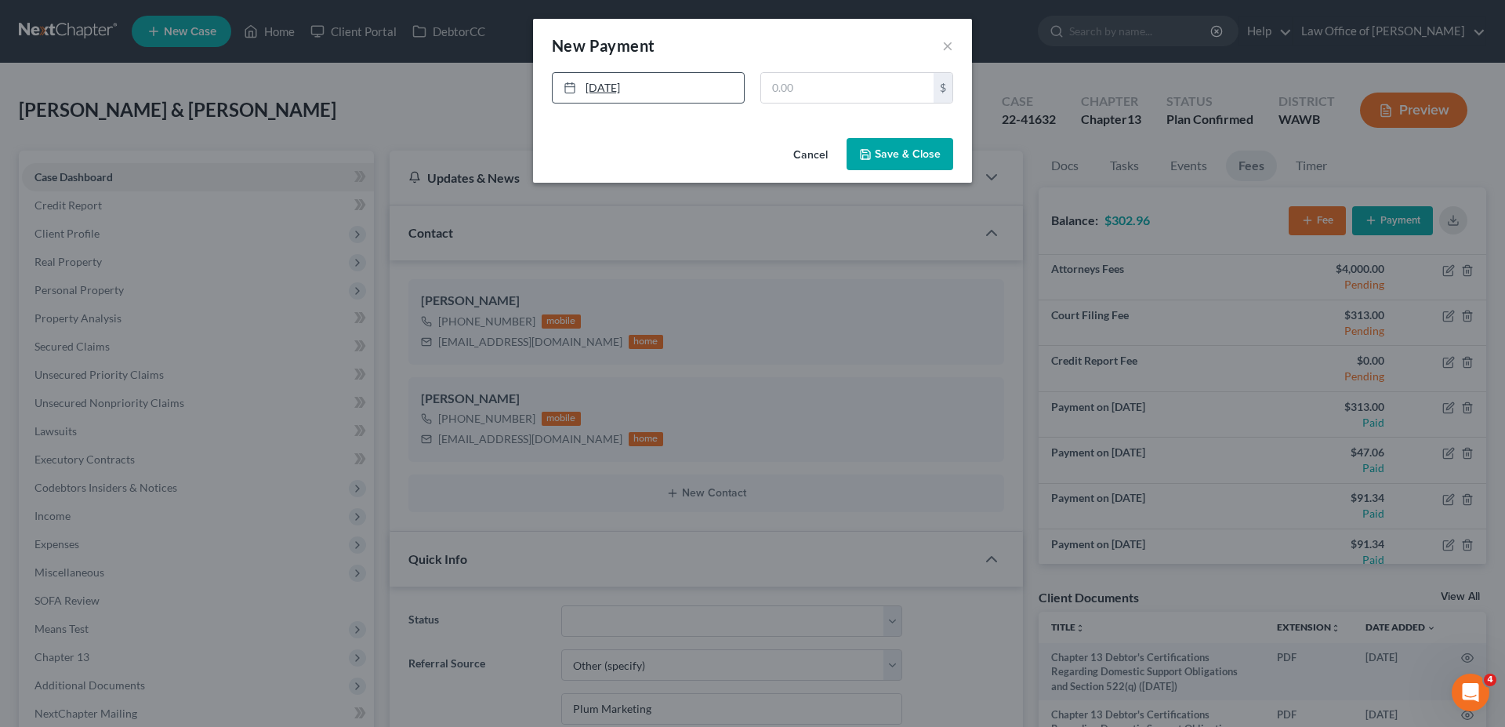
click at [674, 85] on link "[DATE]" at bounding box center [648, 88] width 191 height 30
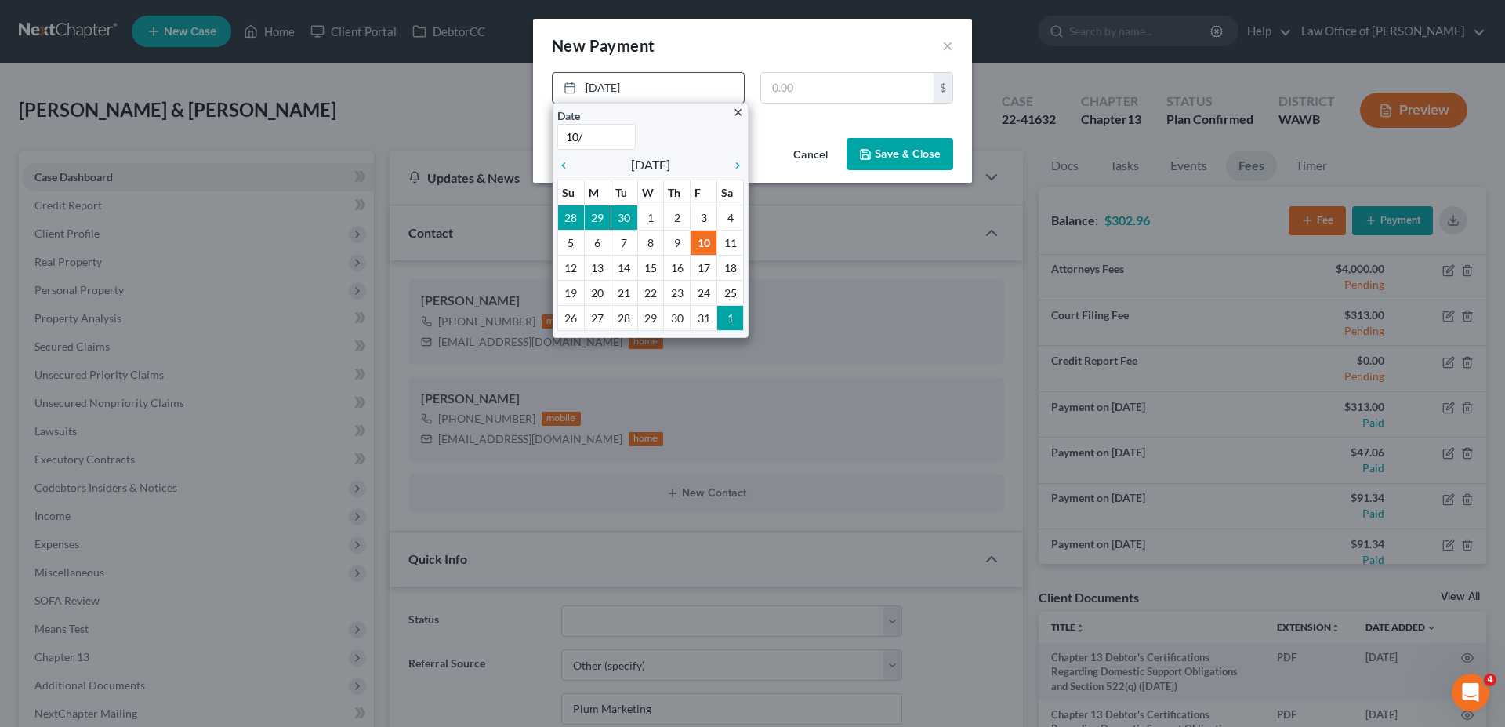
type input "10/9"
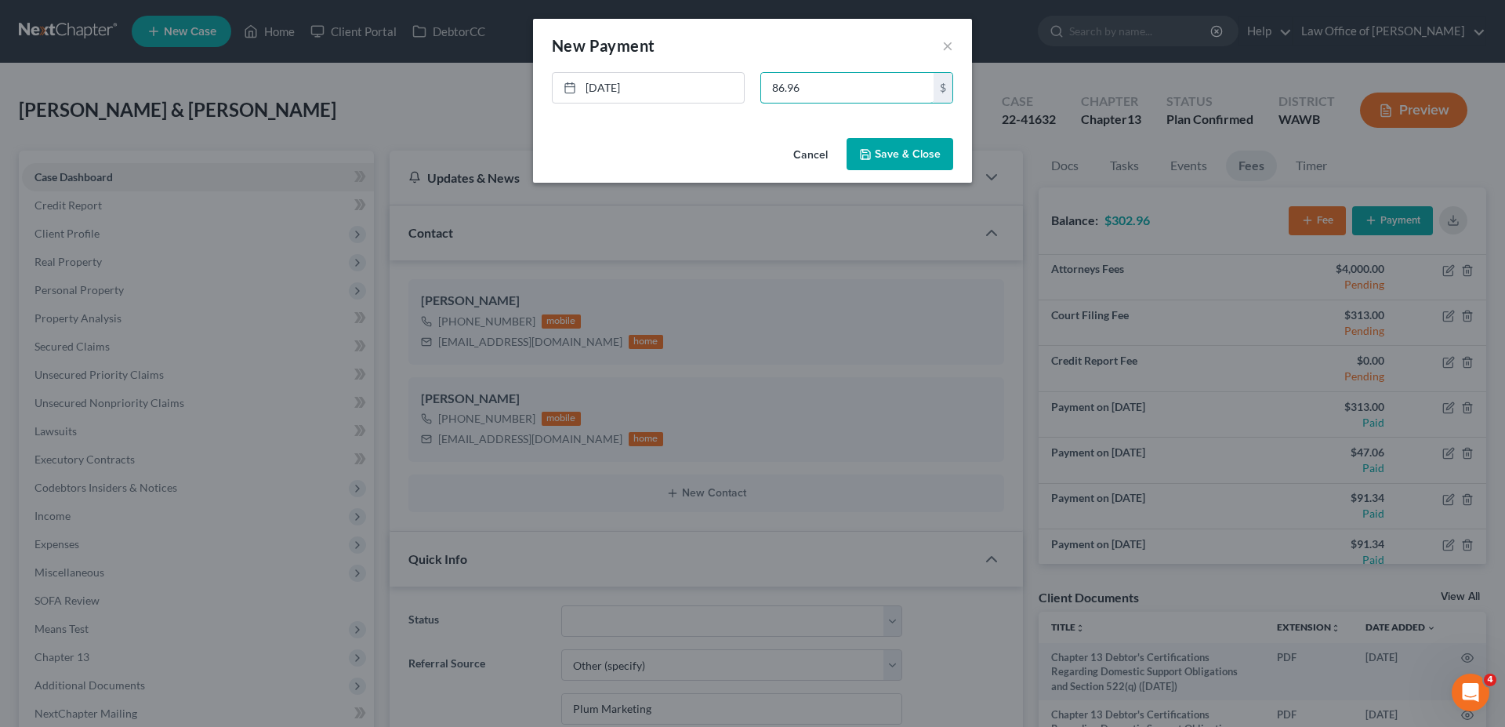
type input "86.96"
click at [915, 158] on button "Save & Close" at bounding box center [899, 154] width 107 height 33
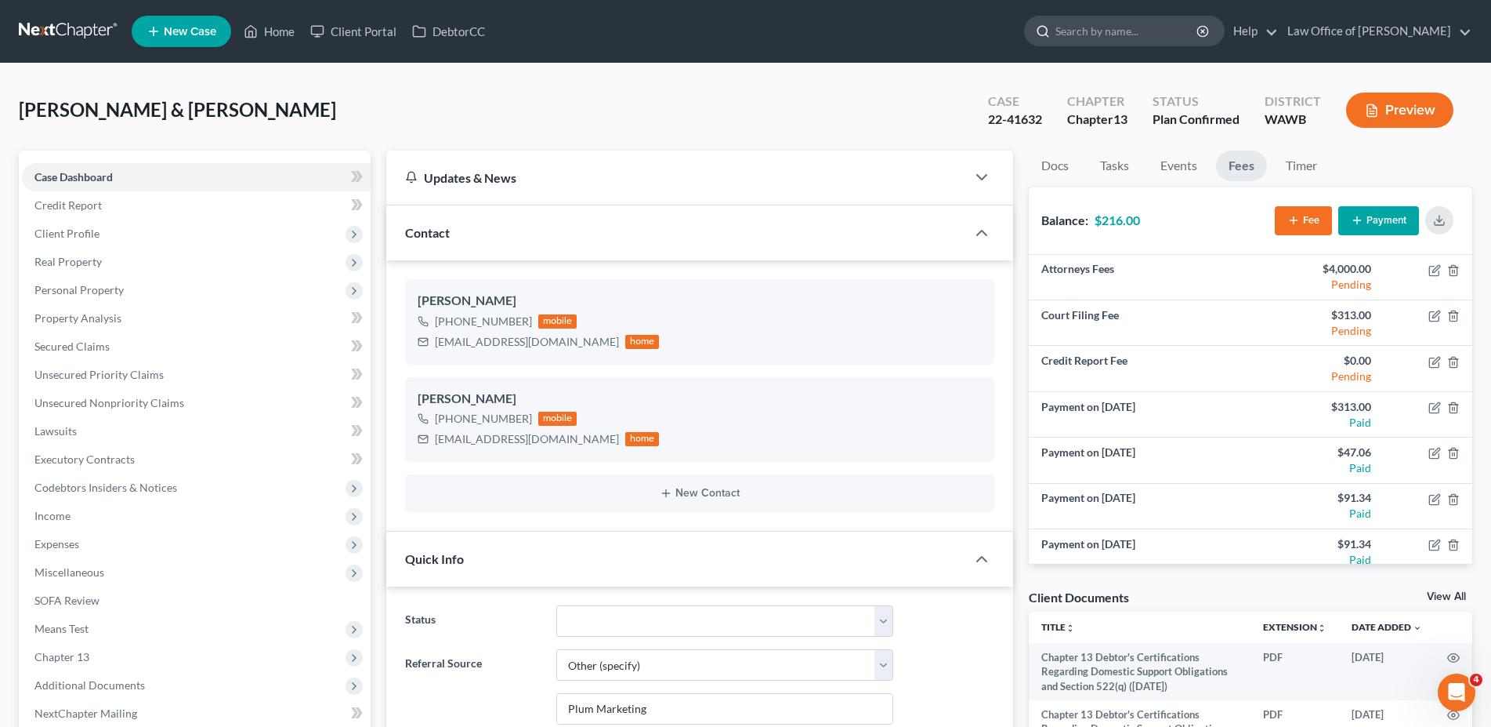
click at [1101, 31] on input "search" at bounding box center [1127, 30] width 143 height 29
type input "dardeb"
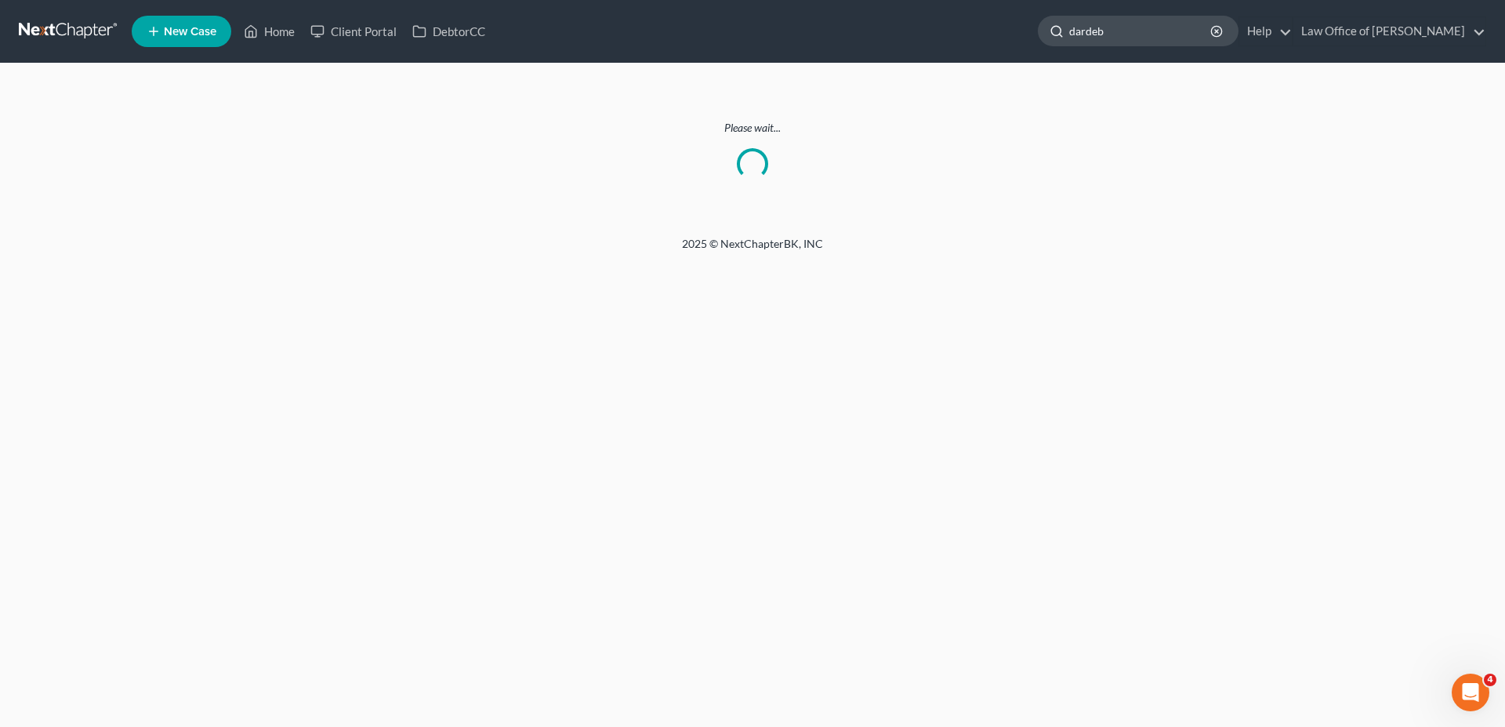
click at [1172, 28] on input "dardeb" at bounding box center [1140, 30] width 143 height 29
type input "[PERSON_NAME]"
click at [281, 34] on link "Home" at bounding box center [269, 31] width 67 height 28
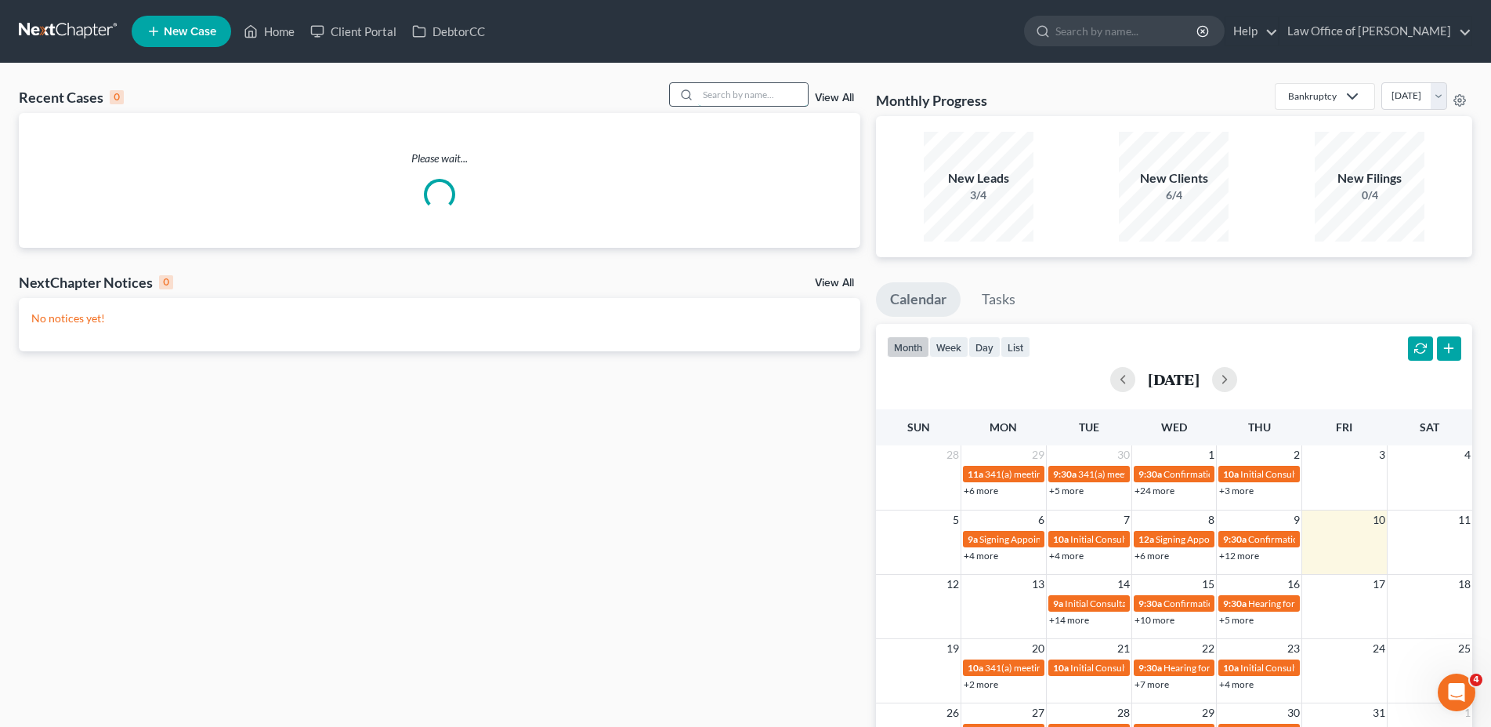
click at [712, 93] on input "search" at bounding box center [753, 94] width 110 height 23
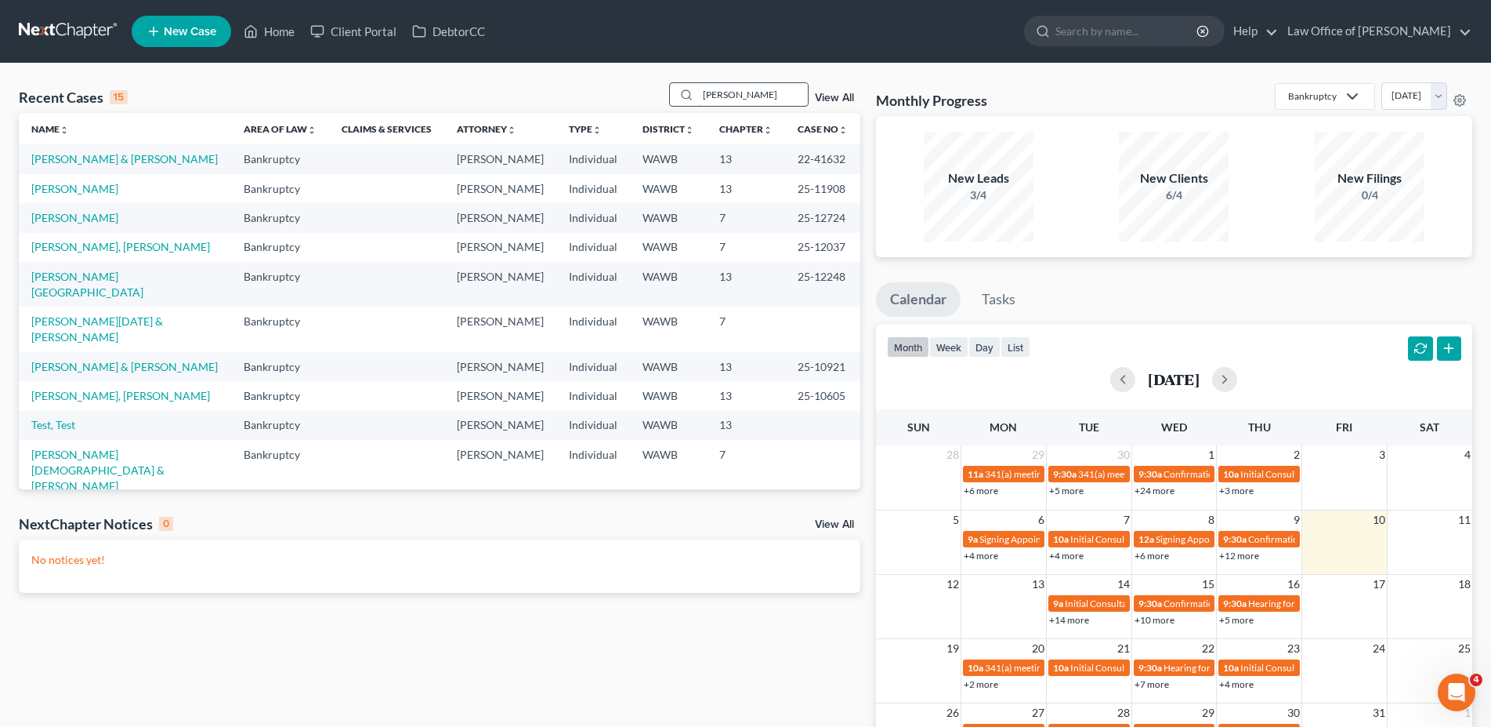
type input "[PERSON_NAME]"
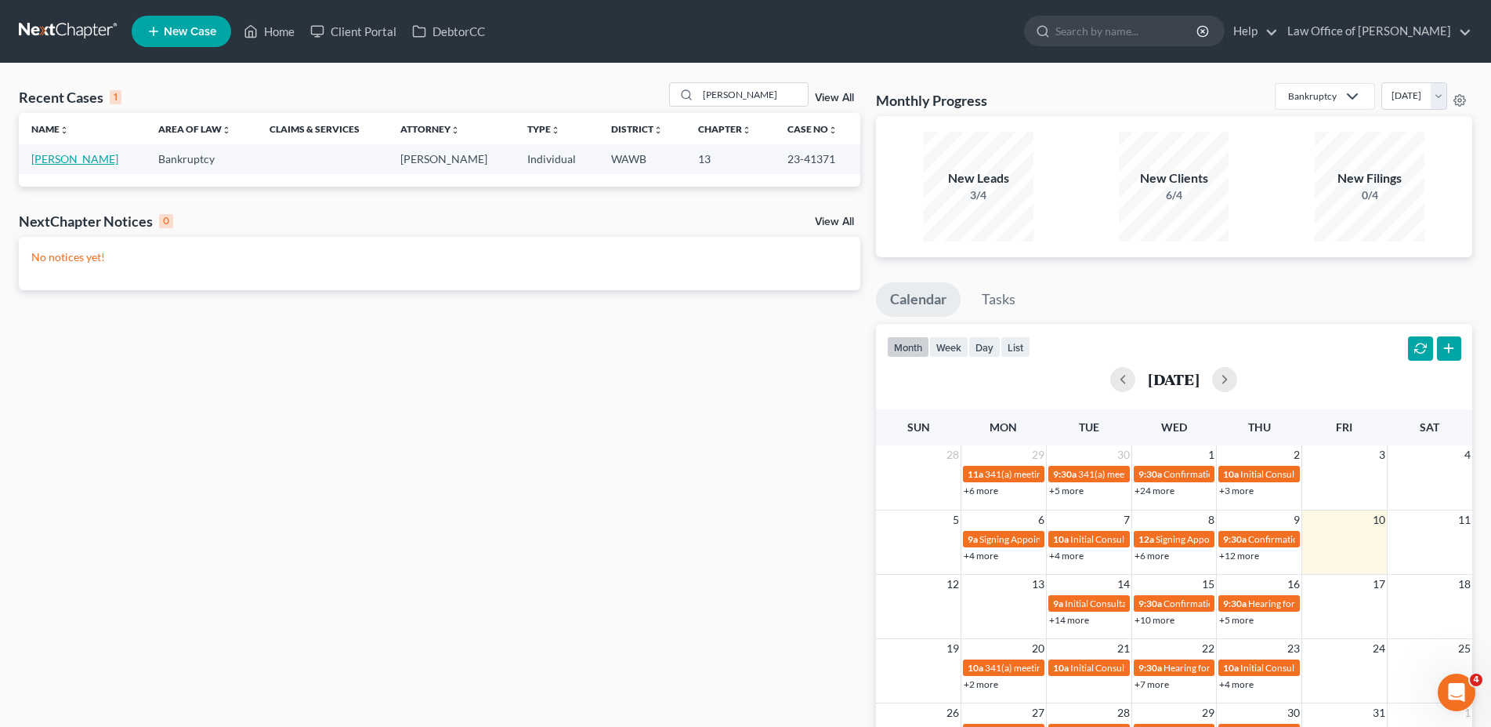
click at [84, 161] on link "[PERSON_NAME]" at bounding box center [74, 158] width 87 height 13
select select "6"
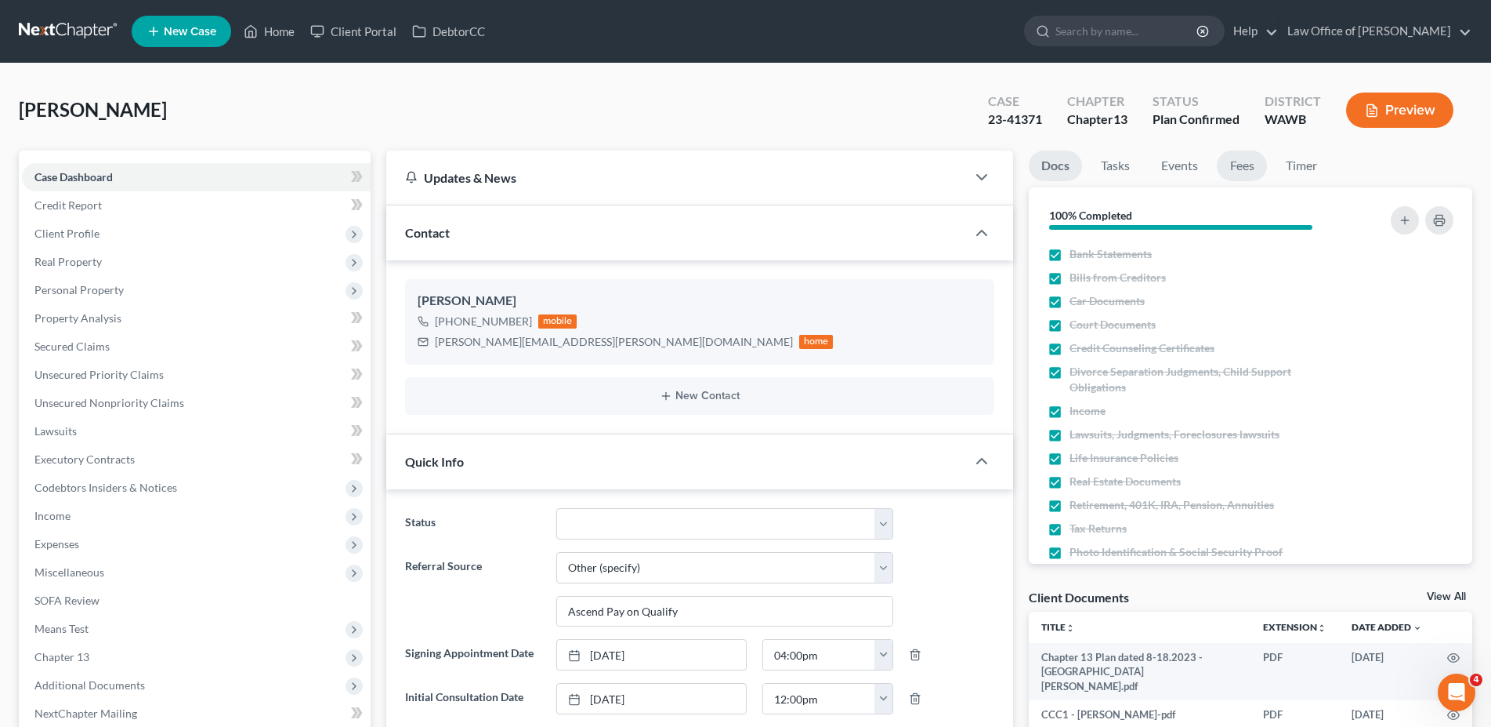
click at [1253, 172] on link "Fees" at bounding box center [1242, 165] width 50 height 31
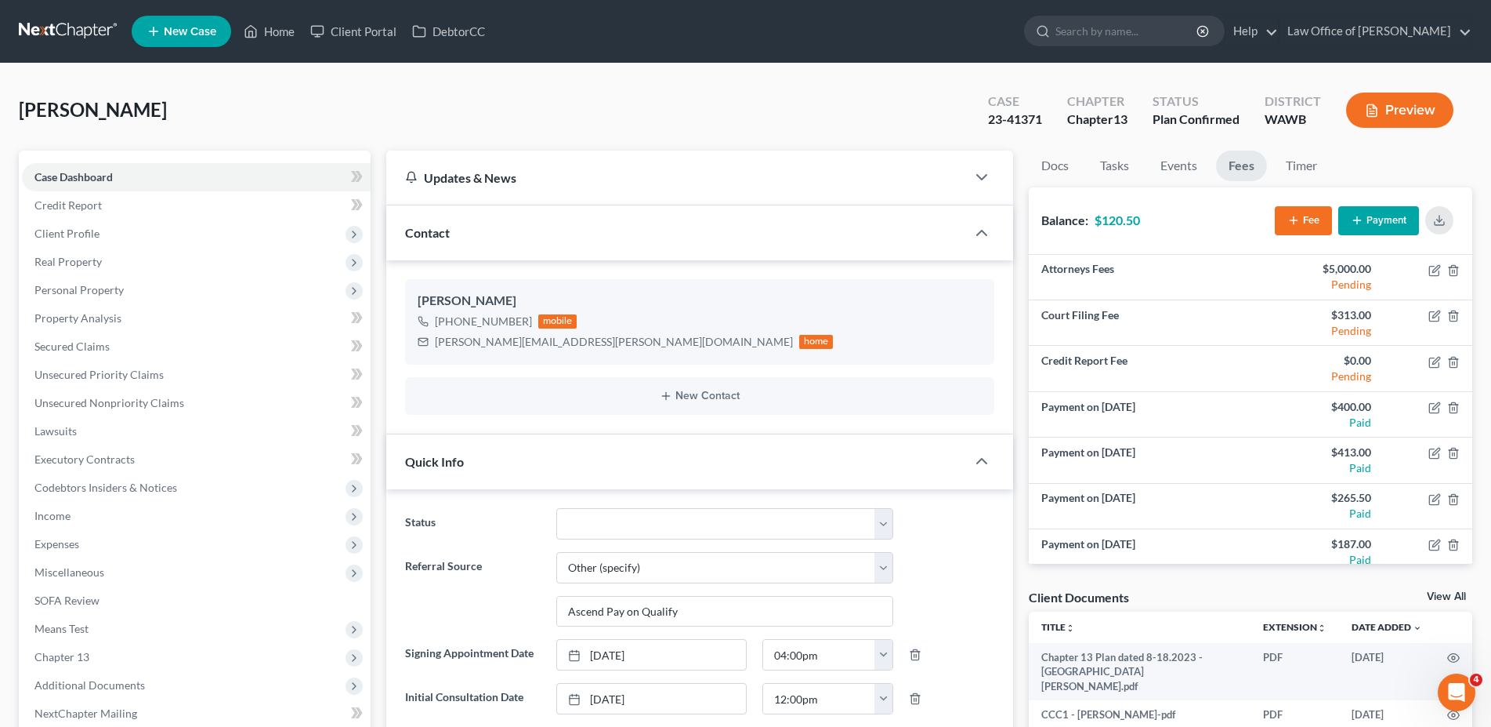
click at [1391, 220] on button "Payment" at bounding box center [1379, 220] width 81 height 29
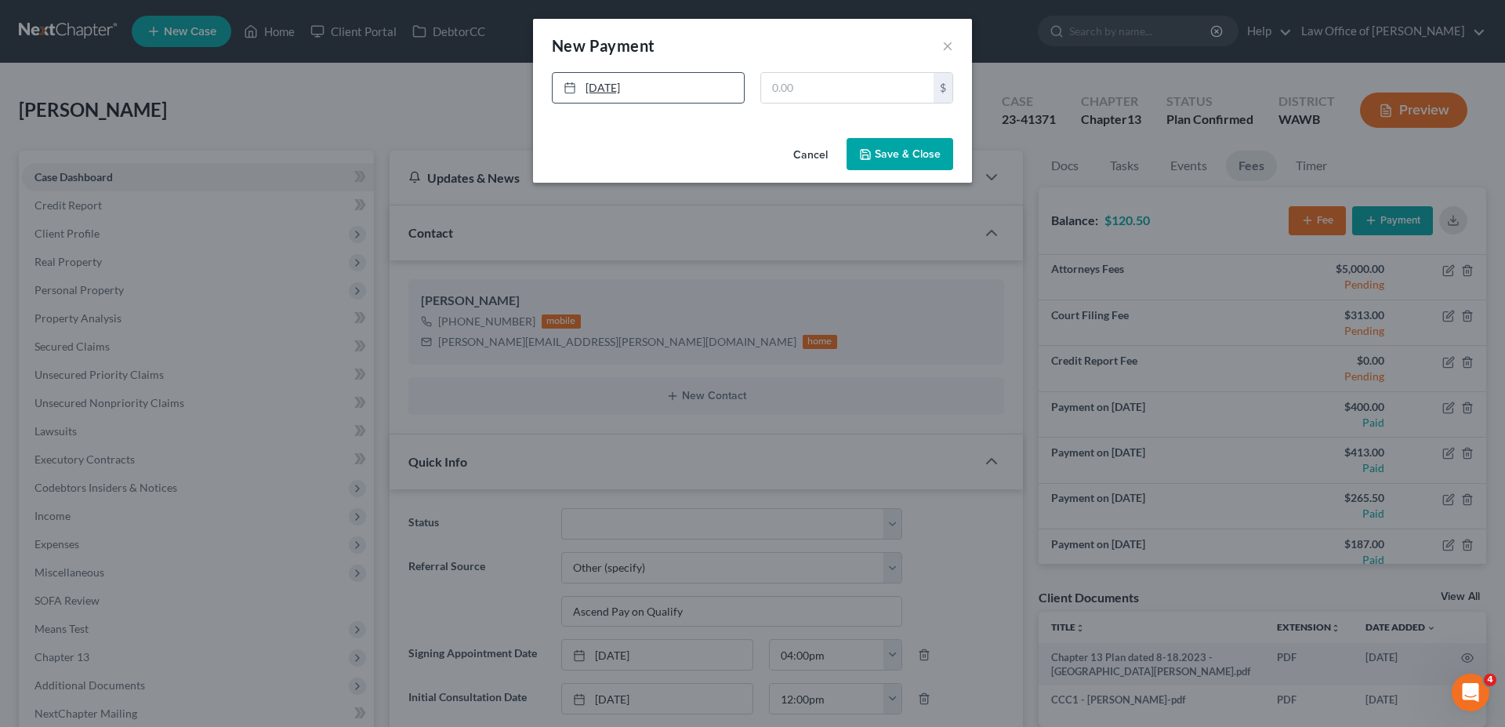
click at [657, 92] on link "[DATE]" at bounding box center [648, 88] width 191 height 30
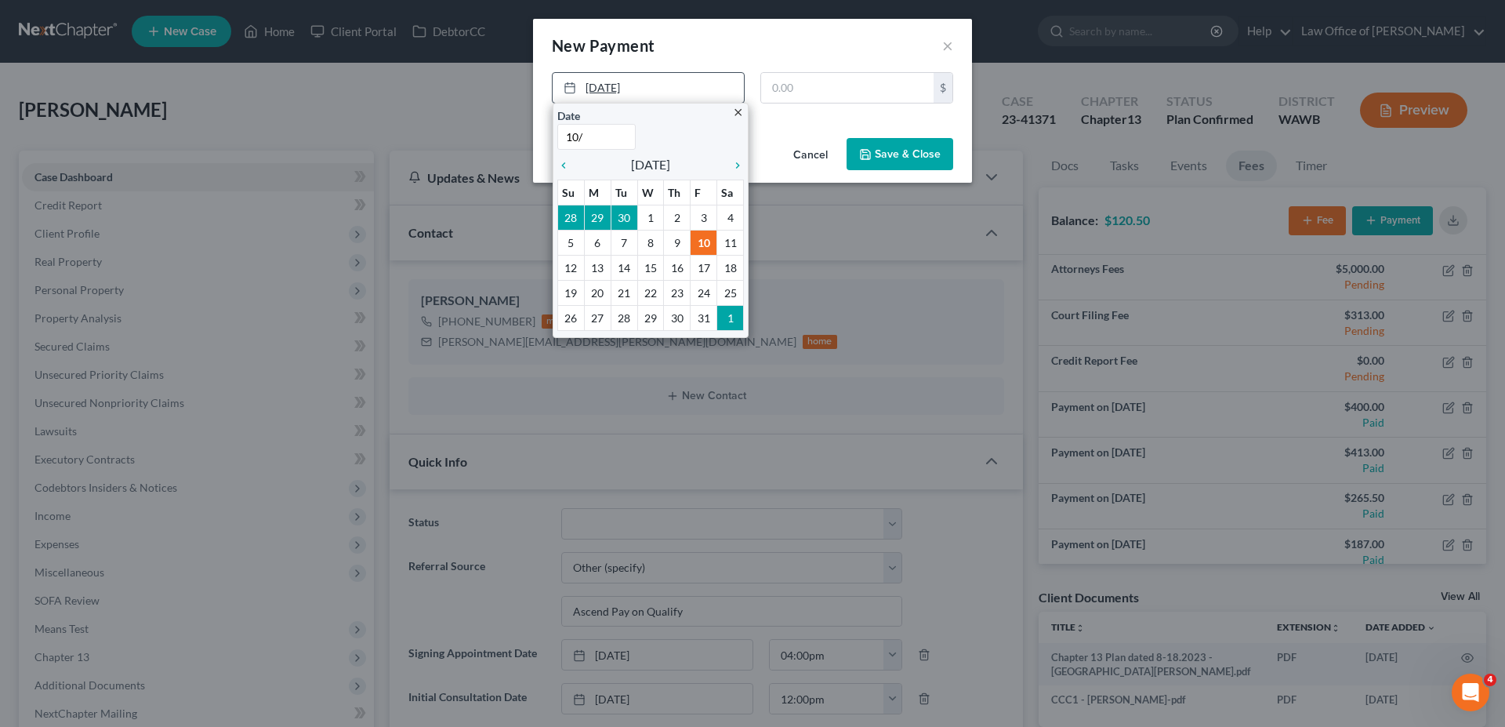
type input "10/9"
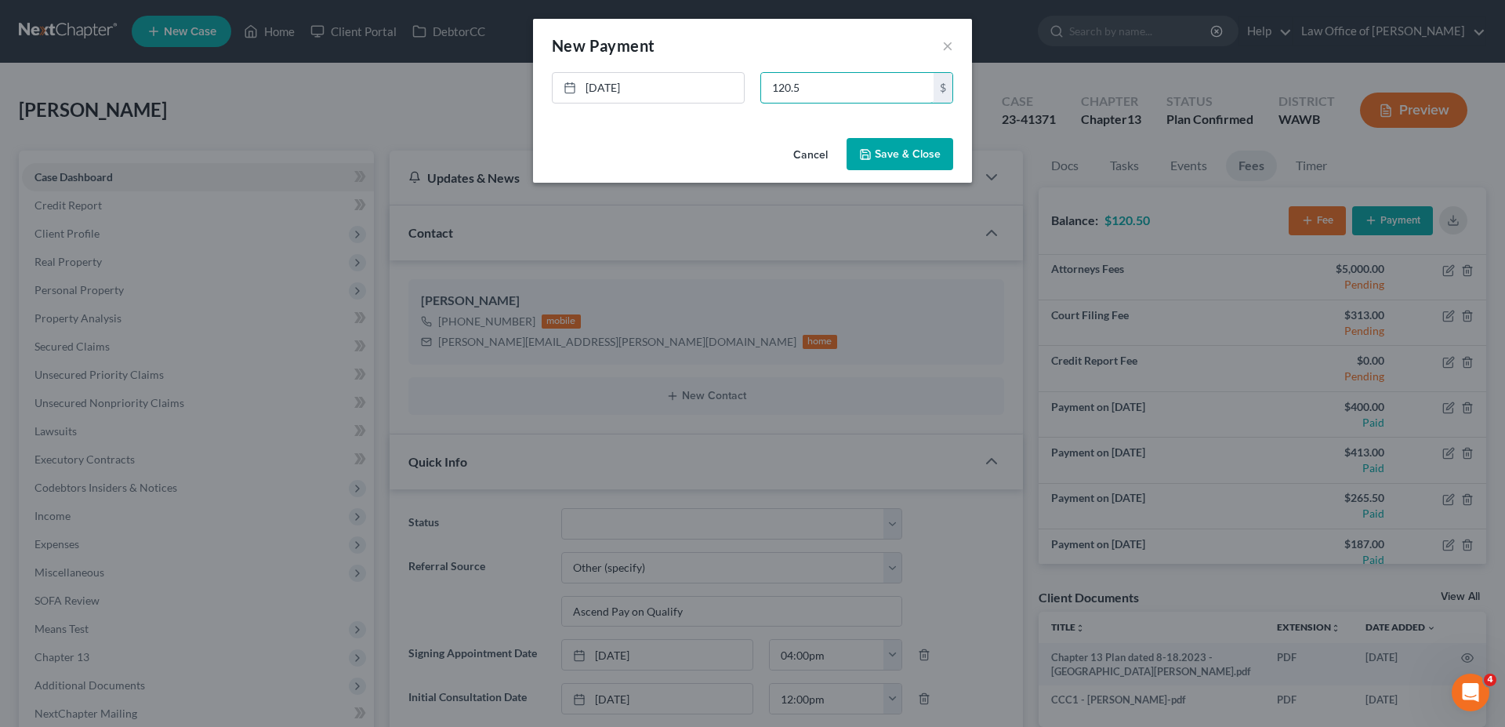
type input "120.5"
click at [908, 150] on button "Save & Close" at bounding box center [899, 154] width 107 height 33
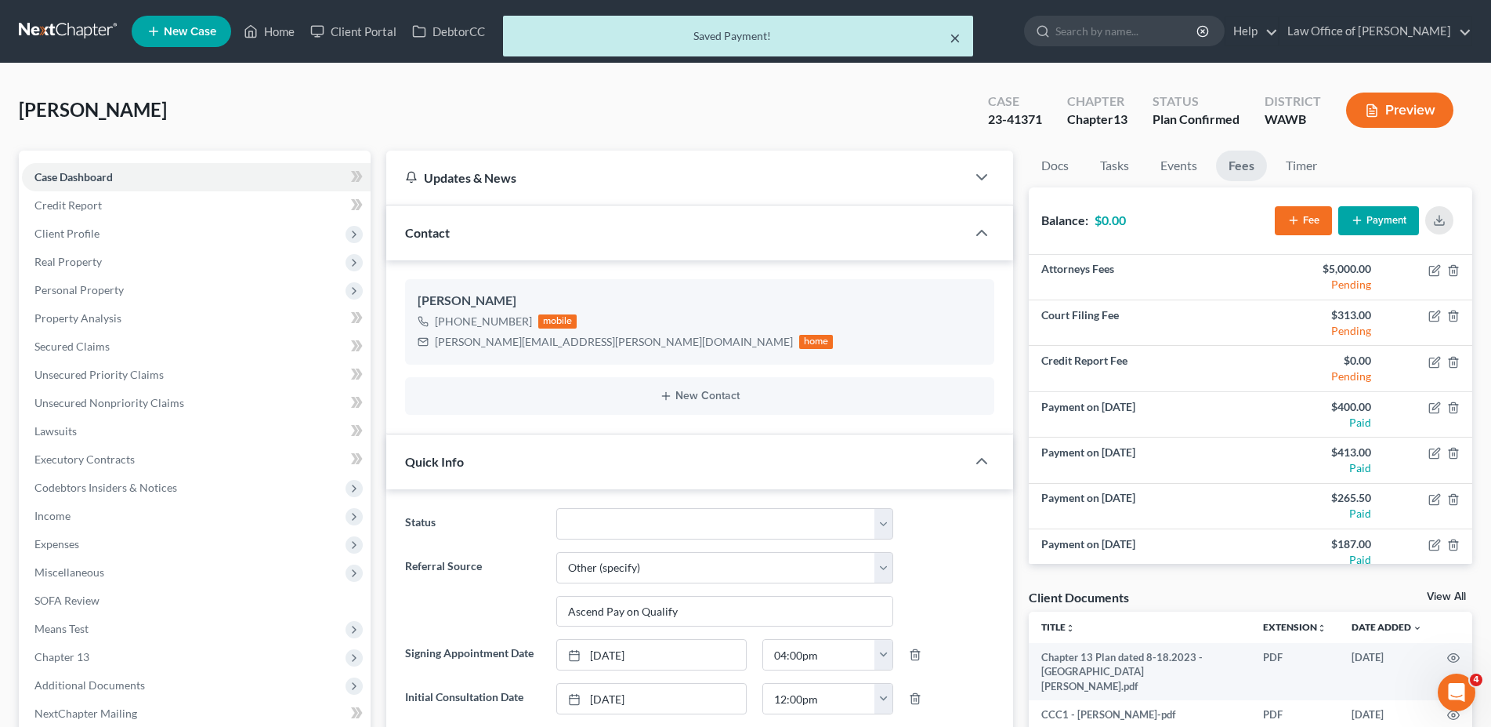
click at [955, 38] on button "×" at bounding box center [955, 37] width 11 height 19
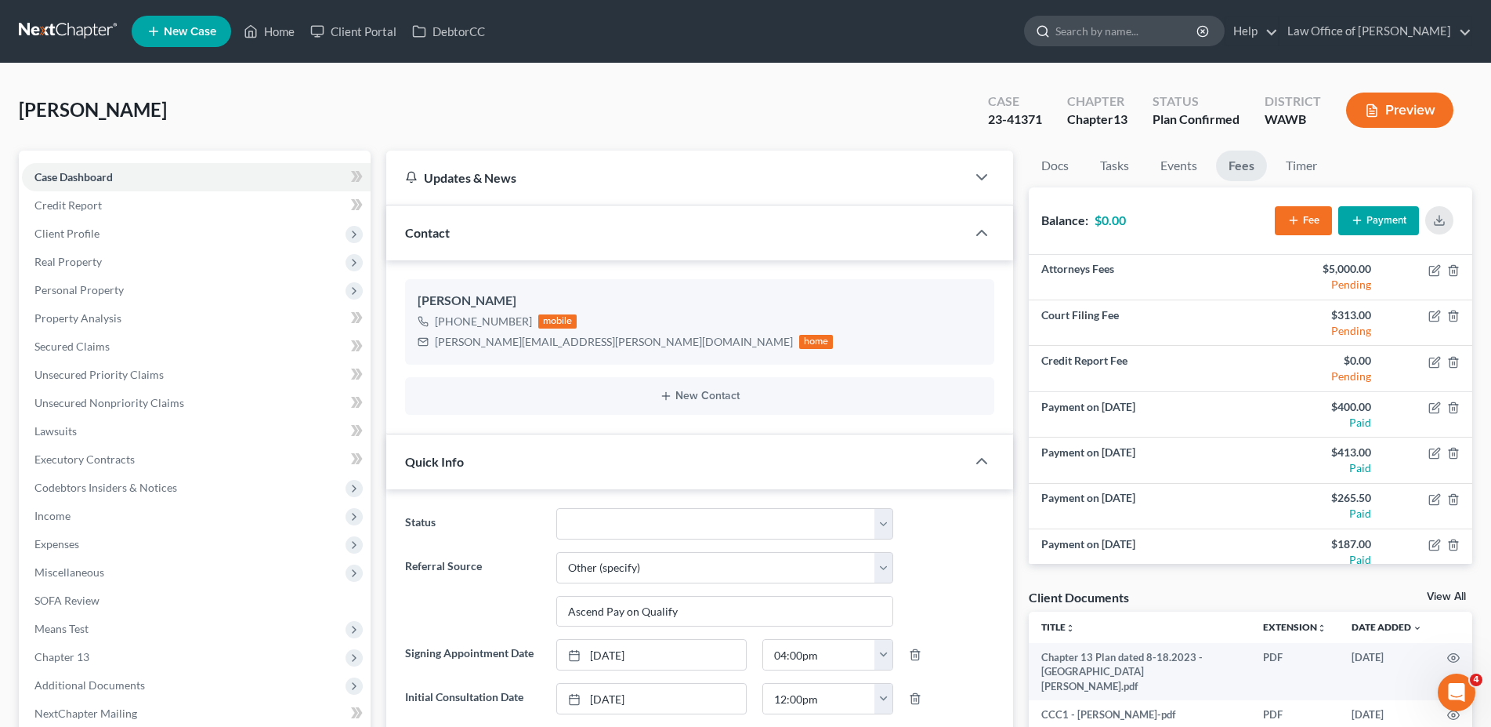
click at [1128, 27] on input "search" at bounding box center [1127, 30] width 143 height 29
type input "[PERSON_NAME]"
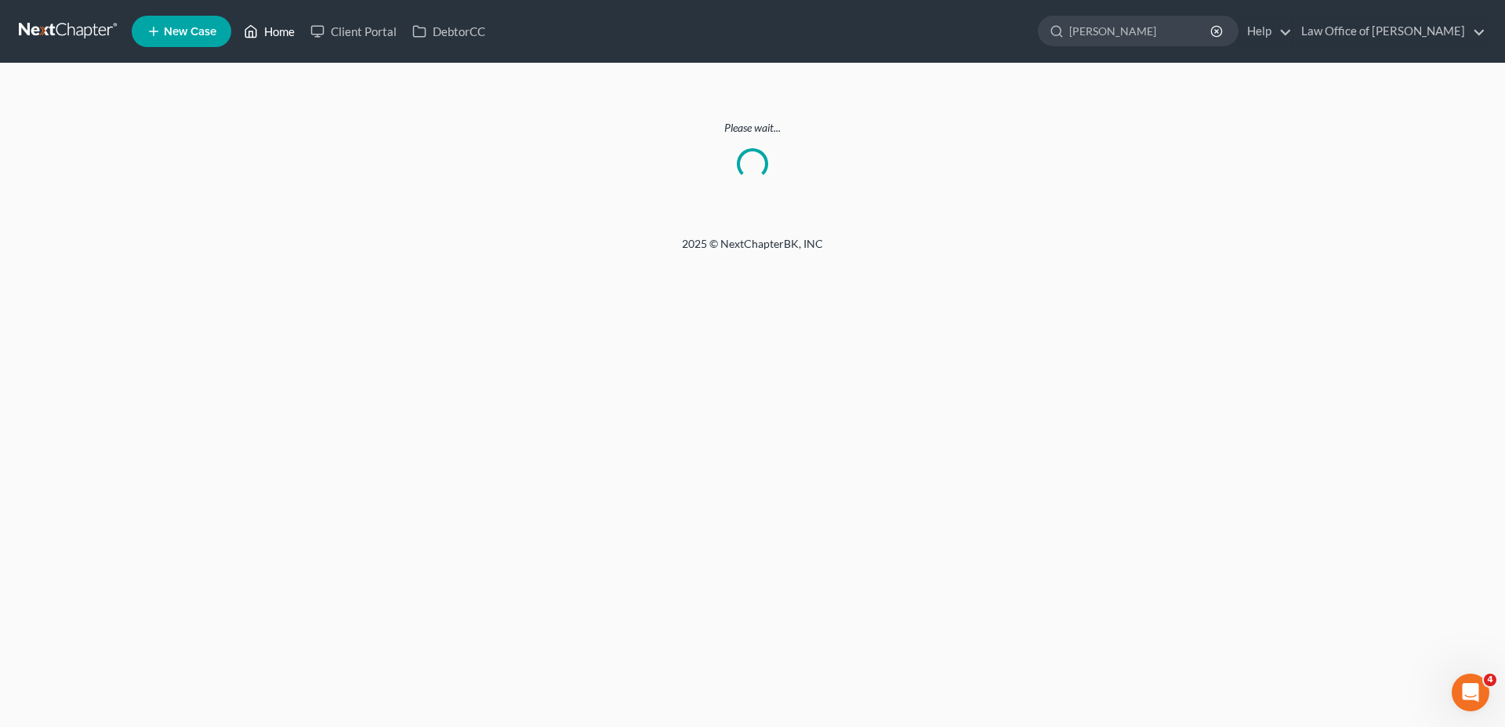
click at [274, 36] on link "Home" at bounding box center [269, 31] width 67 height 28
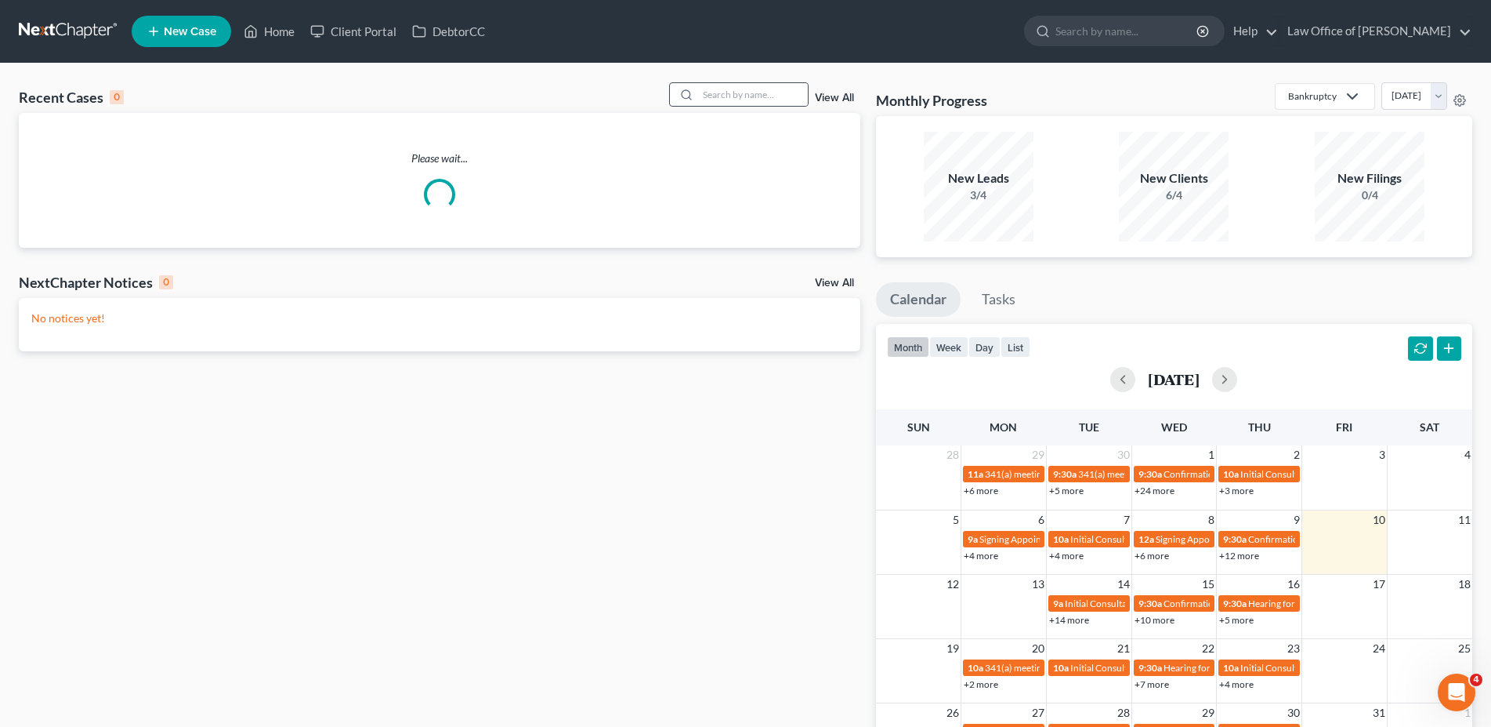
click at [735, 107] on div at bounding box center [739, 94] width 140 height 24
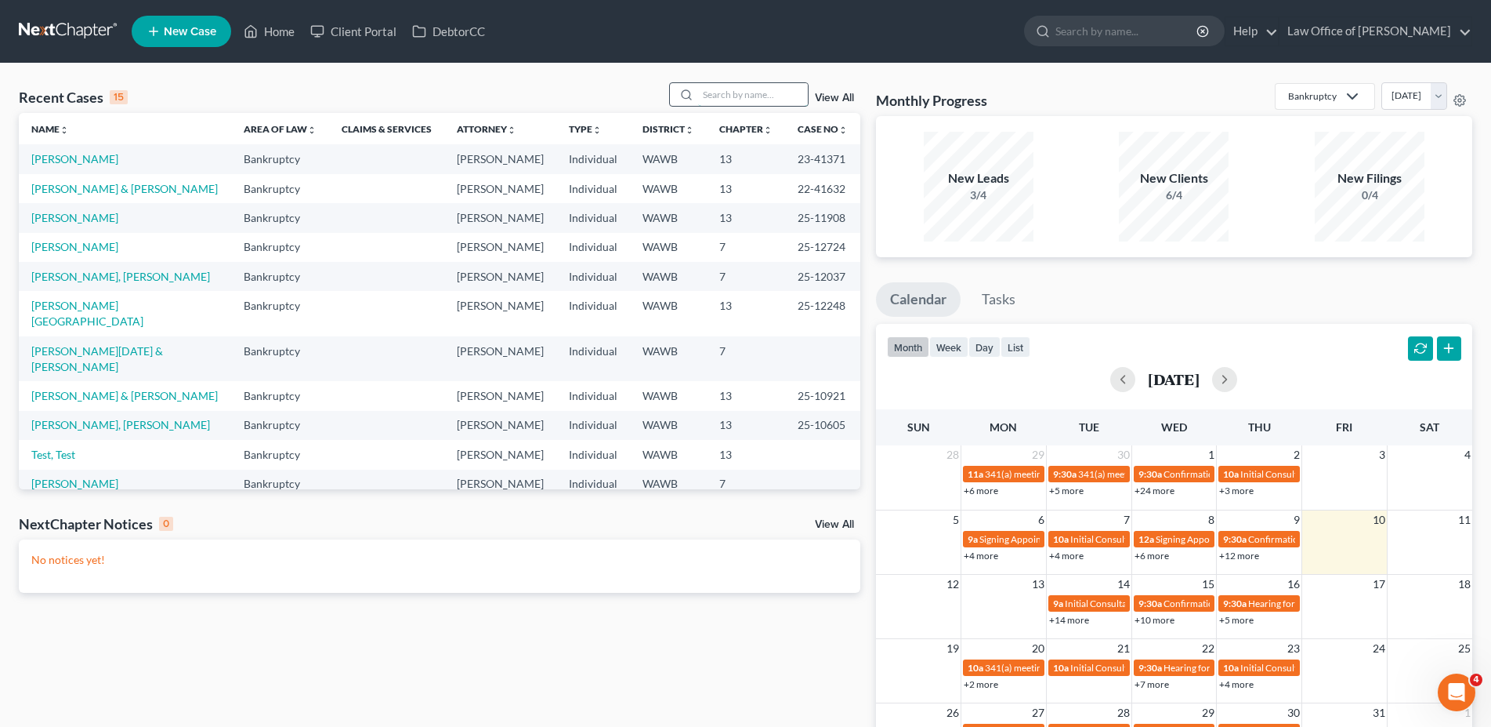
click at [734, 92] on input "search" at bounding box center [753, 94] width 110 height 23
type input "[PERSON_NAME]"
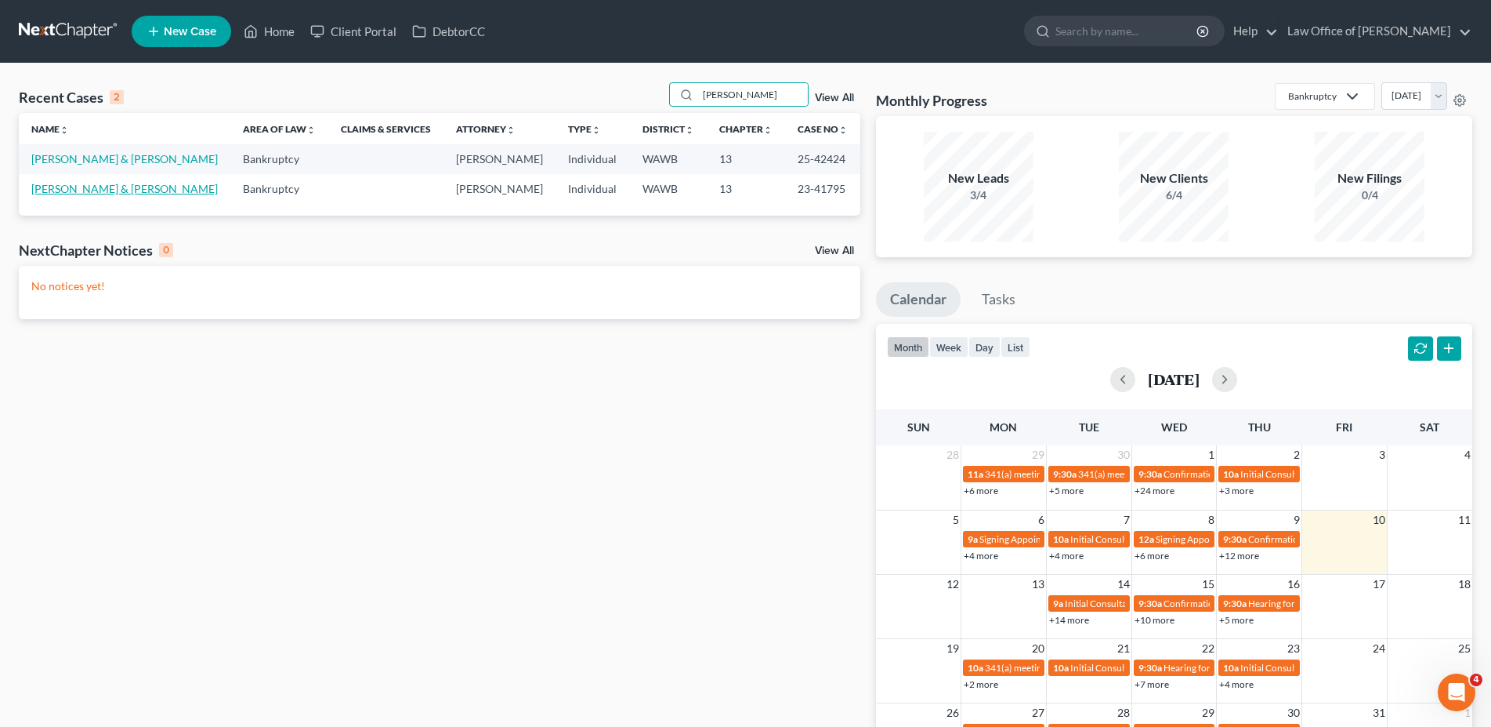
click at [114, 183] on link "[PERSON_NAME] & [PERSON_NAME]" at bounding box center [124, 188] width 187 height 13
select select "6"
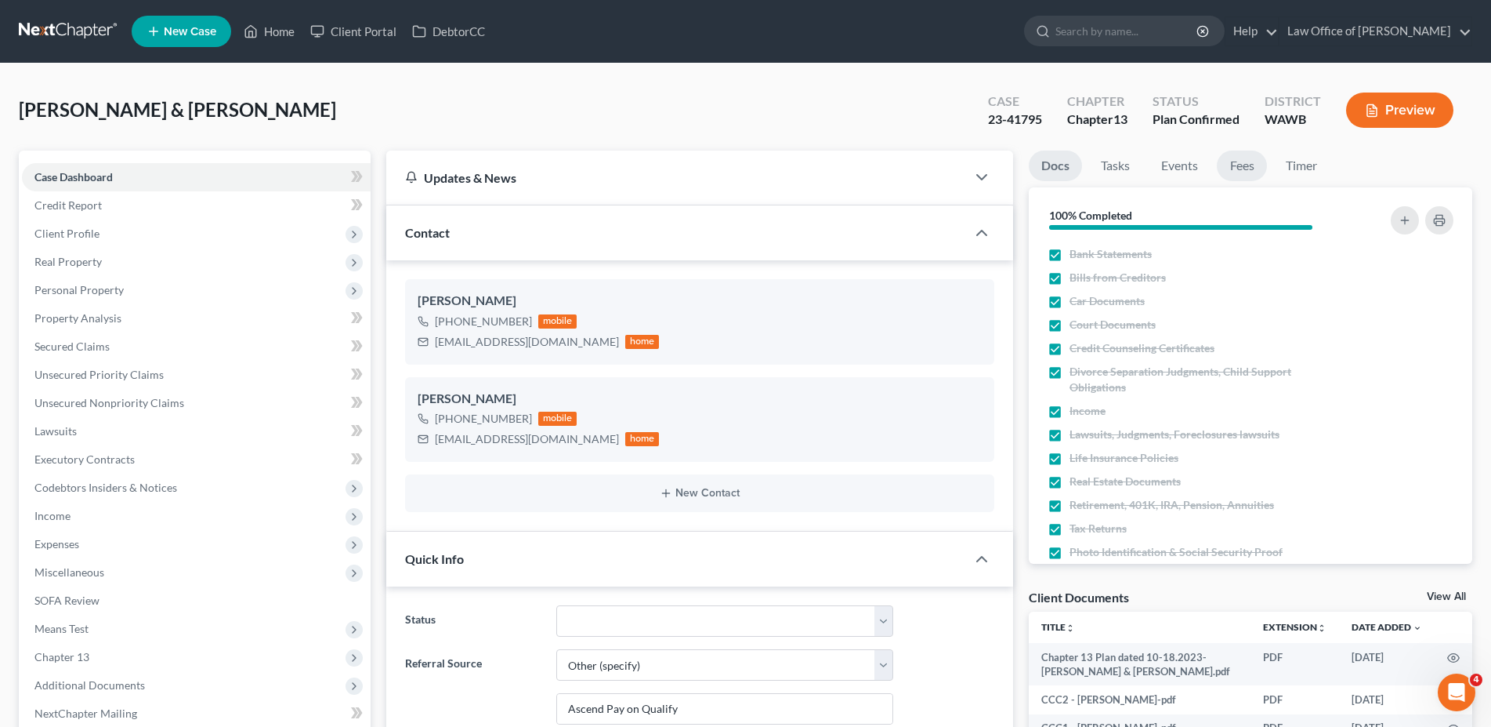
click at [1241, 163] on link "Fees" at bounding box center [1242, 165] width 50 height 31
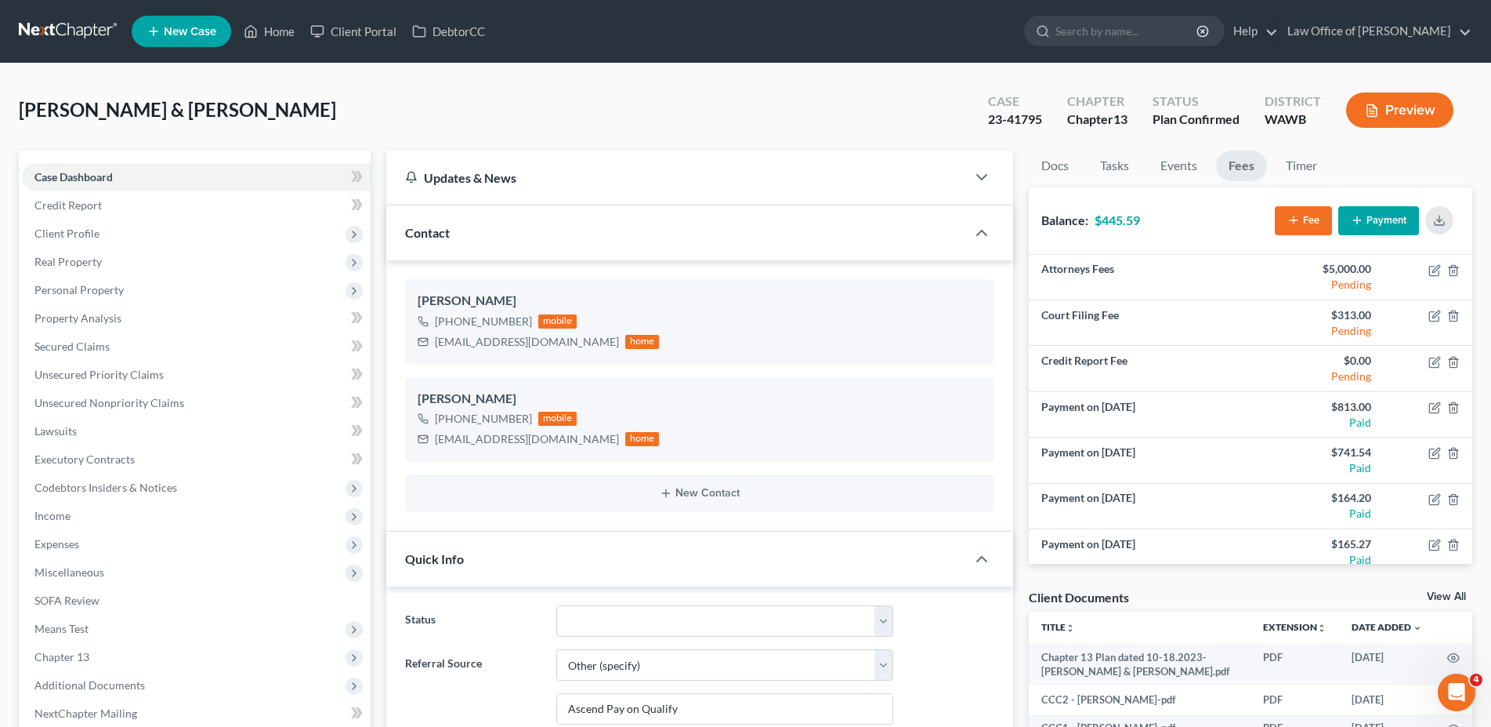
click at [1377, 217] on button "Payment" at bounding box center [1379, 220] width 81 height 29
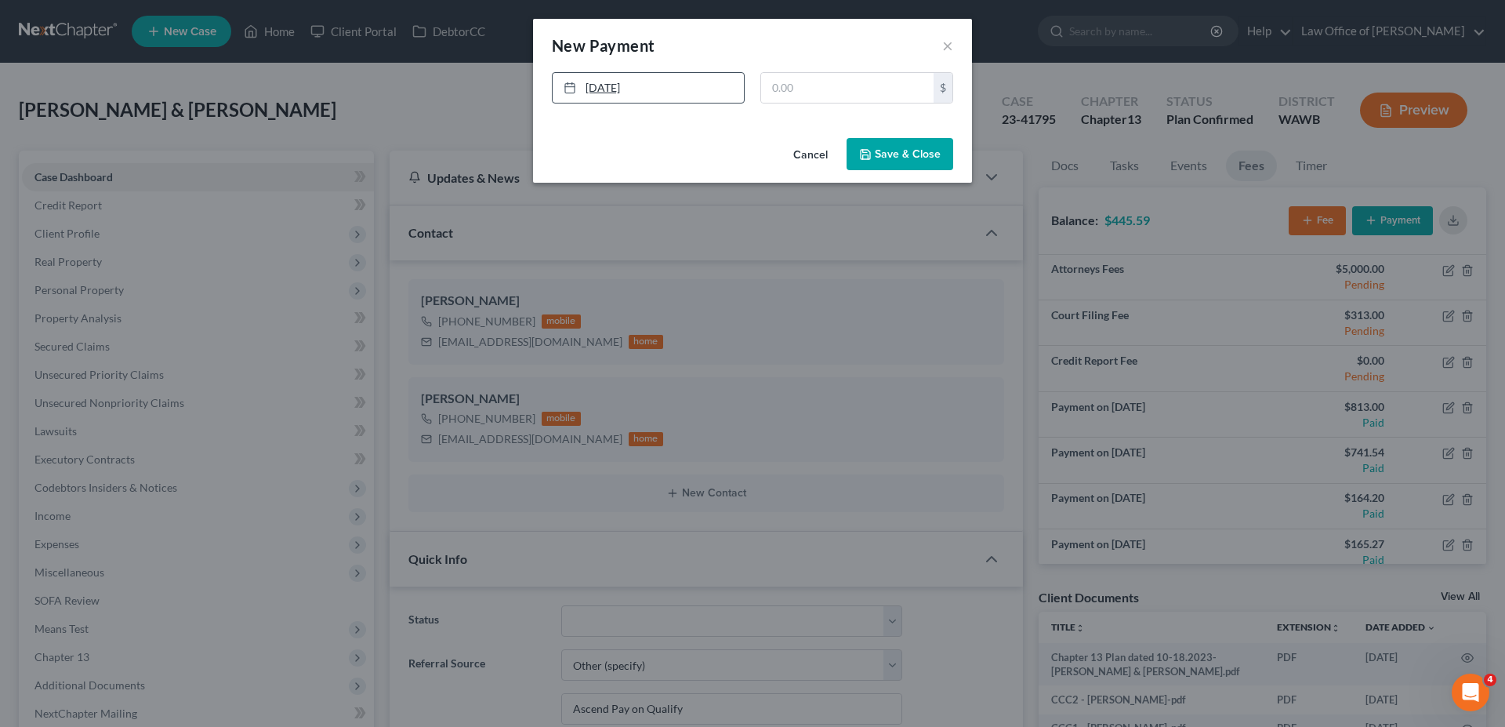
click at [672, 82] on link "[DATE]" at bounding box center [648, 88] width 191 height 30
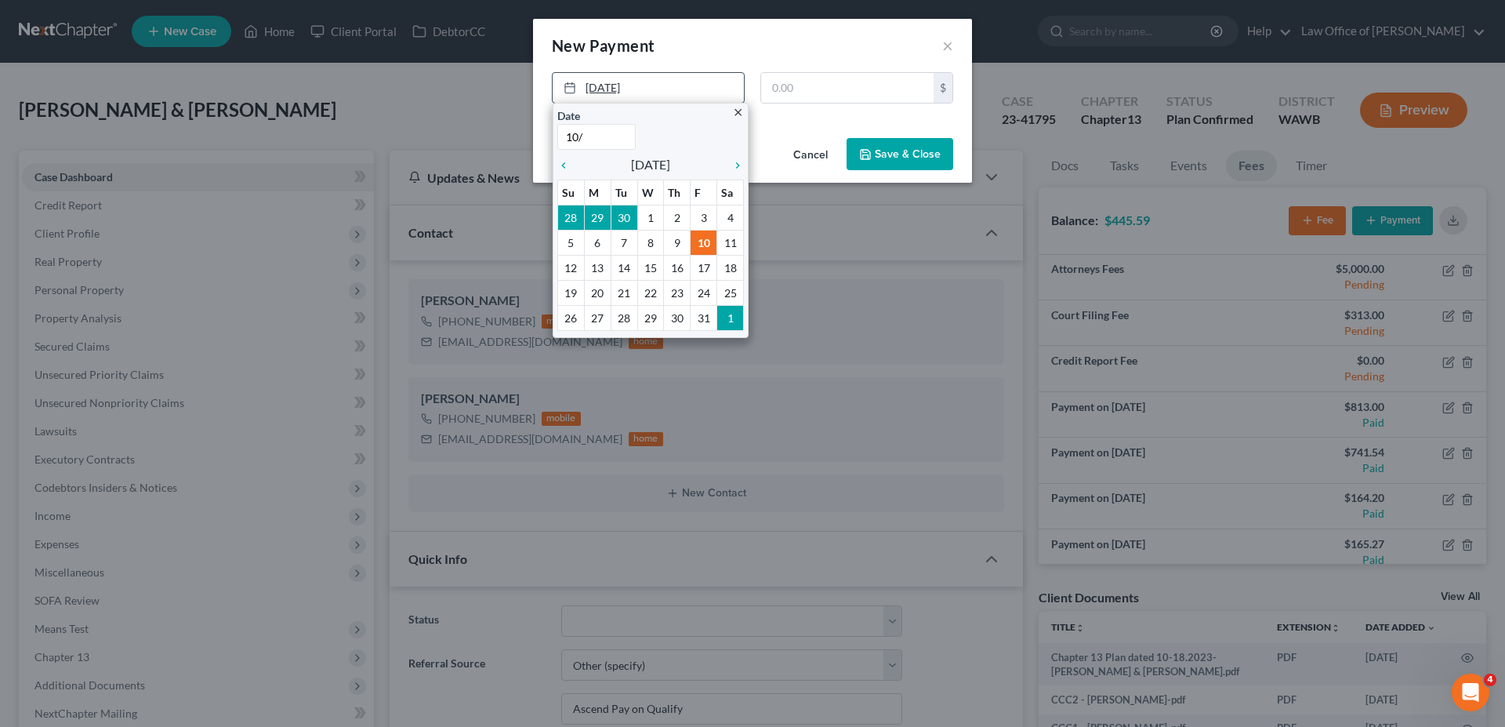
type input "10/9"
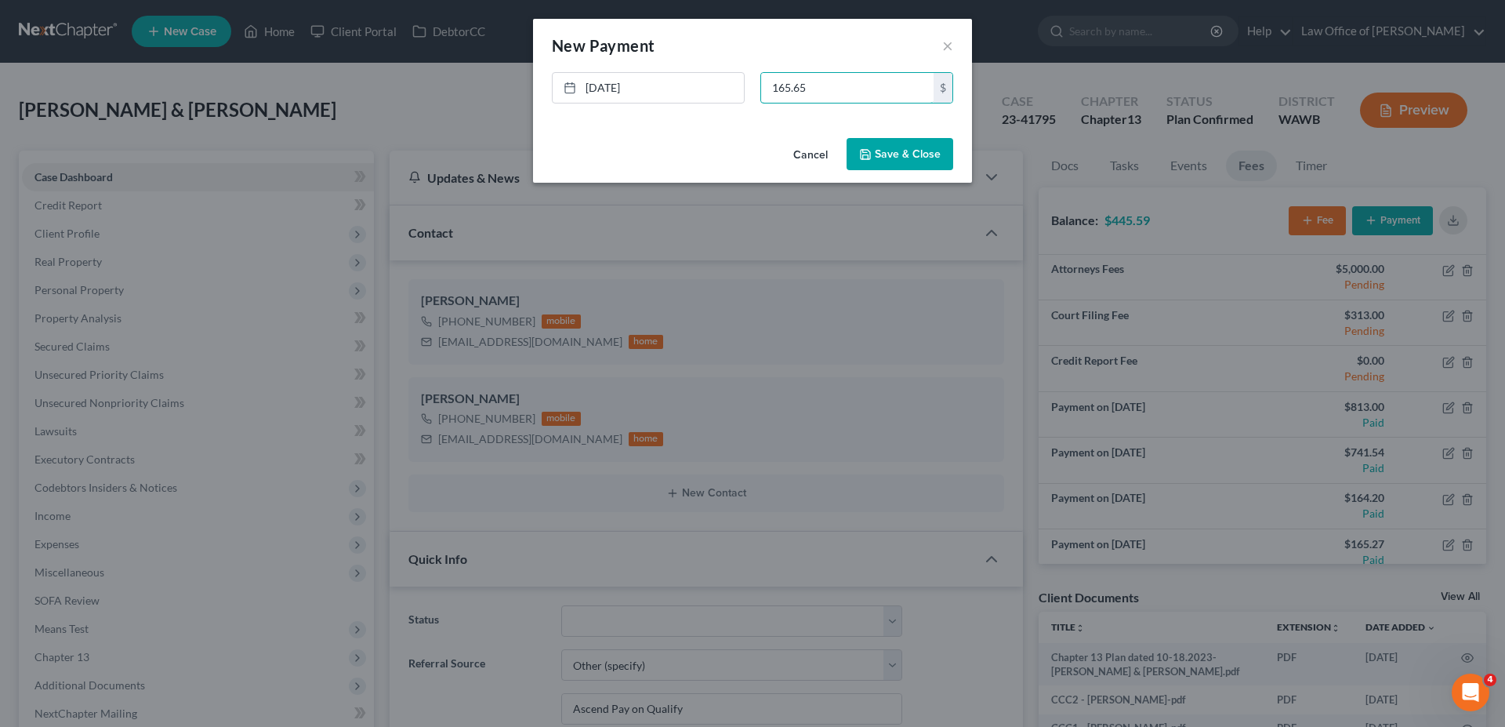
type input "165.65"
click at [908, 148] on button "Save & Close" at bounding box center [899, 154] width 107 height 33
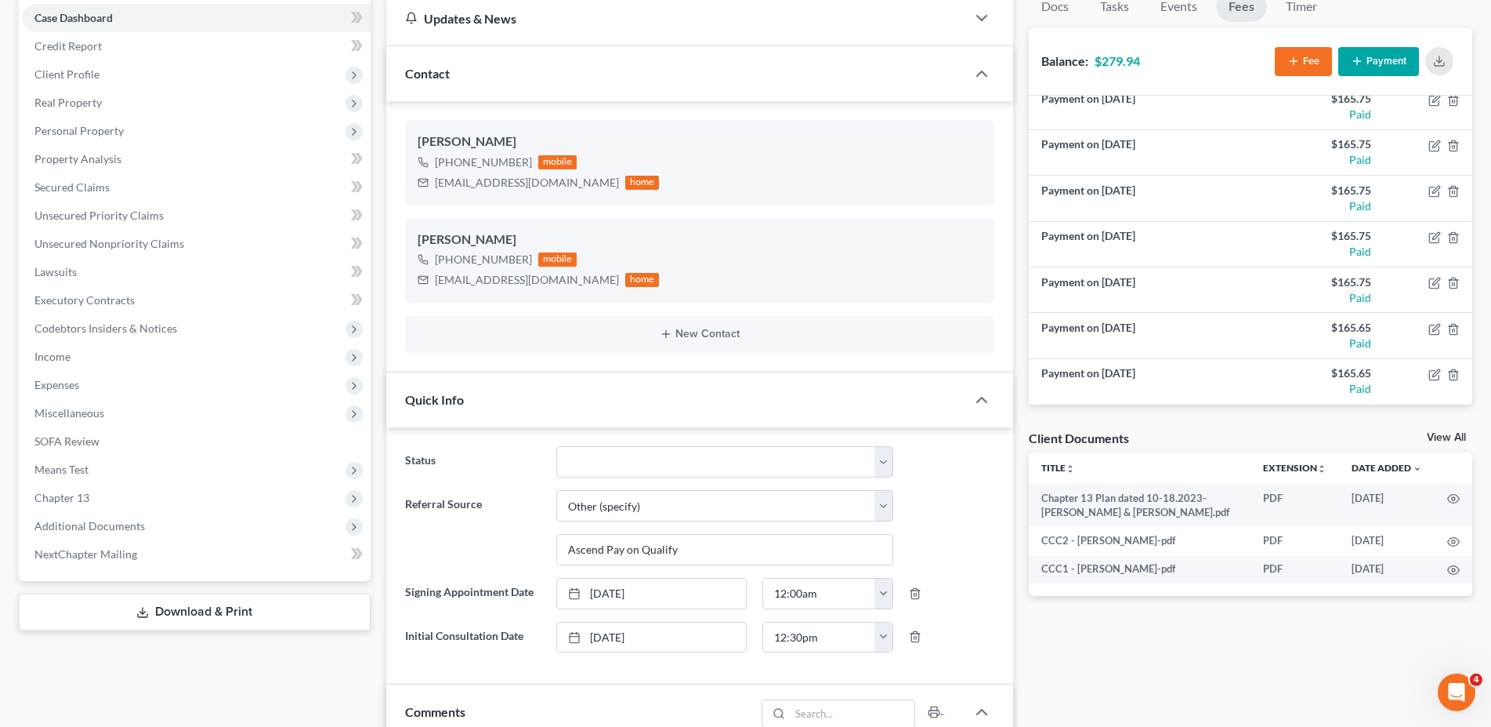
scroll to position [160, 0]
click at [1429, 326] on icon "button" at bounding box center [1435, 328] width 13 height 13
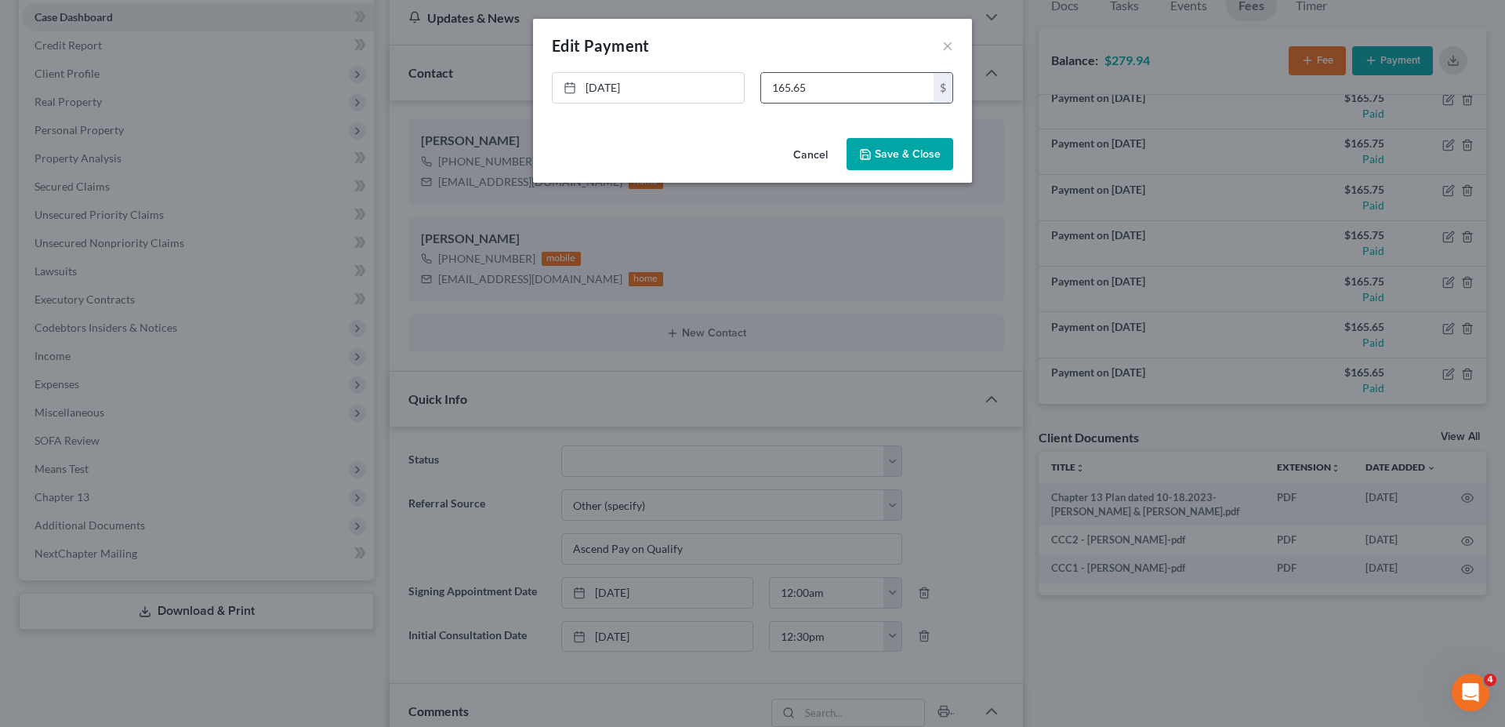
click at [800, 91] on input "165.65" at bounding box center [847, 88] width 172 height 30
type input "165.75"
click at [891, 152] on button "Save & Close" at bounding box center [899, 154] width 107 height 33
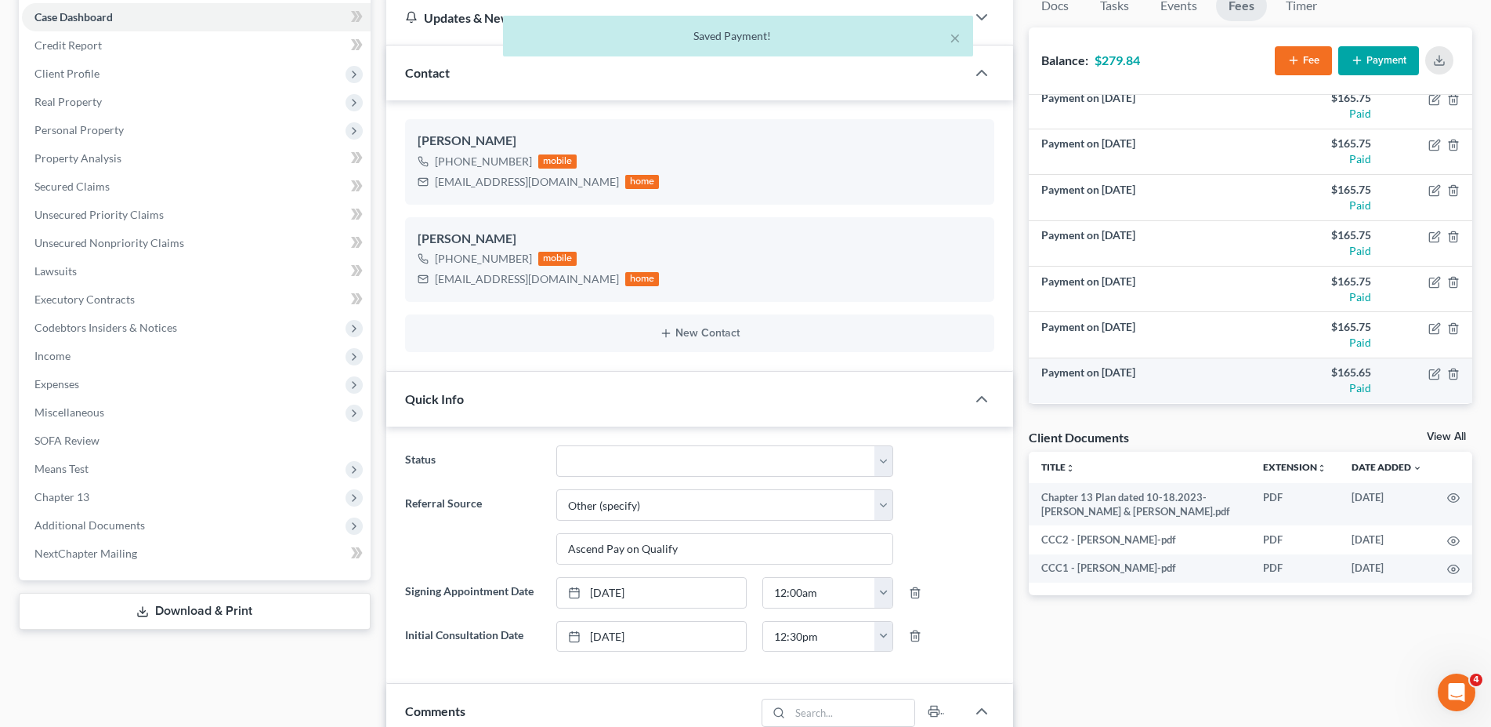
click at [1422, 381] on td at bounding box center [1428, 379] width 89 height 45
click at [1429, 374] on icon "button" at bounding box center [1435, 374] width 13 height 13
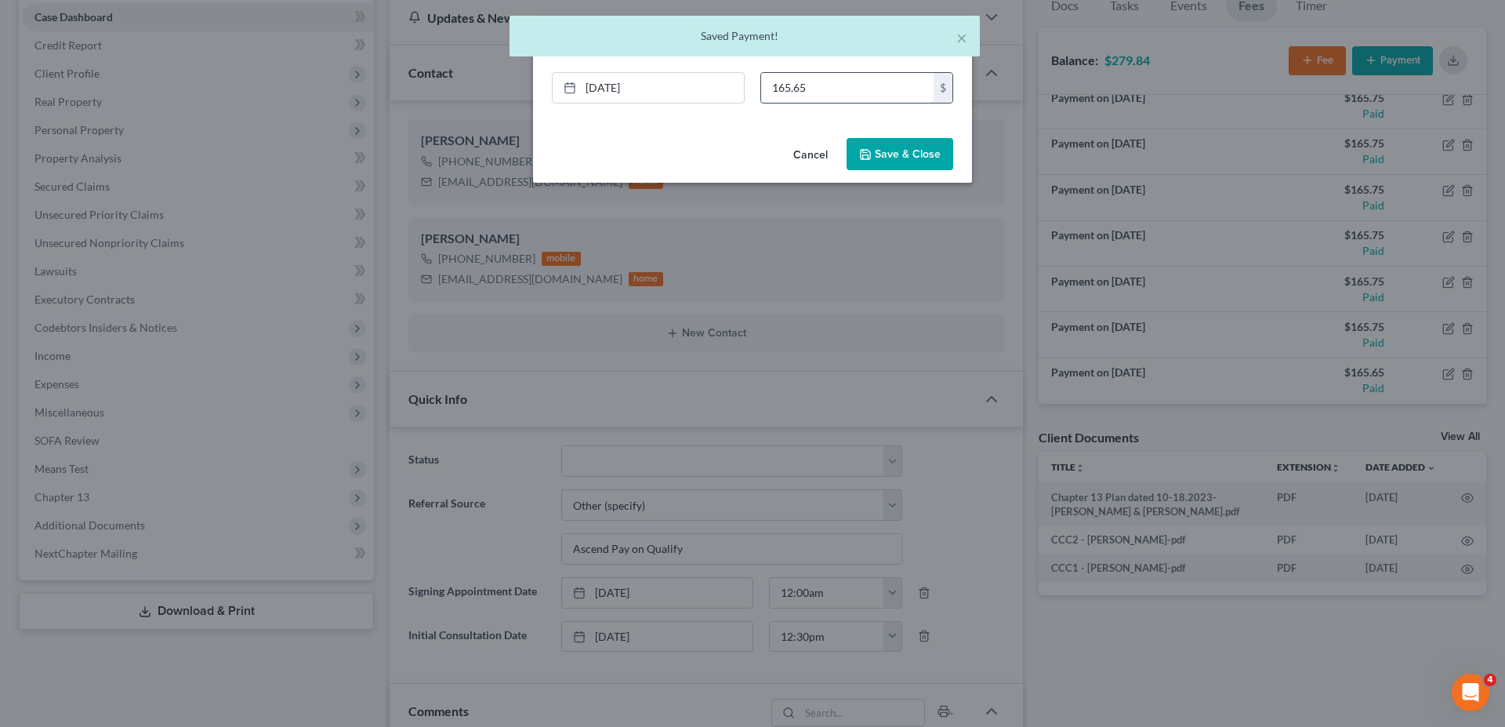
click at [810, 89] on input "165.65" at bounding box center [847, 88] width 172 height 30
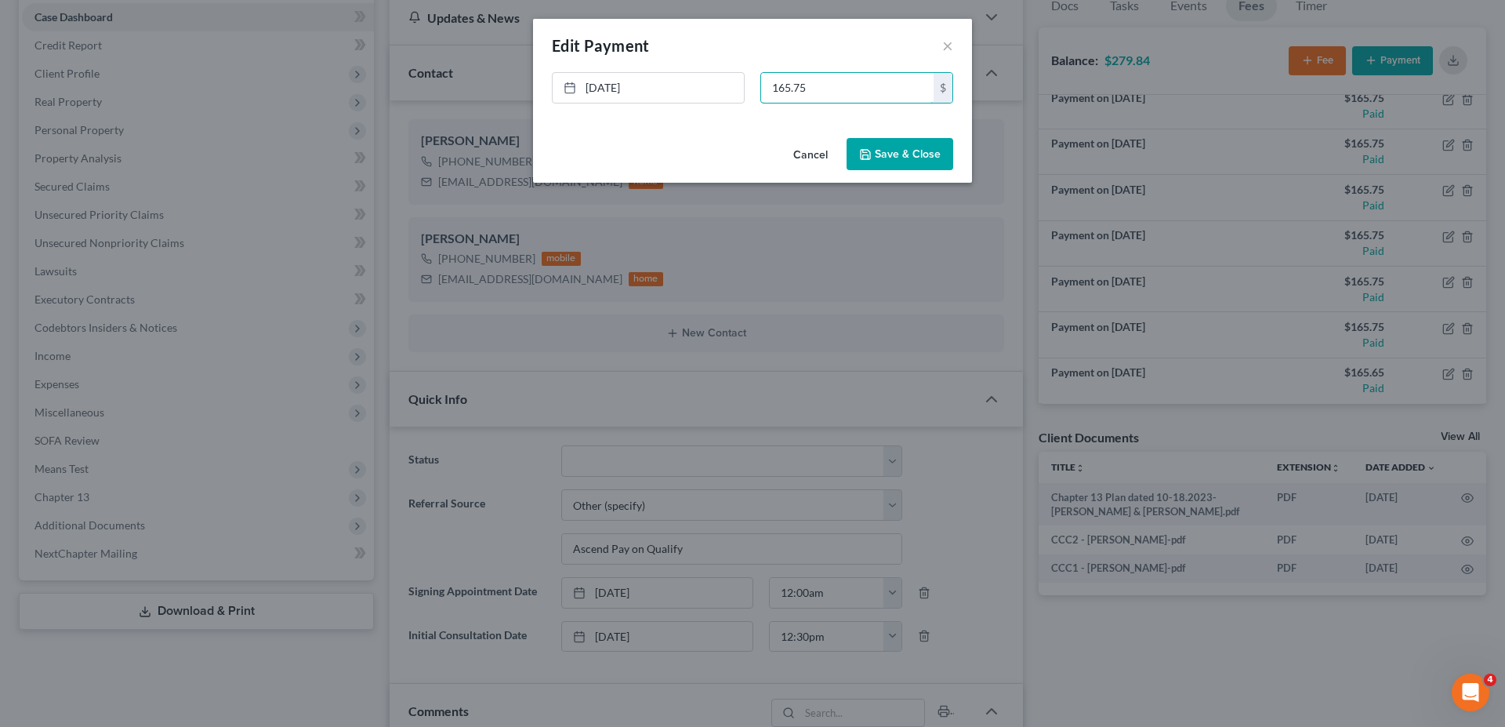
type input "165.75"
click at [882, 150] on button "Save & Close" at bounding box center [899, 154] width 107 height 33
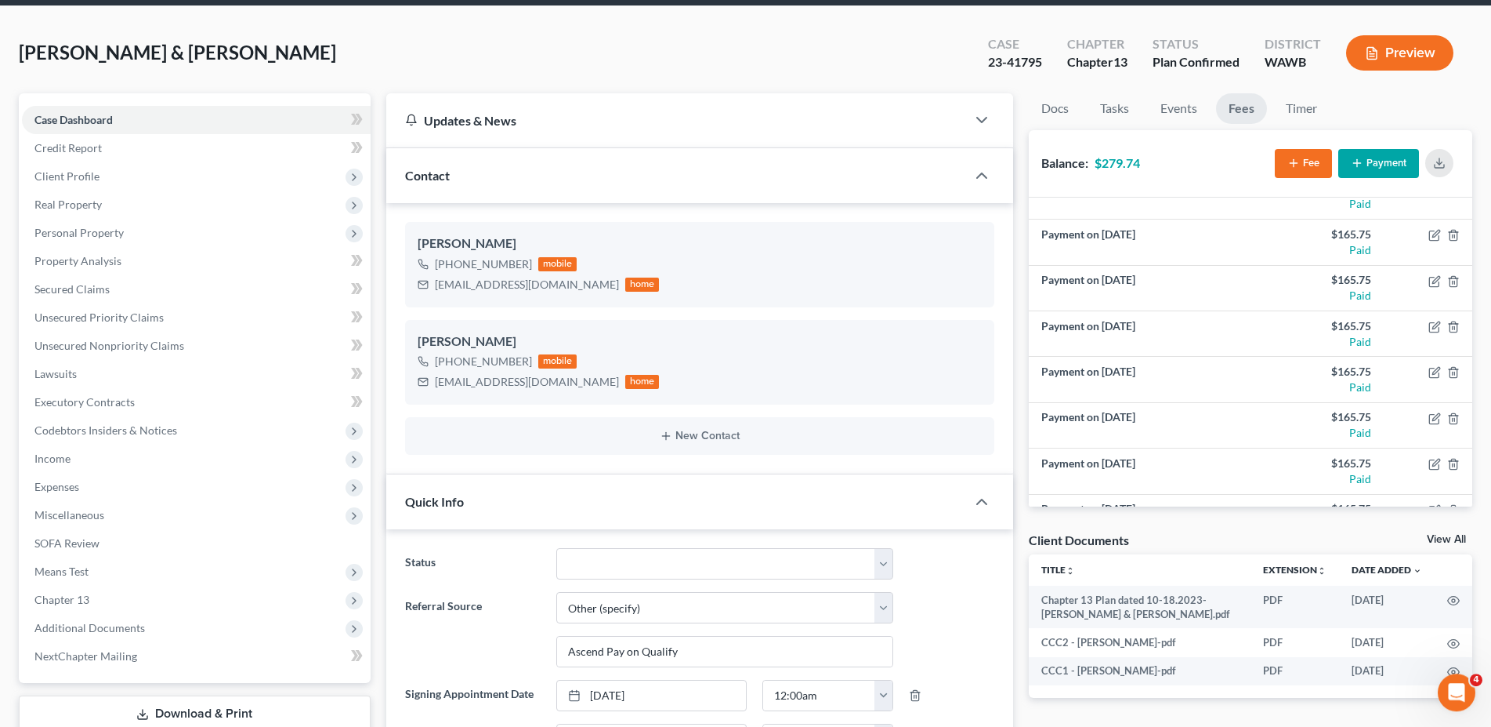
scroll to position [0, 0]
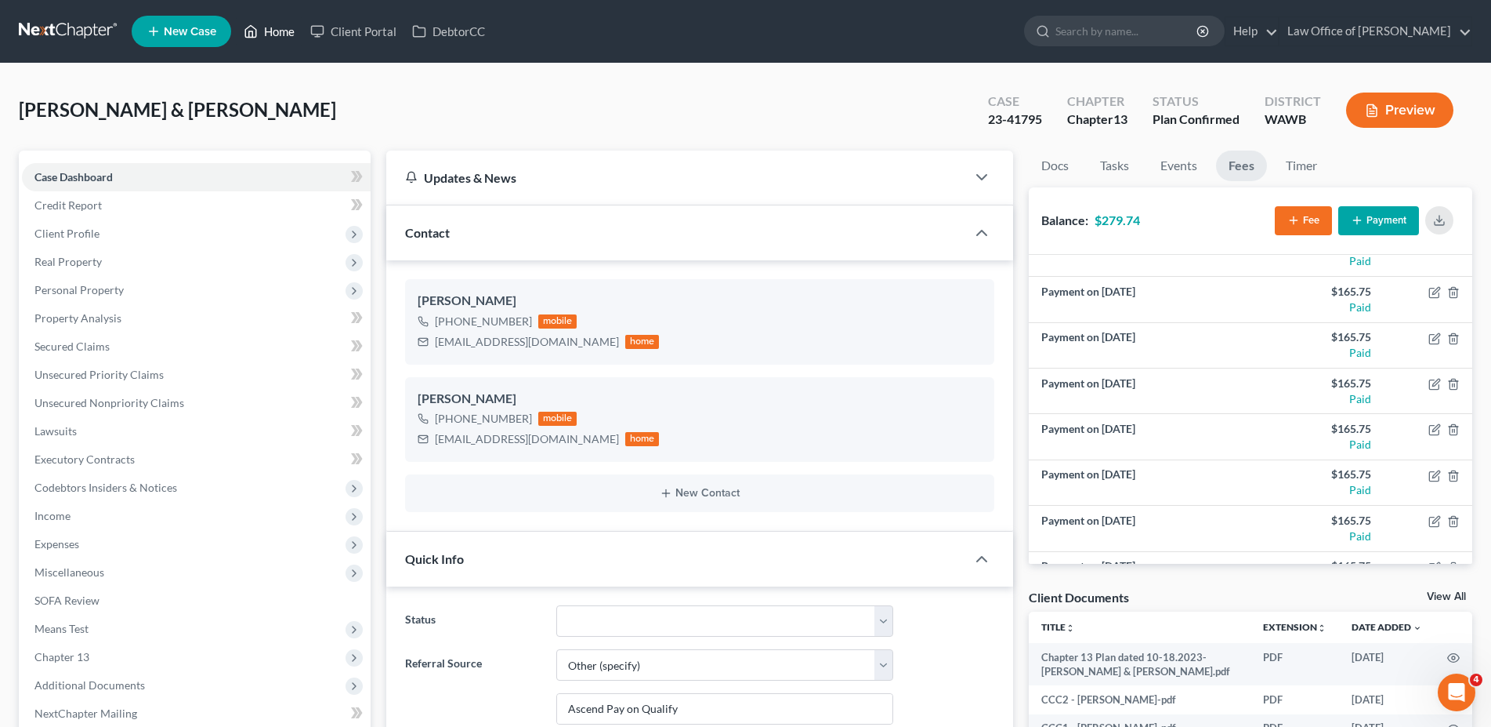
click at [276, 34] on link "Home" at bounding box center [269, 31] width 67 height 28
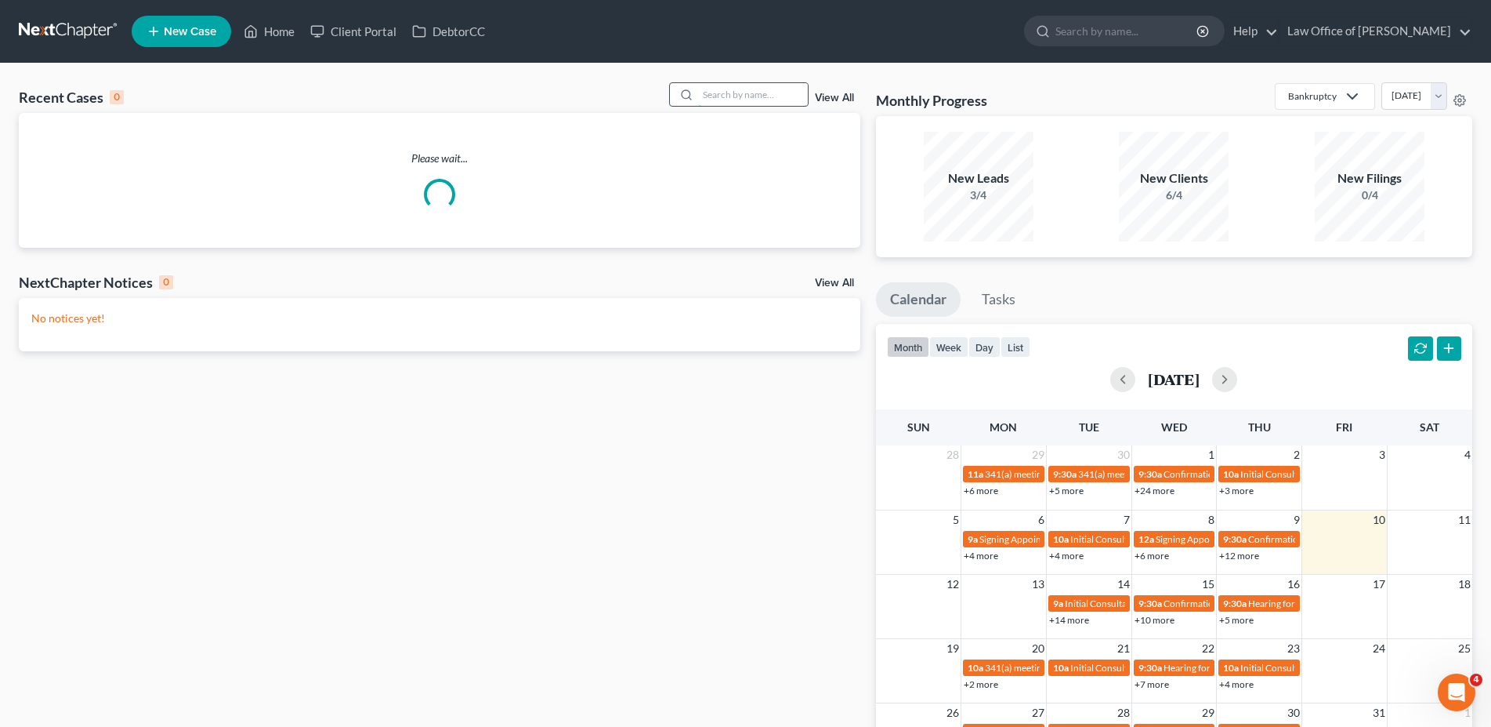
click at [731, 97] on input "search" at bounding box center [753, 94] width 110 height 23
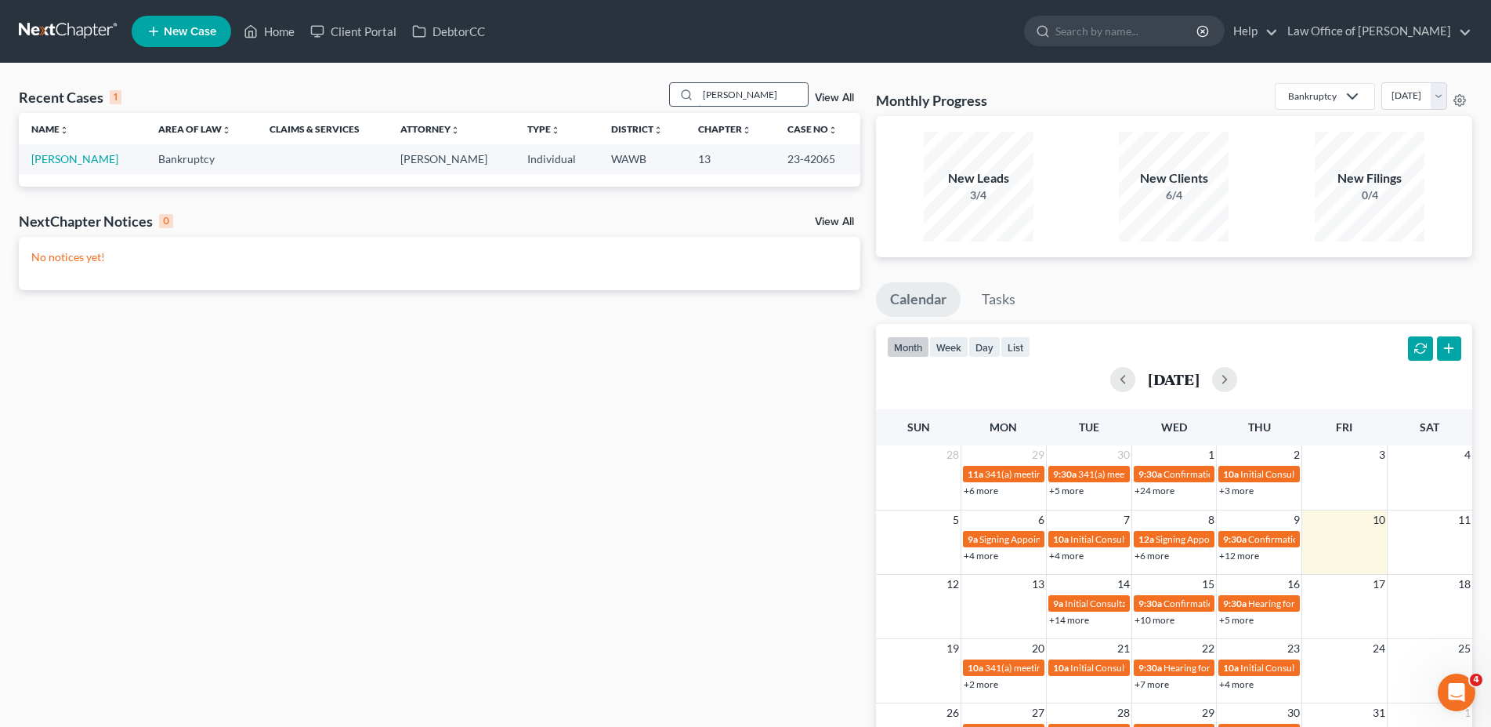
type input "[PERSON_NAME]"
click at [41, 158] on link "[PERSON_NAME]" at bounding box center [74, 158] width 87 height 13
select select "6"
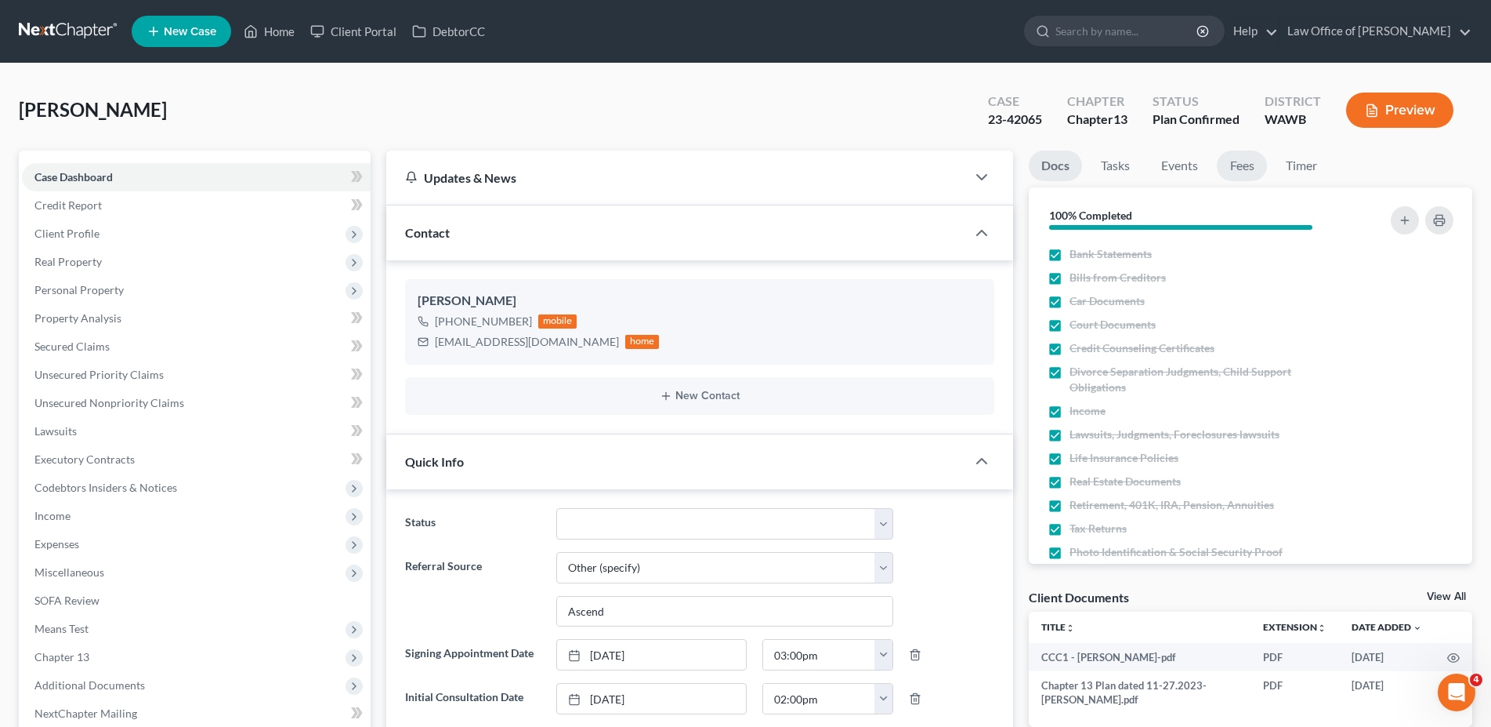
click at [1241, 166] on link "Fees" at bounding box center [1242, 165] width 50 height 31
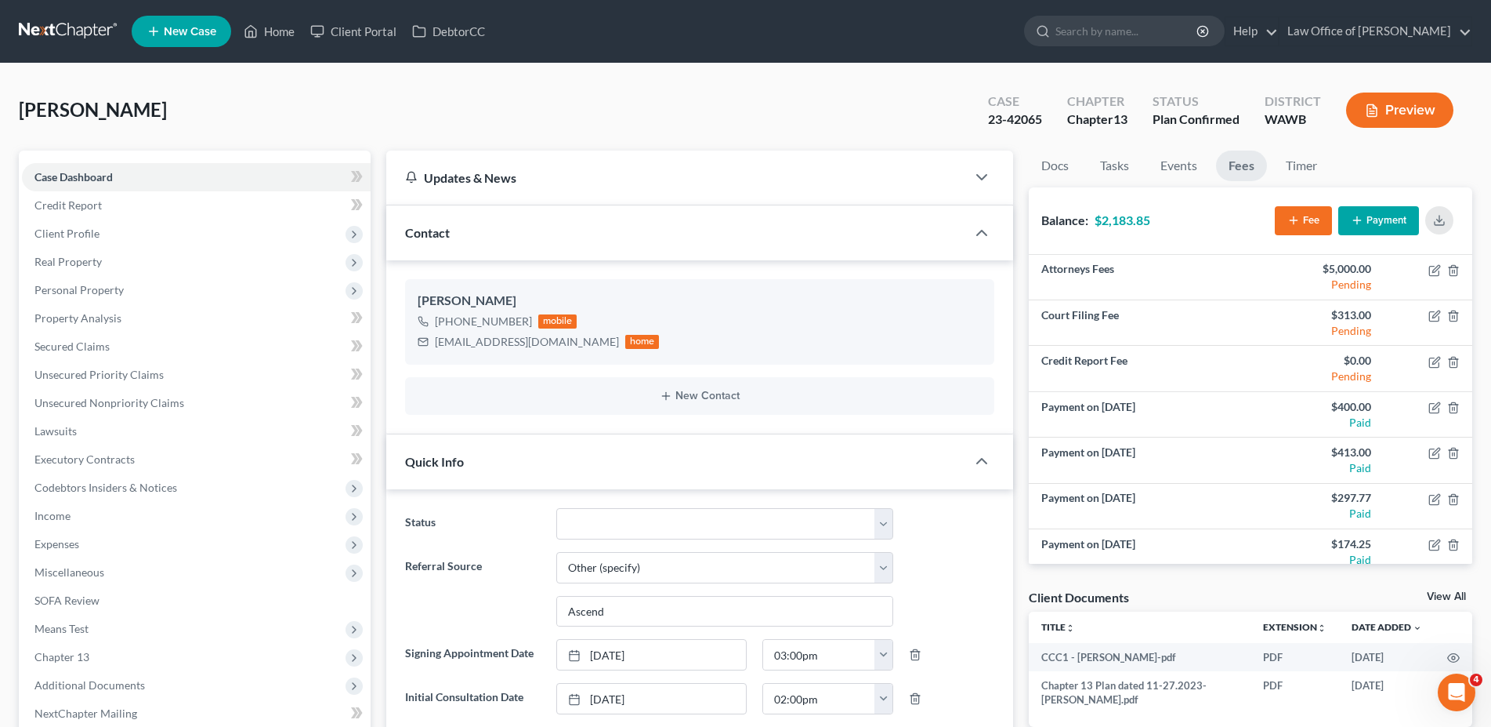
click at [1379, 225] on button "Payment" at bounding box center [1379, 220] width 81 height 29
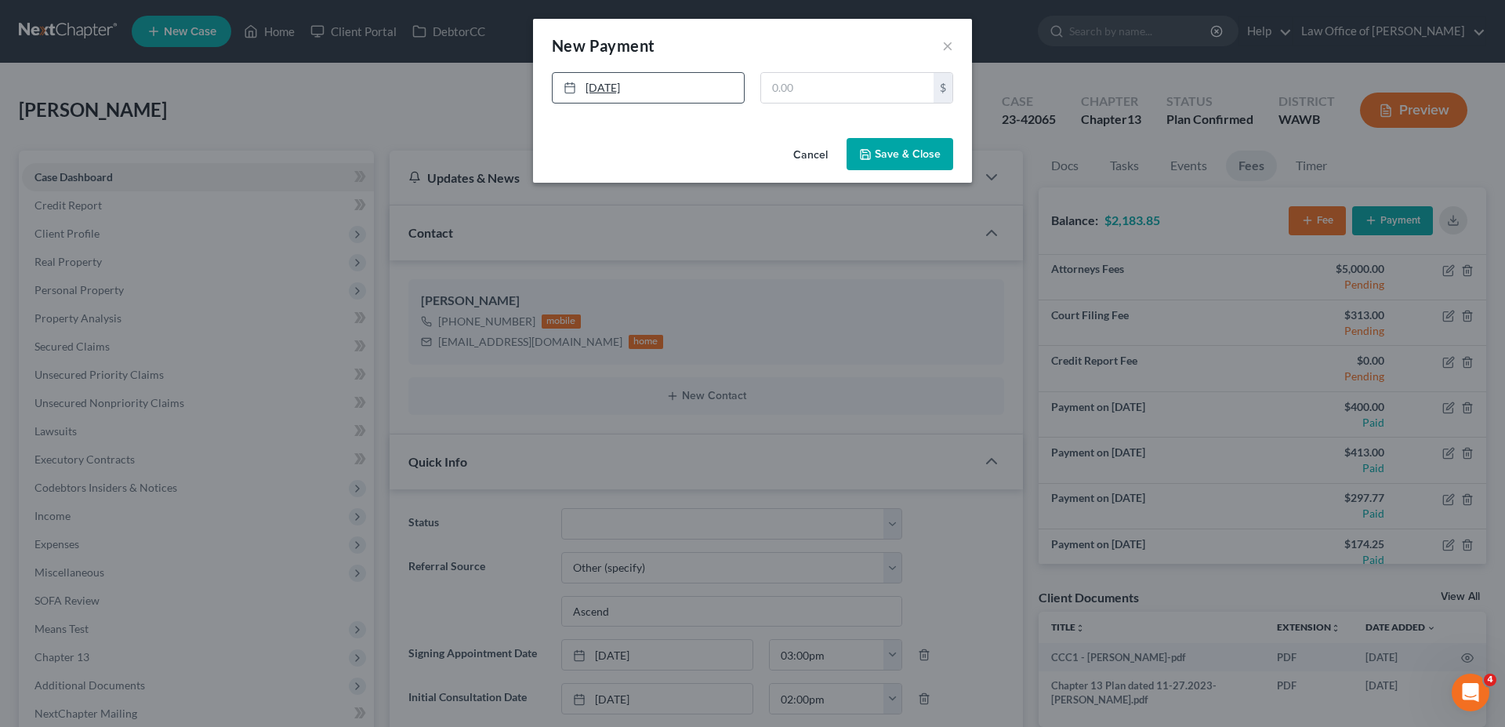
click at [684, 90] on link "[DATE]" at bounding box center [648, 88] width 191 height 30
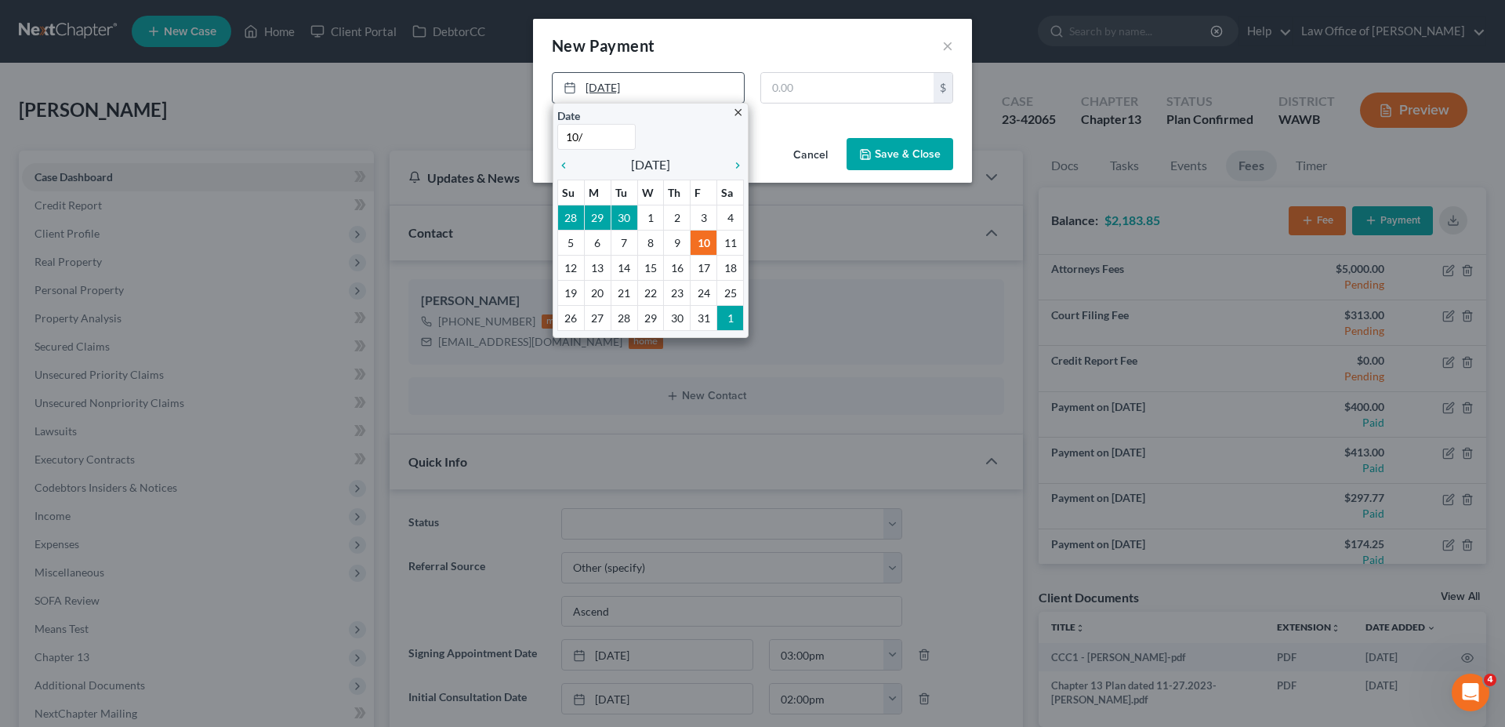
type input "10/9"
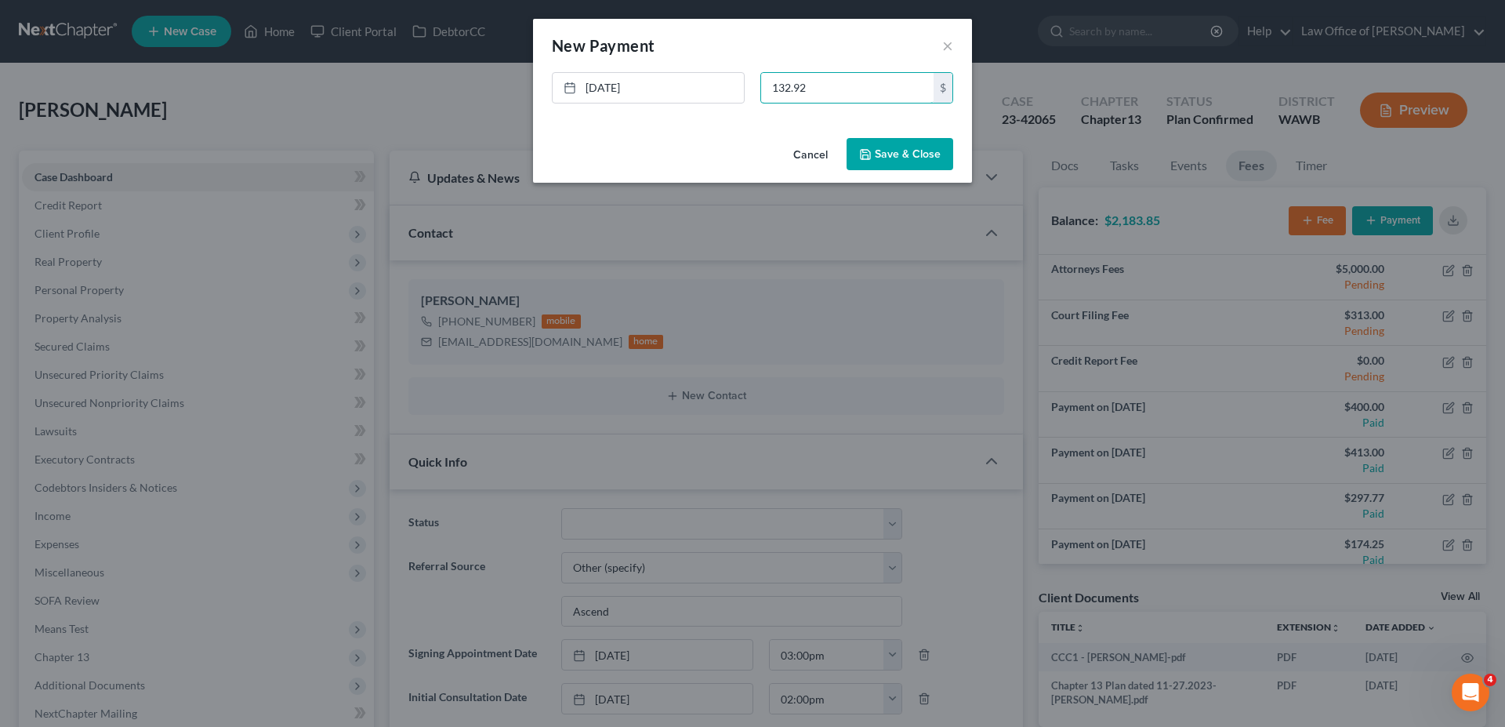
type input "132.92"
click at [899, 149] on button "Save & Close" at bounding box center [899, 154] width 107 height 33
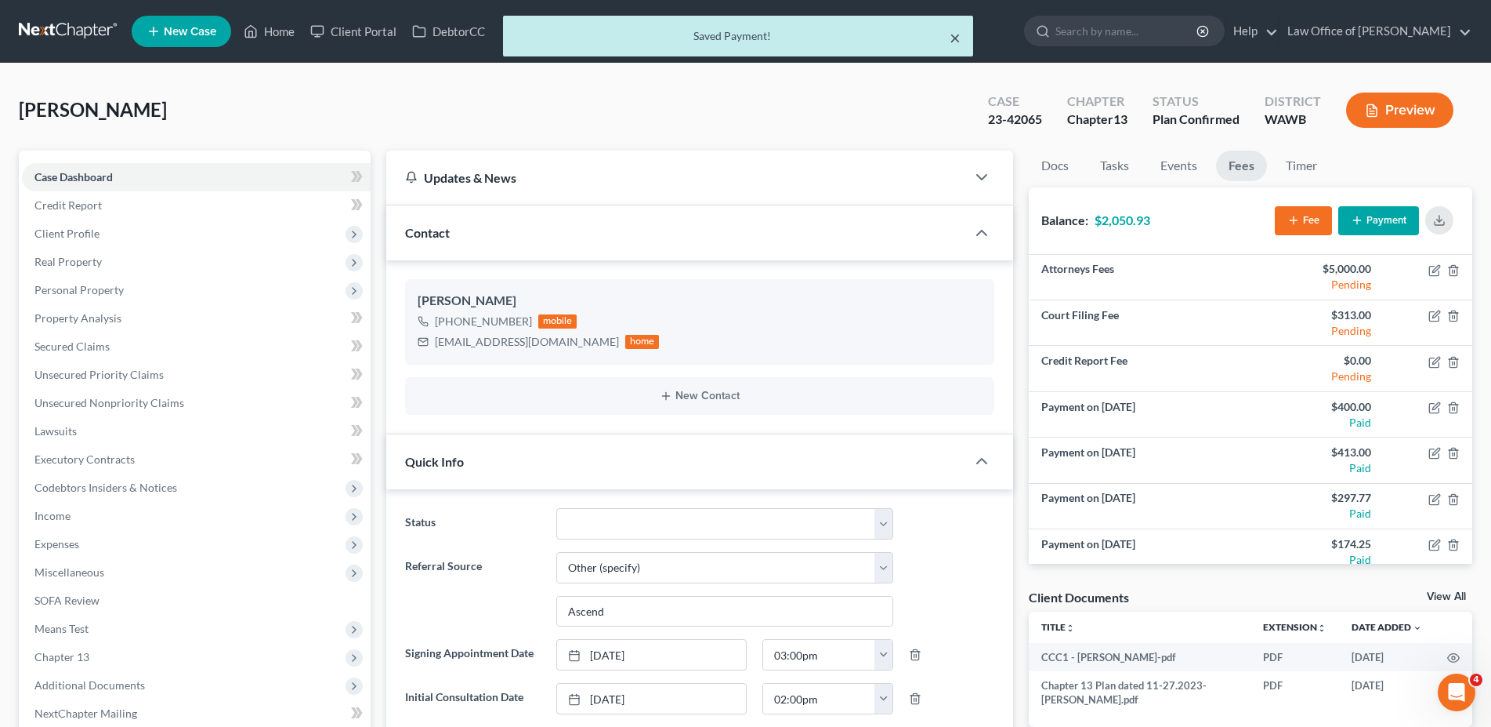
click at [954, 34] on button "×" at bounding box center [955, 37] width 11 height 19
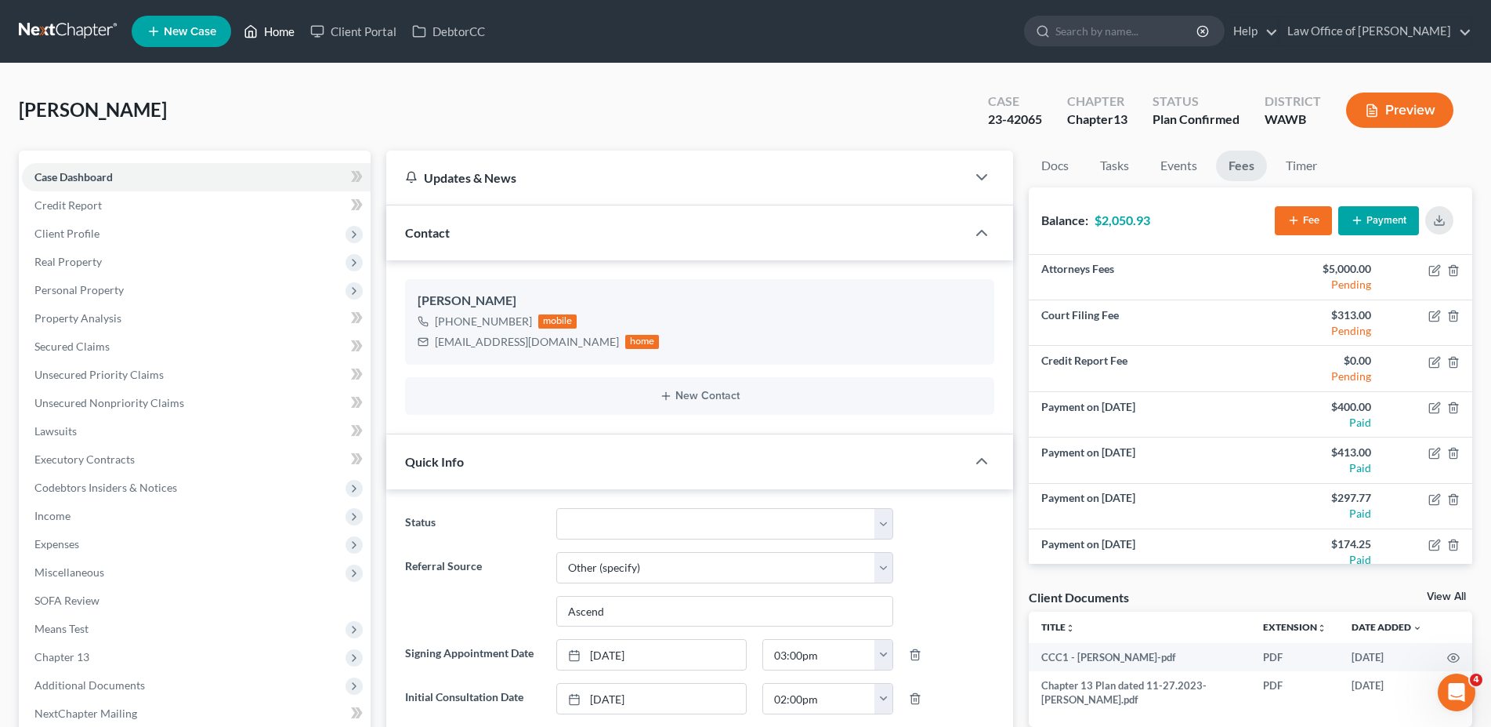
click at [268, 31] on link "Home" at bounding box center [269, 31] width 67 height 28
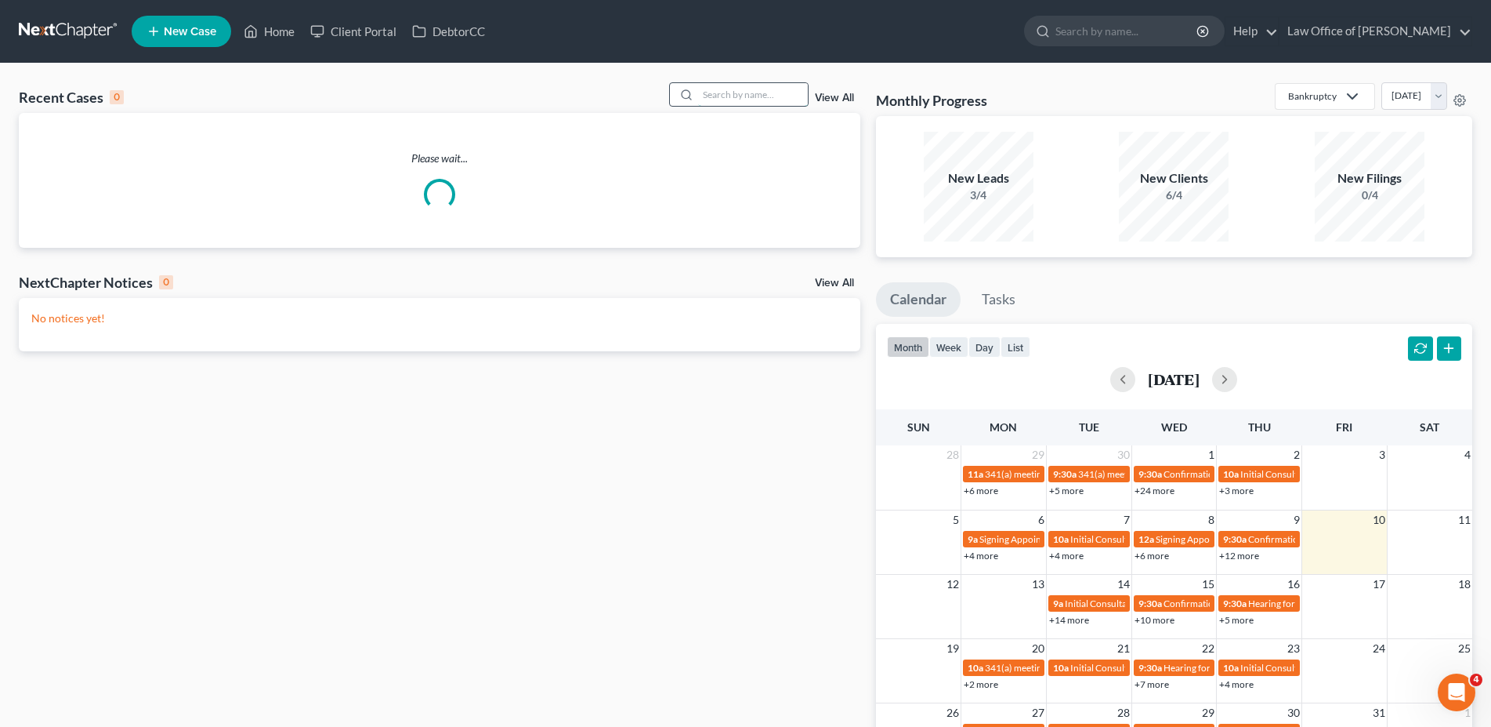
click at [756, 96] on input "search" at bounding box center [753, 94] width 110 height 23
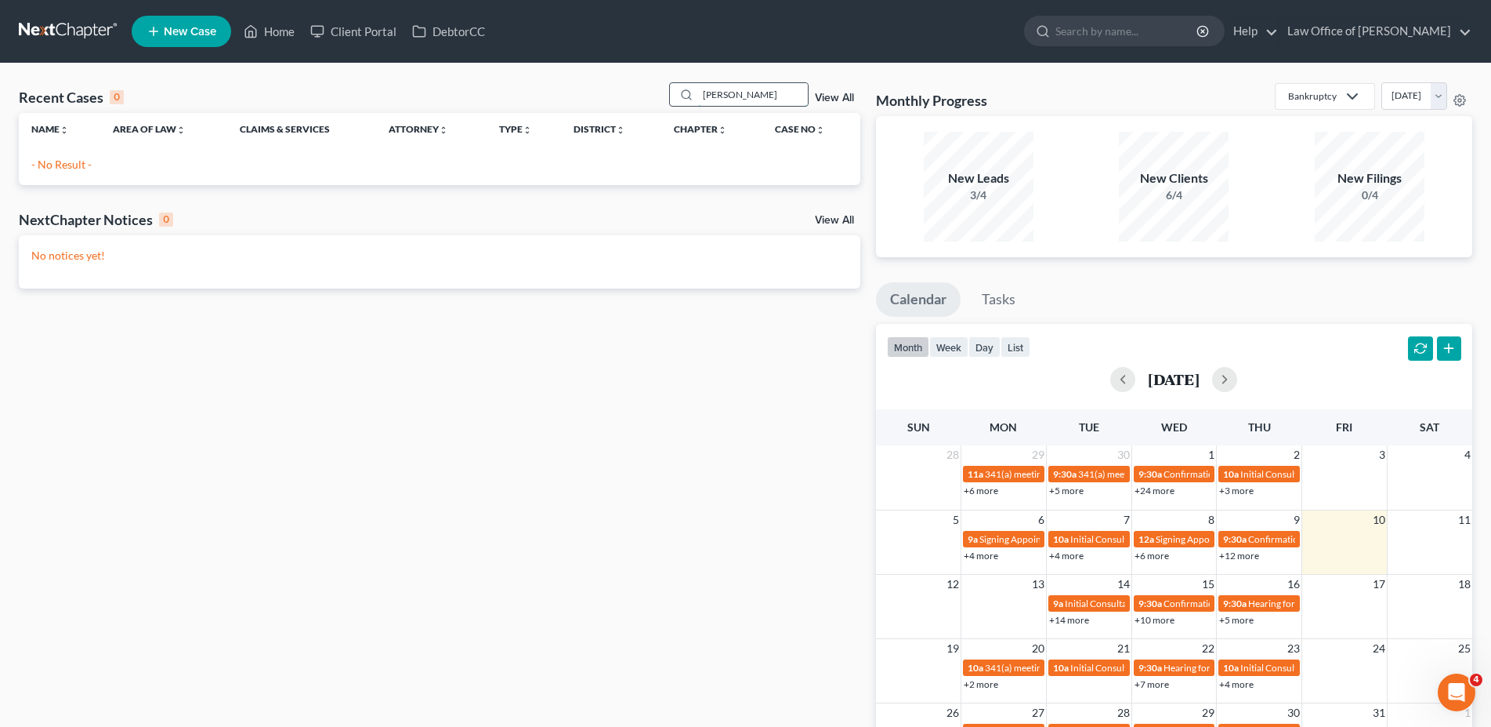
type input "[PERSON_NAME]"
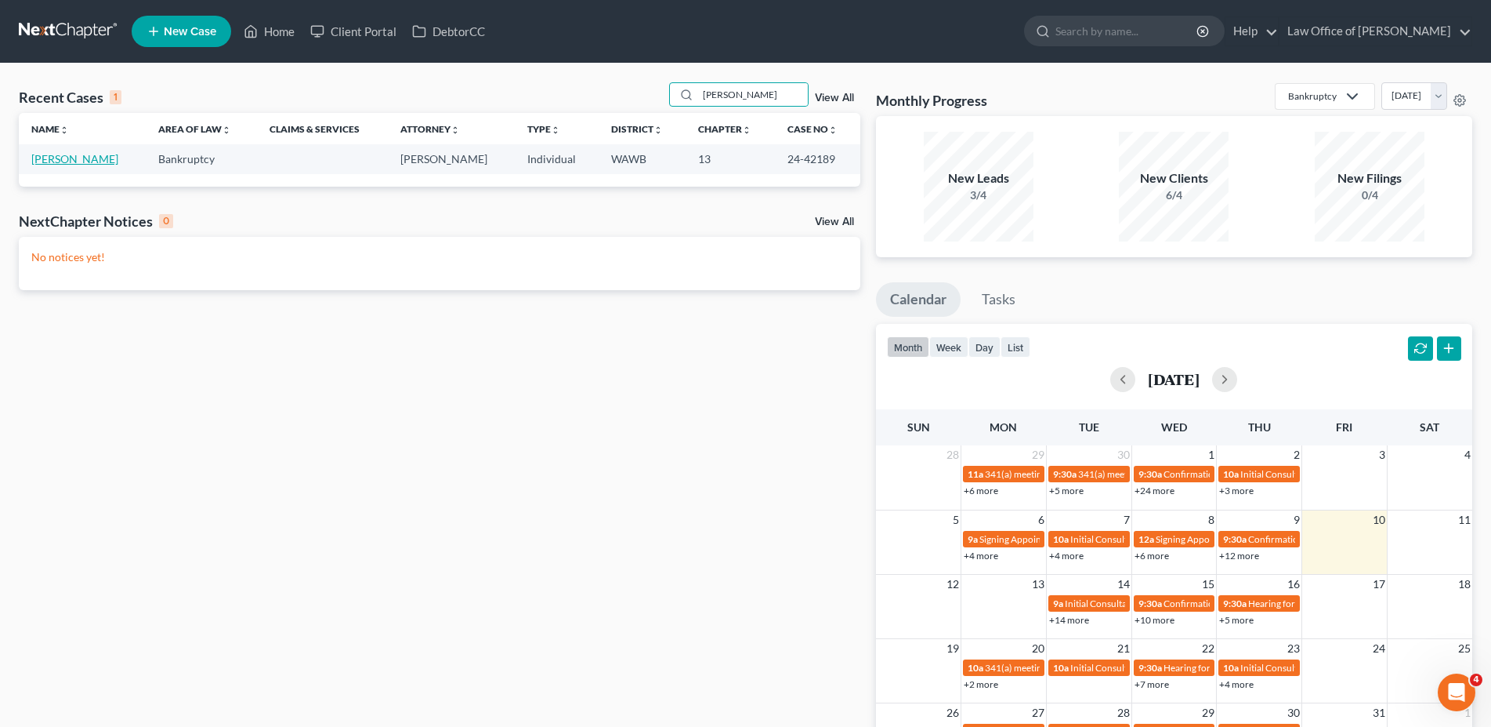
click at [92, 162] on link "[PERSON_NAME]" at bounding box center [74, 158] width 87 height 13
select select "6"
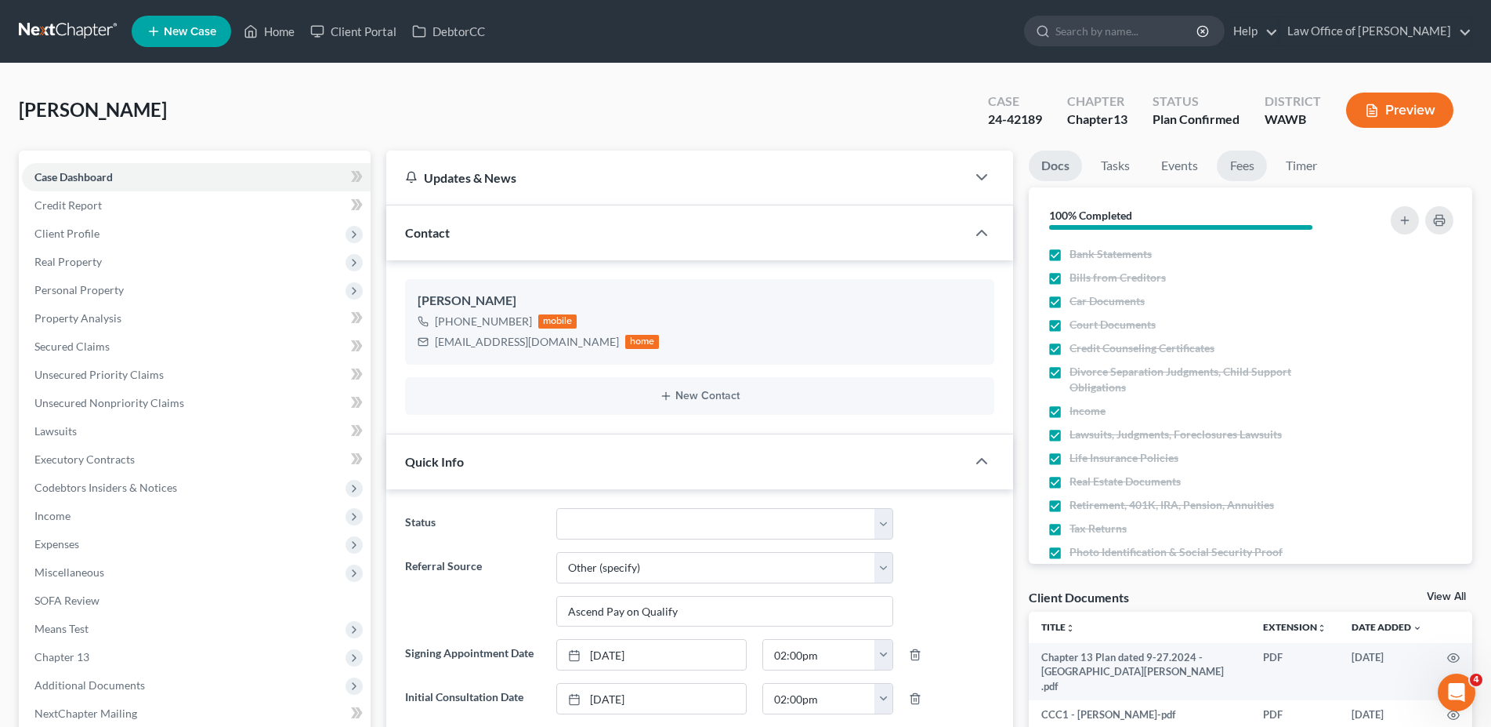
click at [1241, 161] on link "Fees" at bounding box center [1242, 165] width 50 height 31
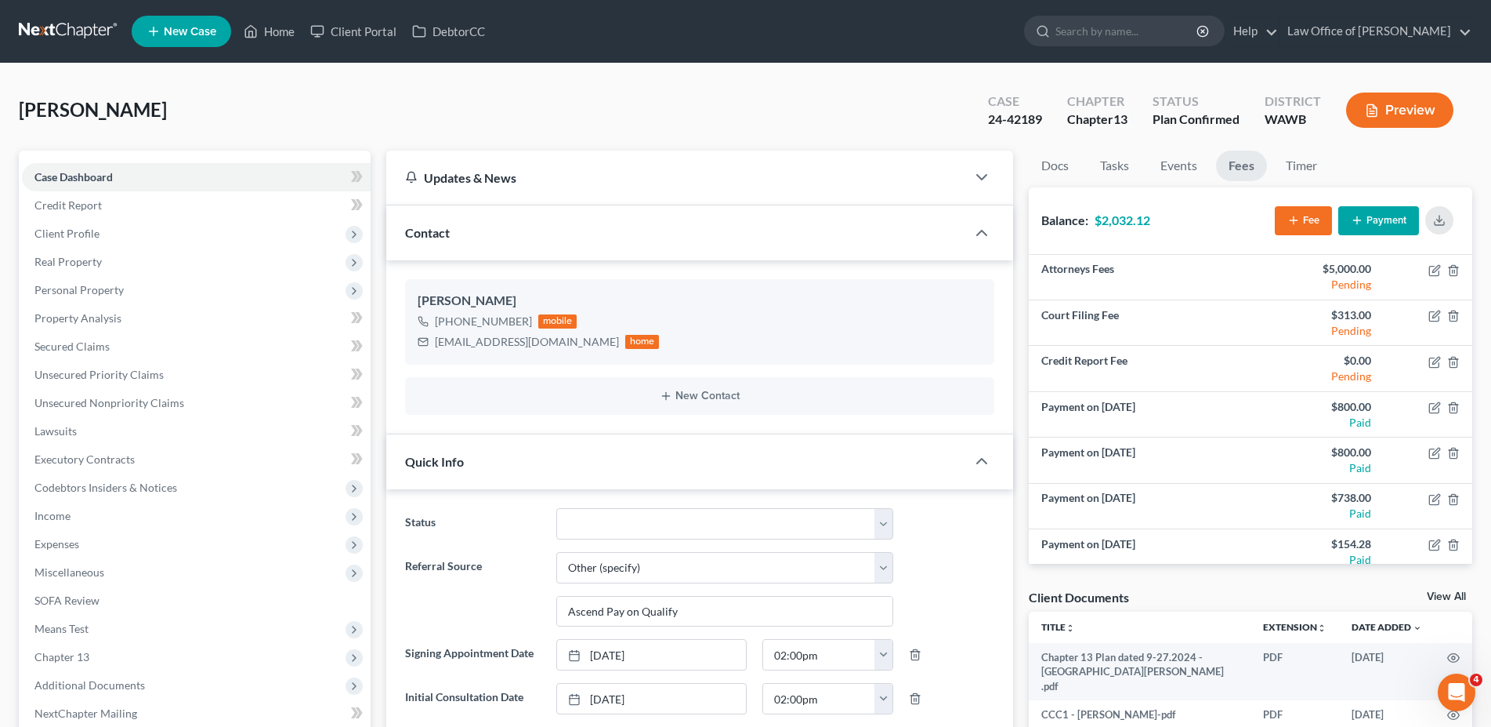
click at [1387, 223] on button "Payment" at bounding box center [1379, 220] width 81 height 29
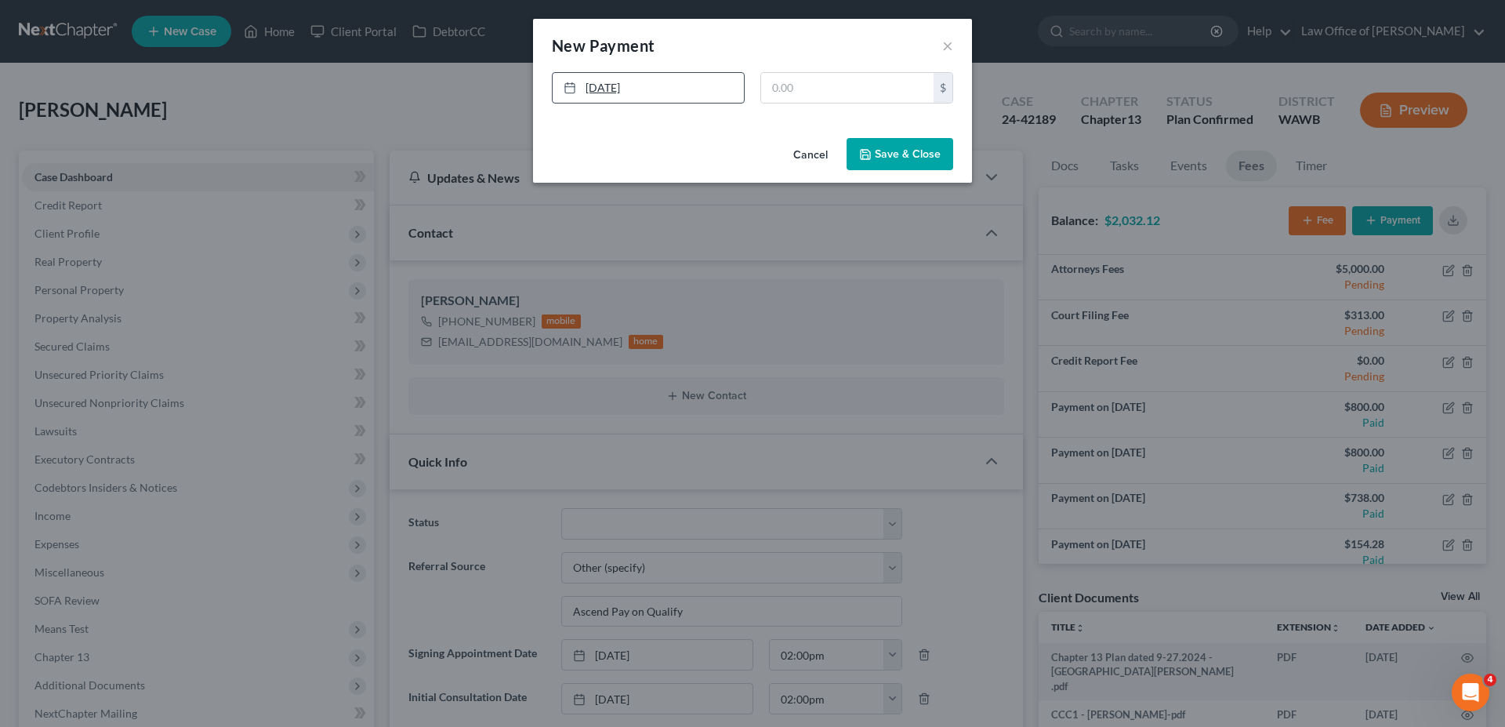
click at [683, 82] on link "[DATE]" at bounding box center [648, 88] width 191 height 30
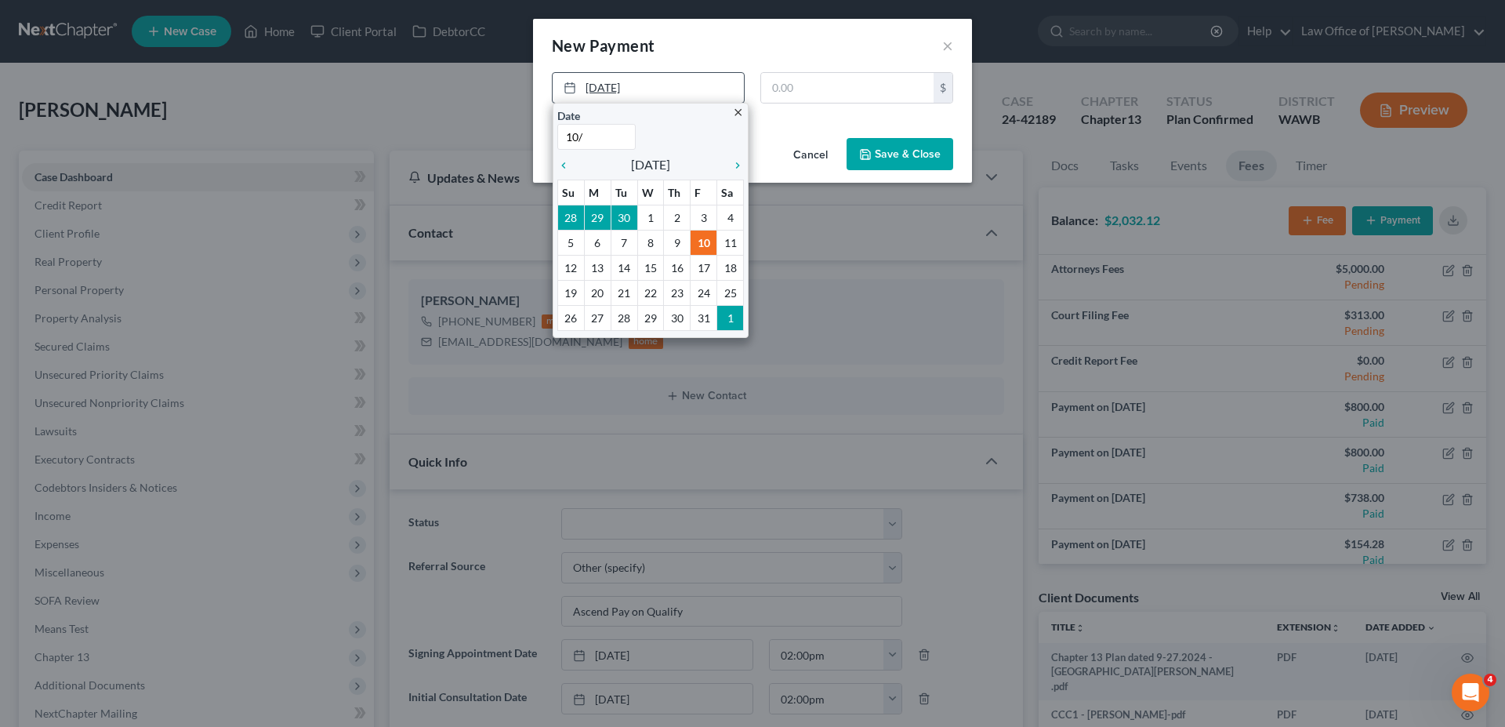
type input "10/9"
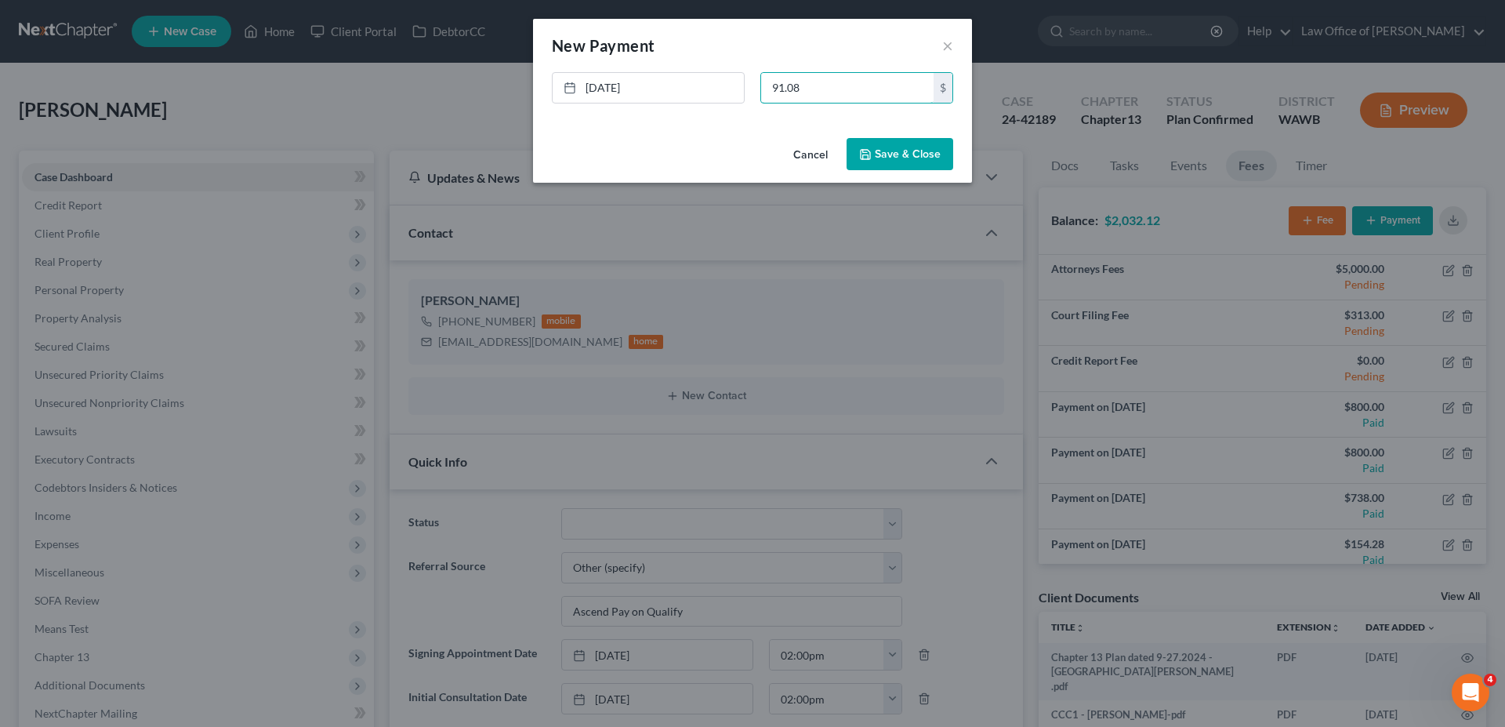
type input "91.08"
click at [906, 151] on button "Save & Close" at bounding box center [899, 154] width 107 height 33
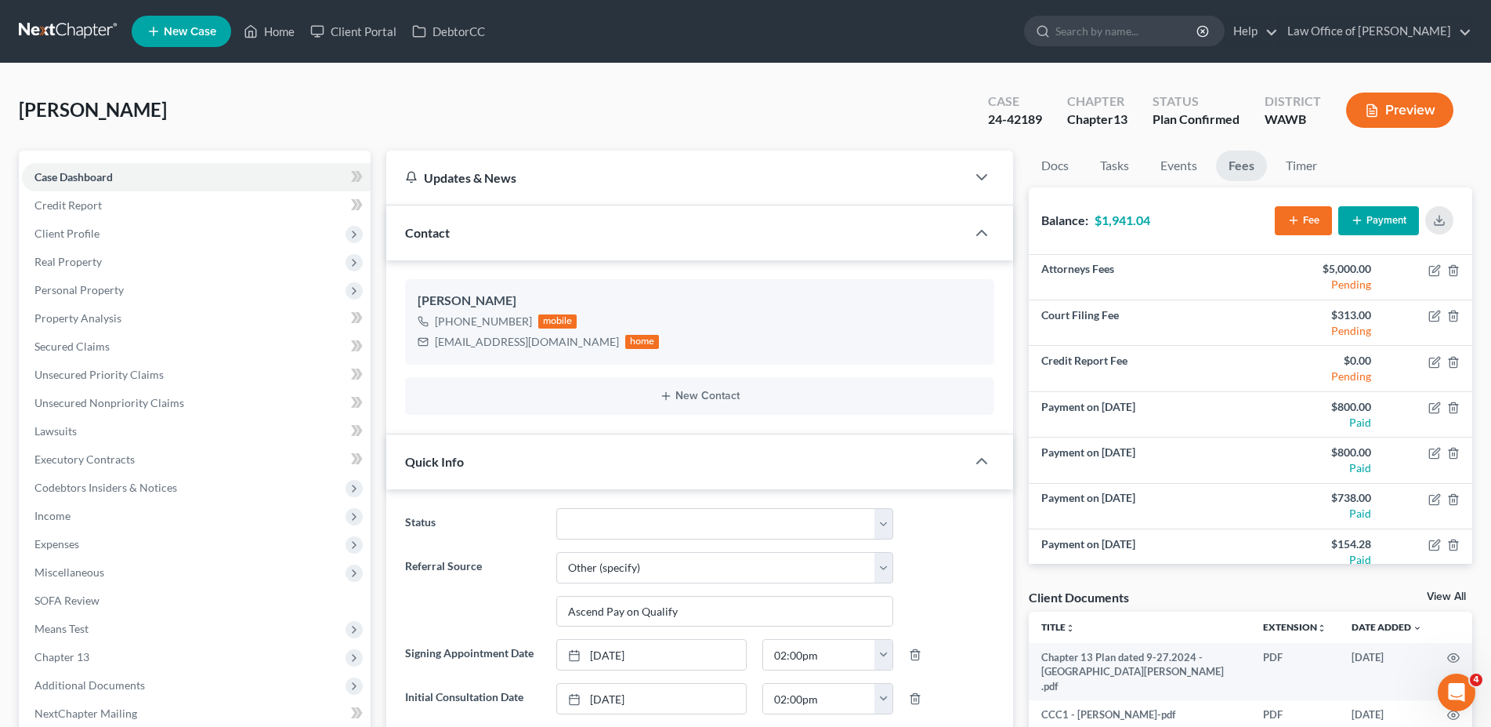
click at [955, 35] on ul "New Case Home Client Portal DebtorCC - No Result - See all results Or Press Ent…" at bounding box center [802, 31] width 1341 height 41
click at [270, 31] on link "Home" at bounding box center [269, 31] width 67 height 28
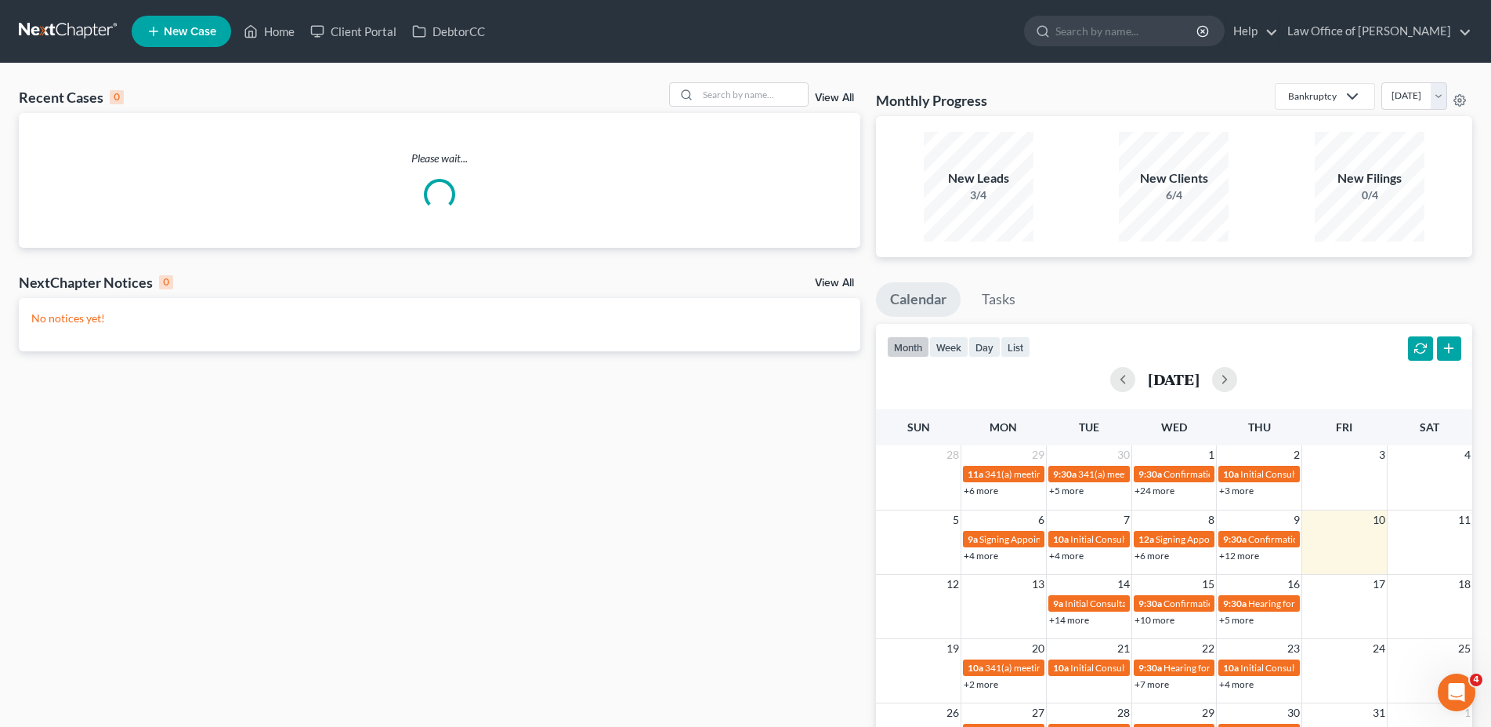
click at [741, 113] on div "Recent Cases 0 View All" at bounding box center [440, 97] width 842 height 31
click at [735, 97] on input "search" at bounding box center [753, 94] width 110 height 23
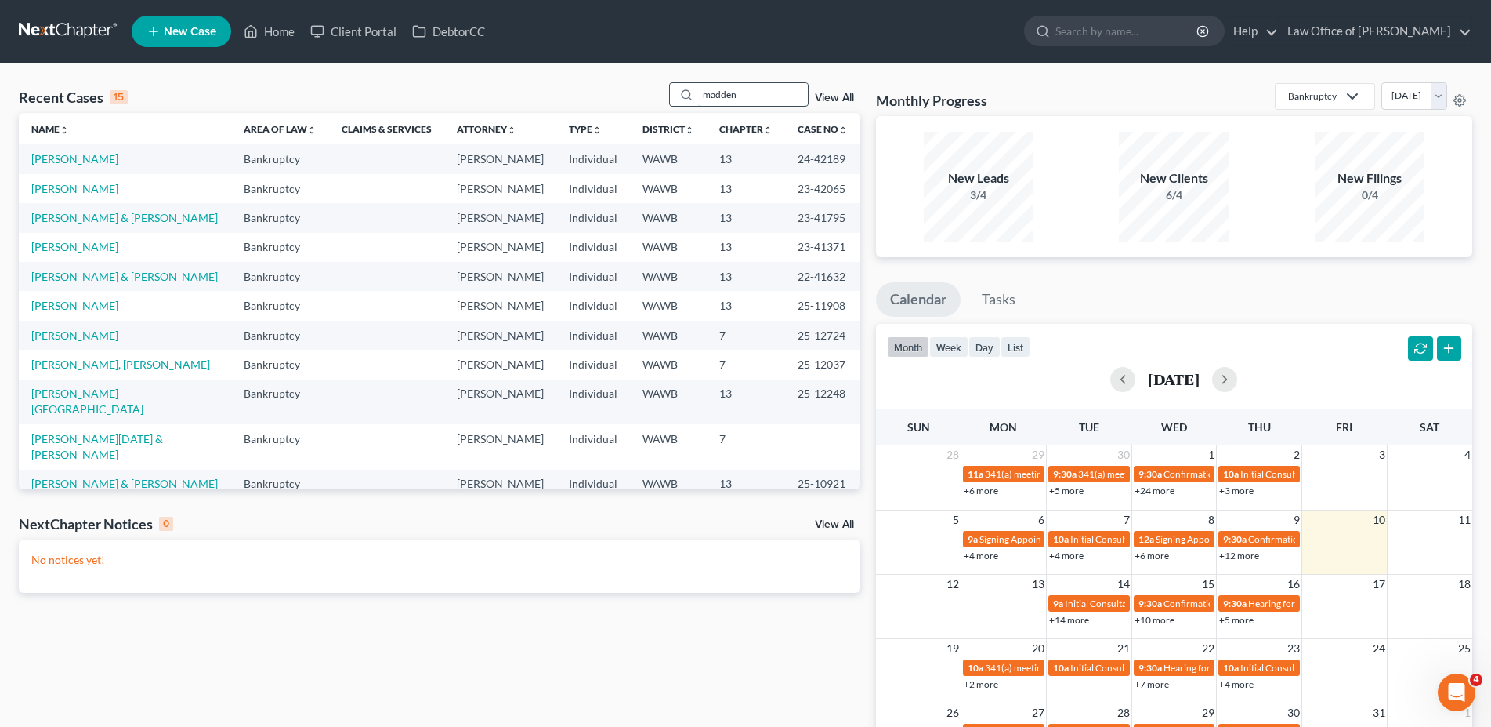
type input "madden"
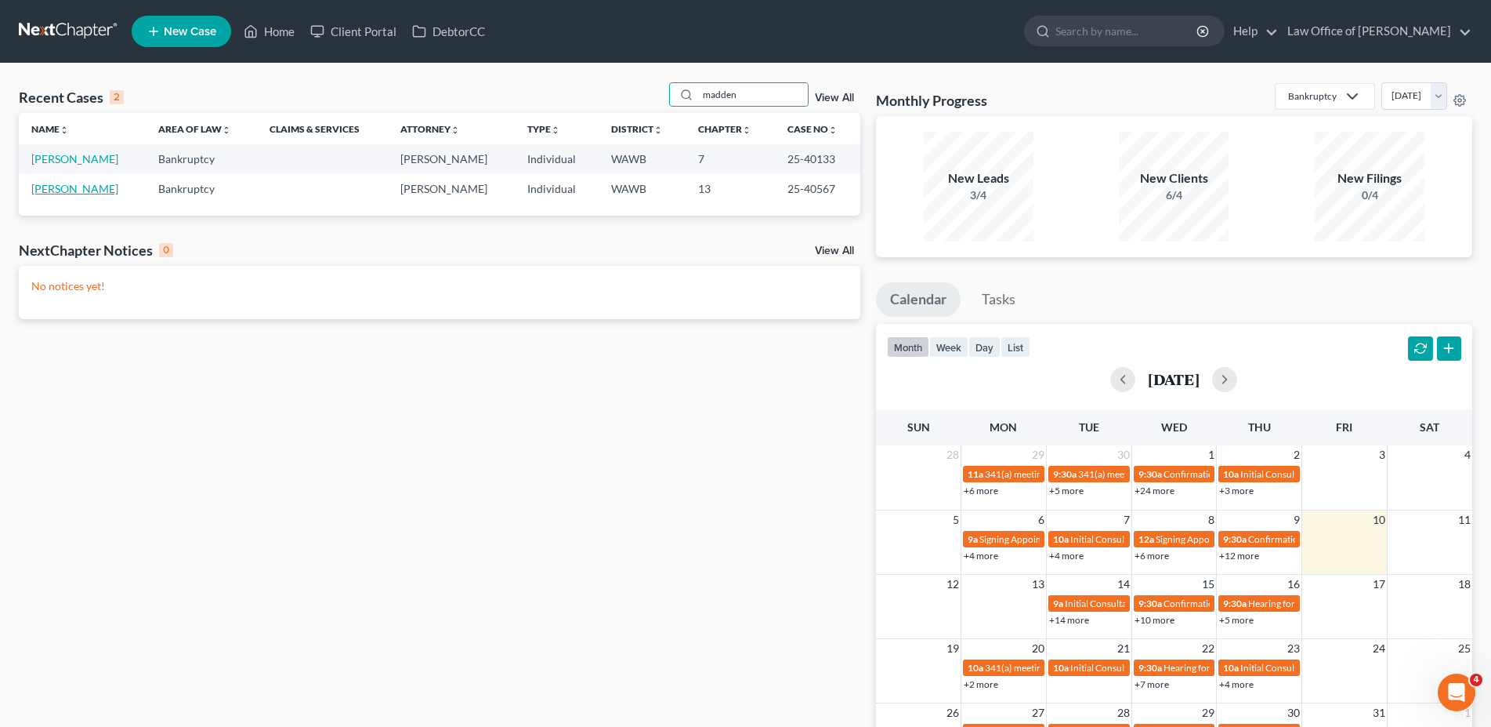
click at [62, 189] on link "[PERSON_NAME]" at bounding box center [74, 188] width 87 height 13
select select "6"
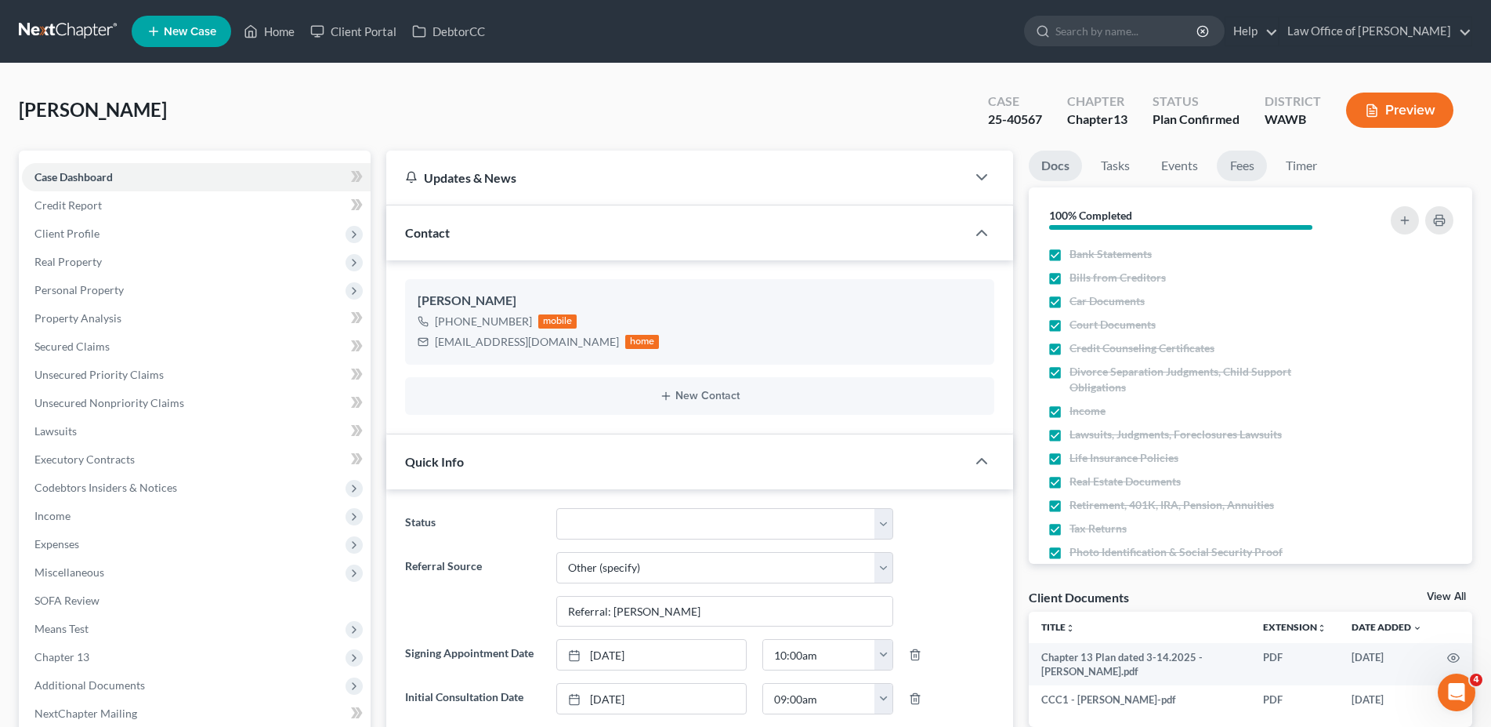
click at [1249, 169] on link "Fees" at bounding box center [1242, 165] width 50 height 31
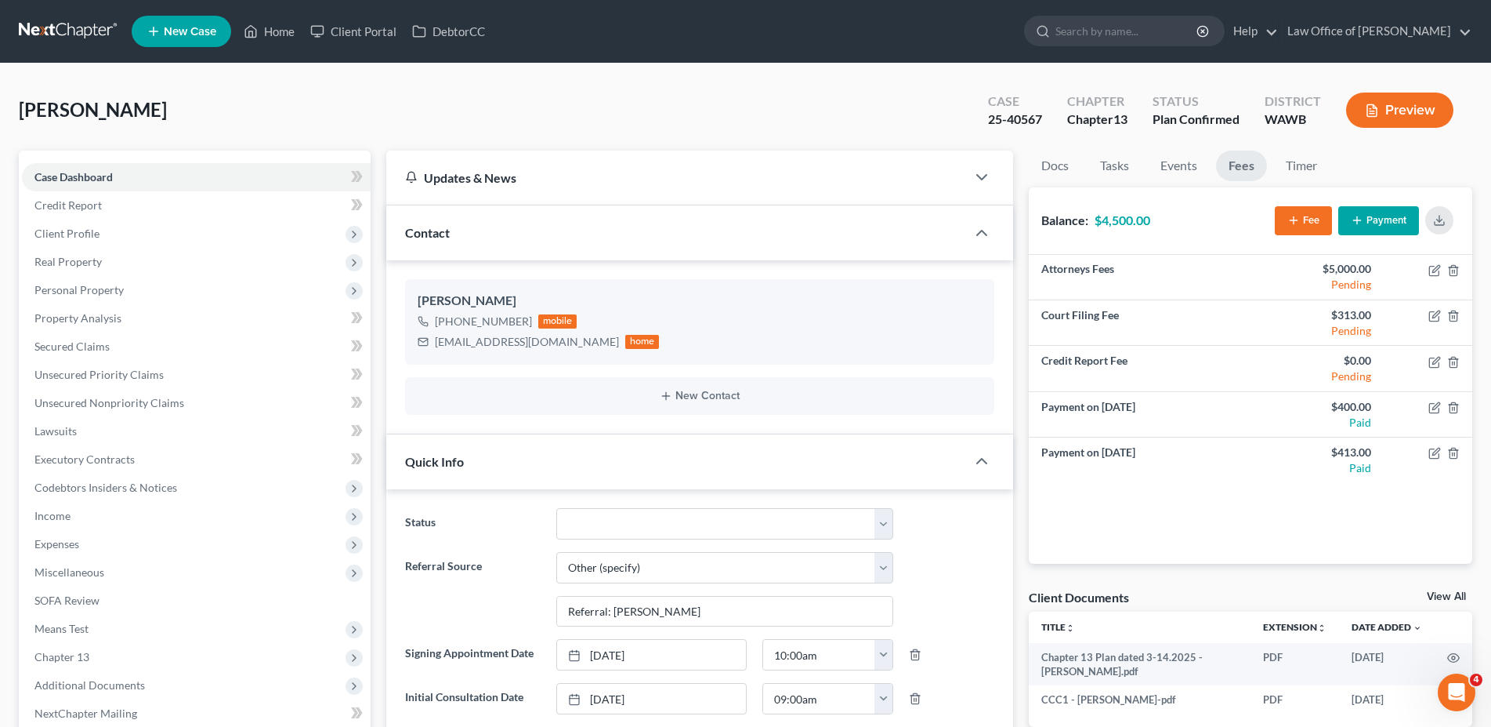
click at [1401, 233] on button "Payment" at bounding box center [1379, 220] width 81 height 29
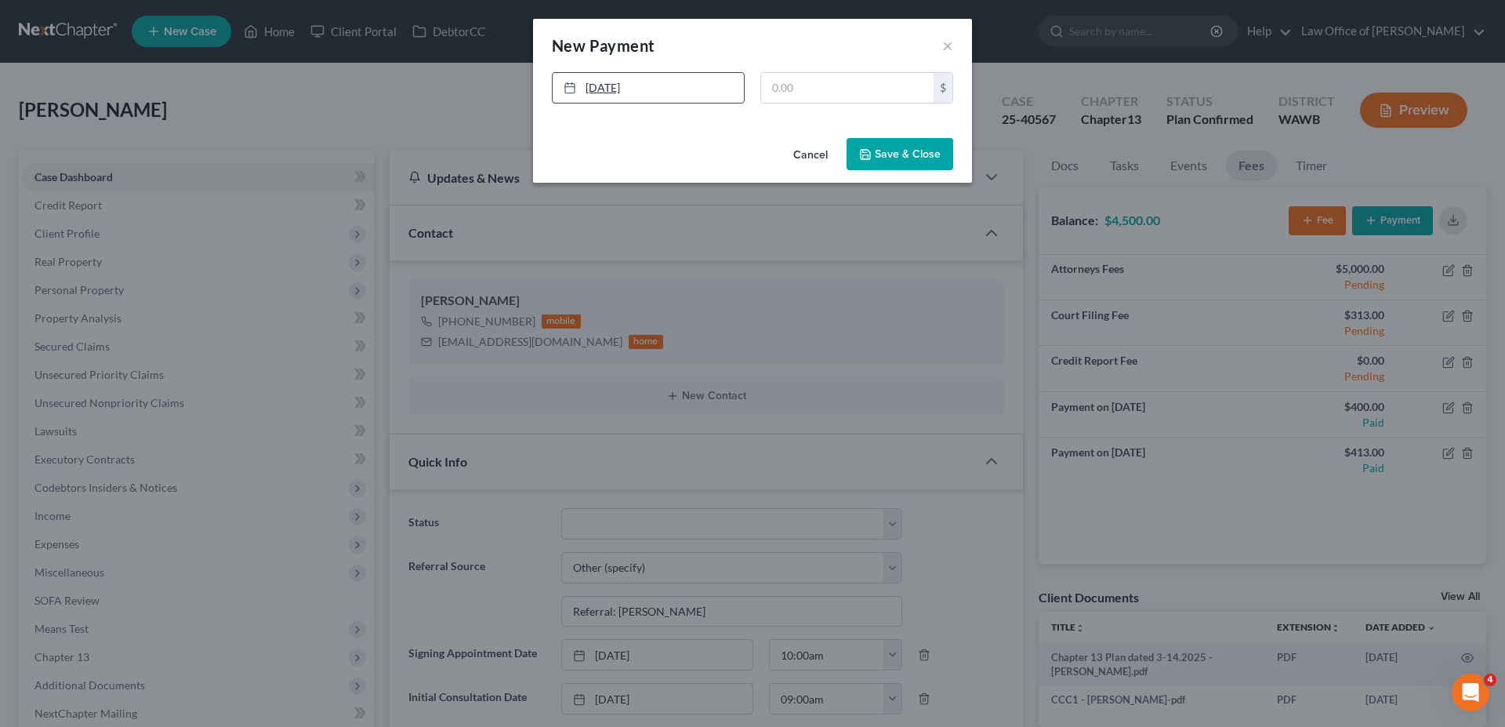
click at [714, 86] on link "[DATE]" at bounding box center [648, 88] width 191 height 30
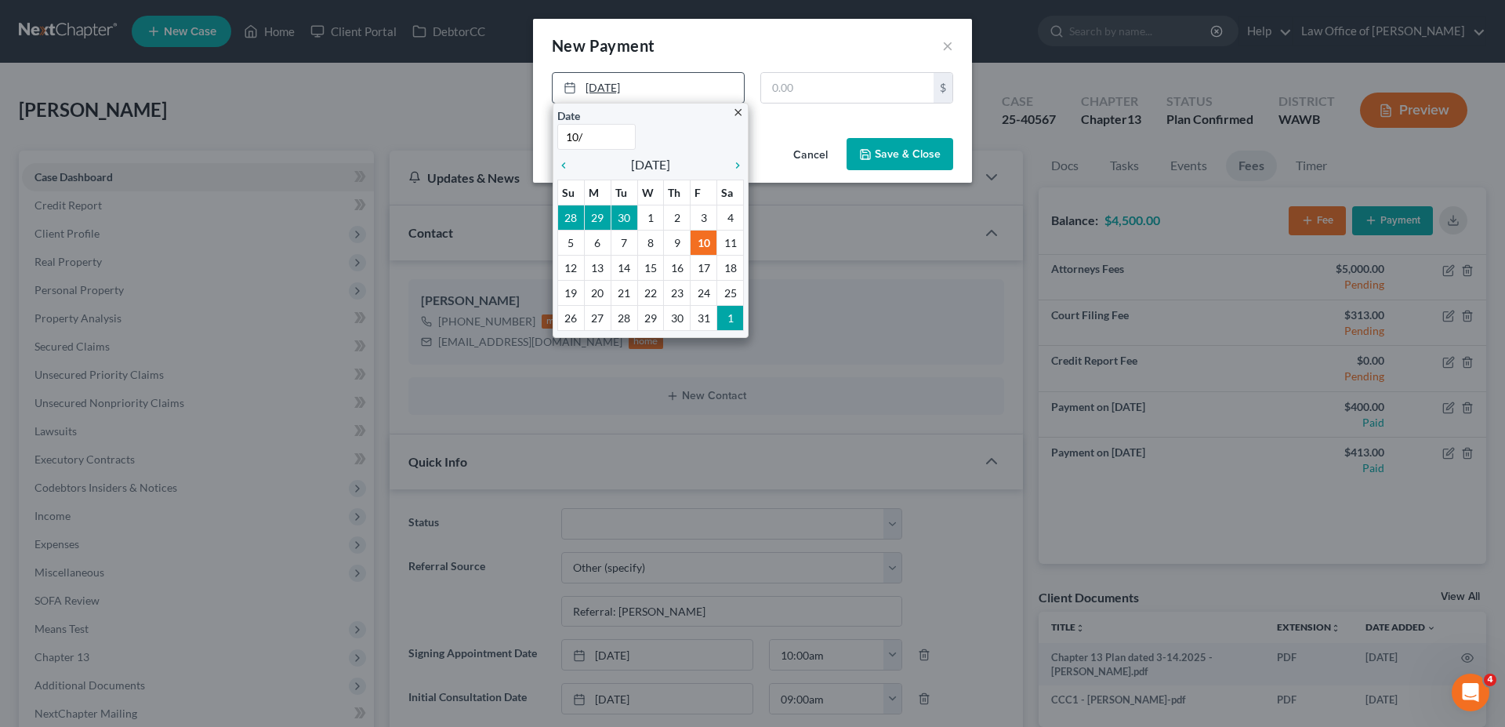
type input "10/9"
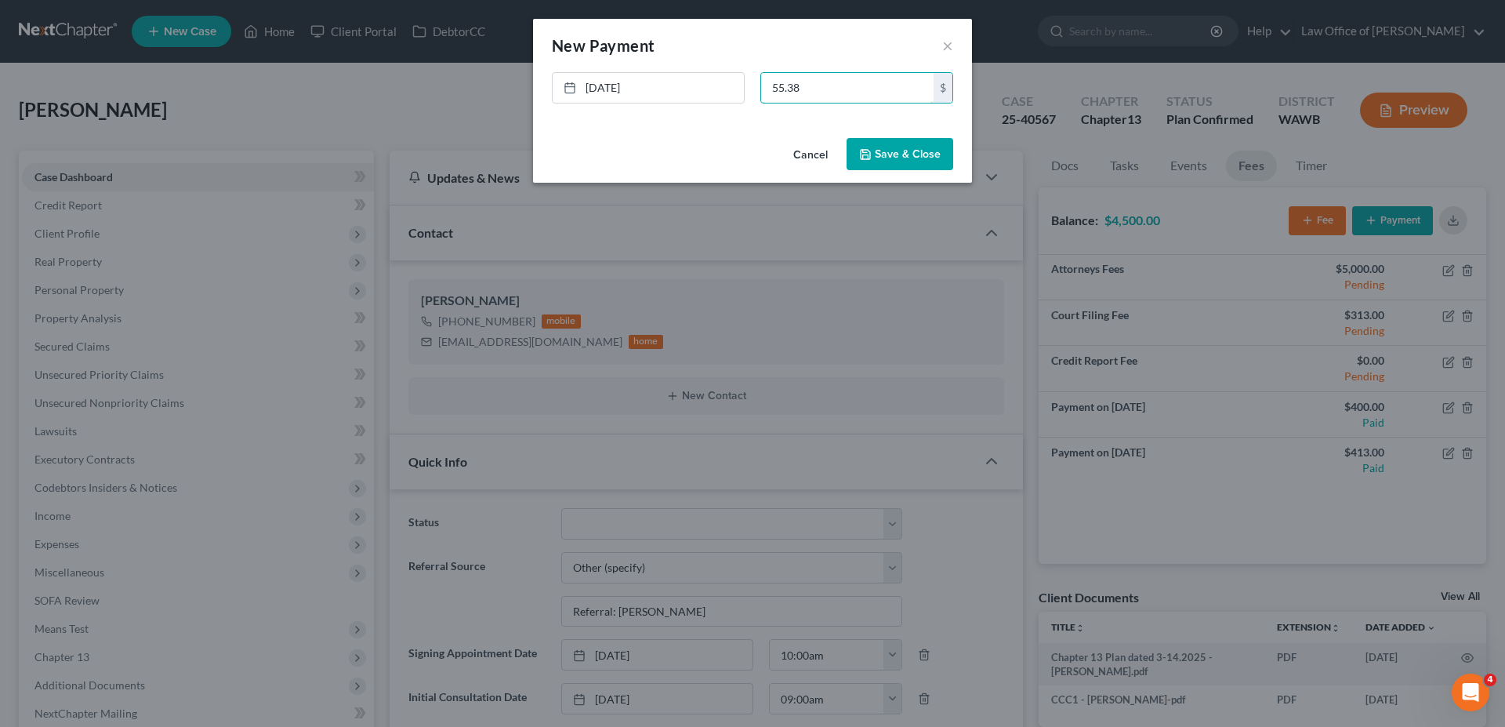
type input "55.38"
click at [896, 145] on button "Save & Close" at bounding box center [899, 154] width 107 height 33
